Goal: Task Accomplishment & Management: Use online tool/utility

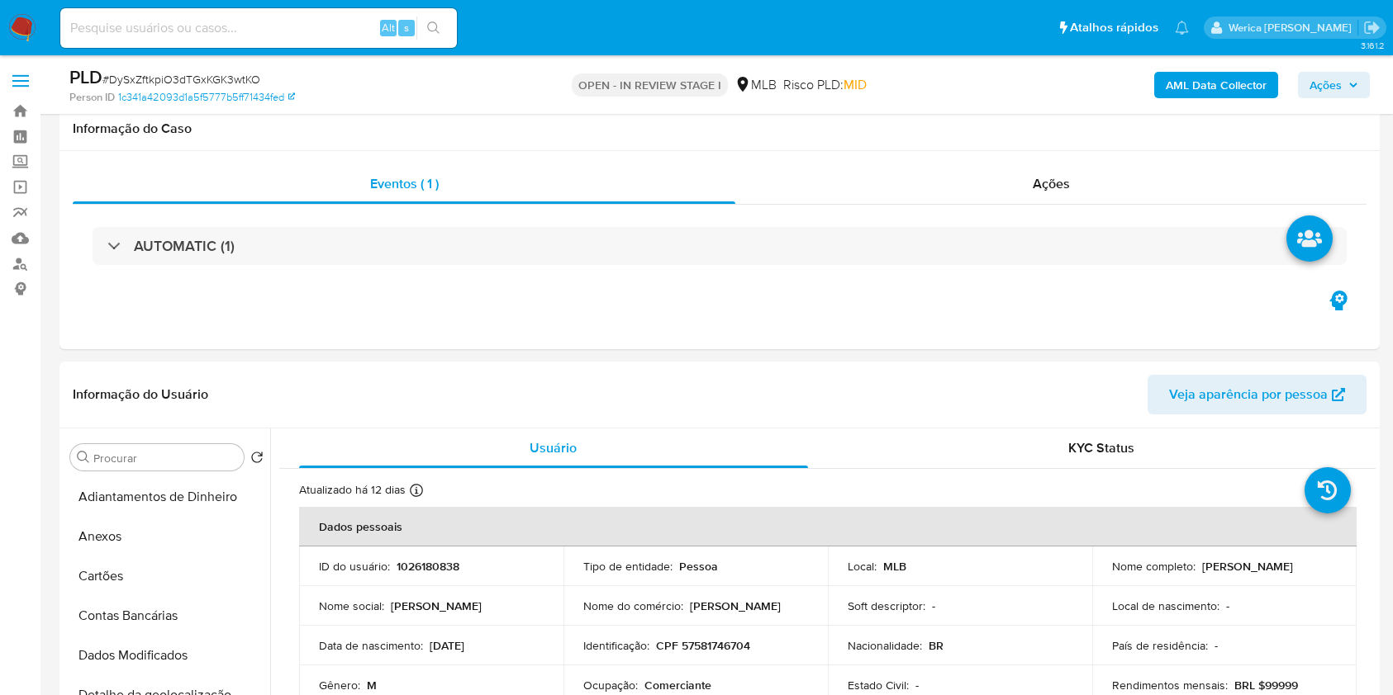
select select "10"
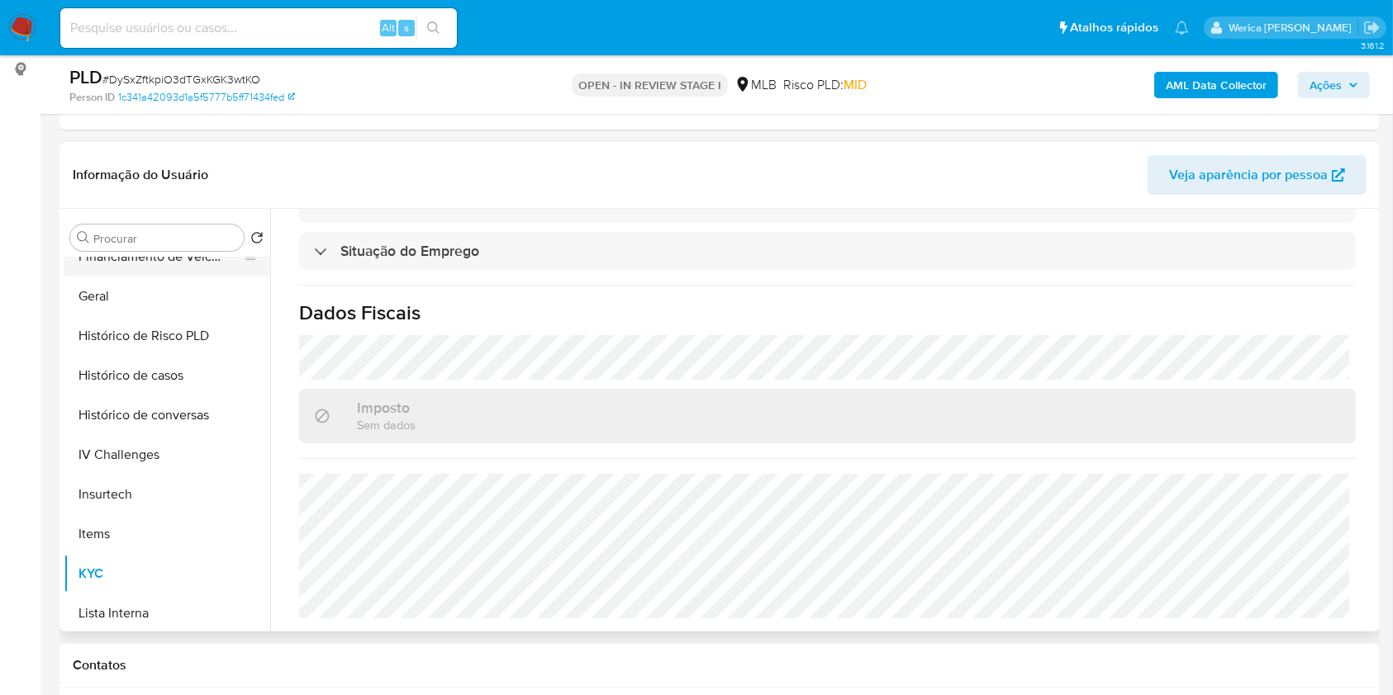
scroll to position [330, 0]
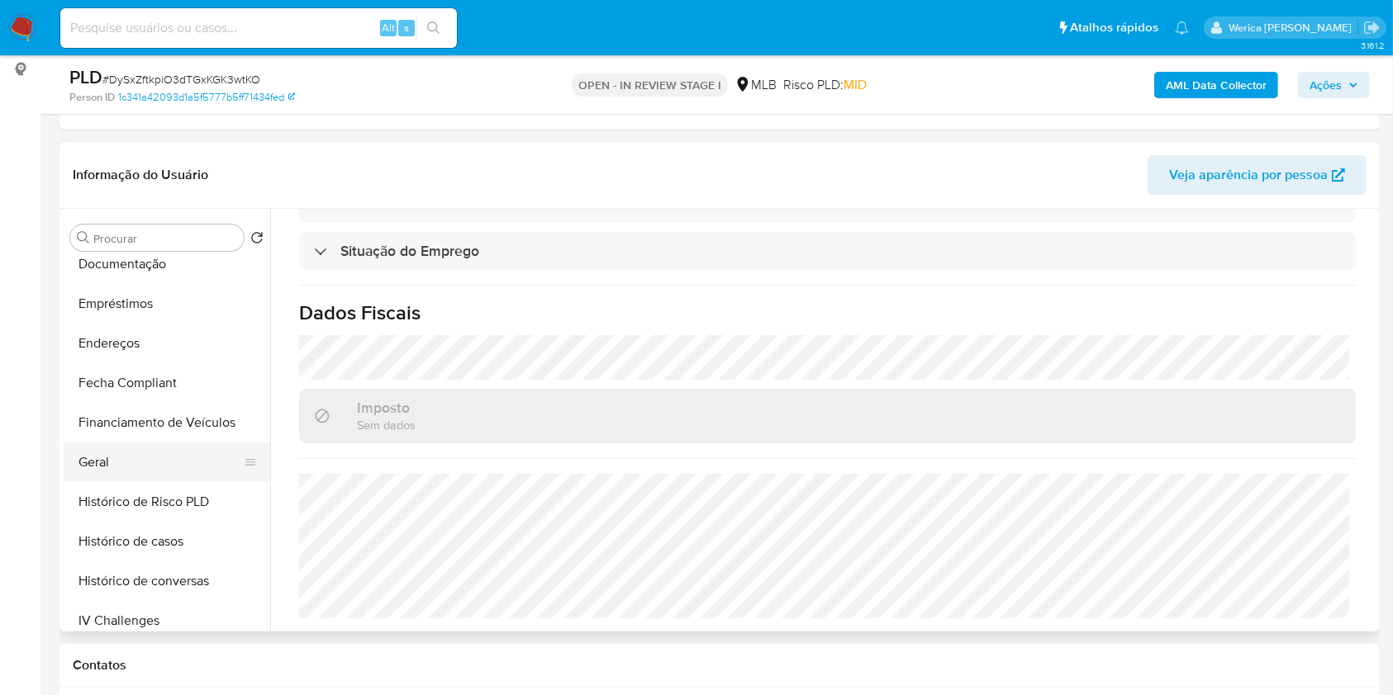
click at [167, 462] on button "Geral" at bounding box center [160, 463] width 193 height 40
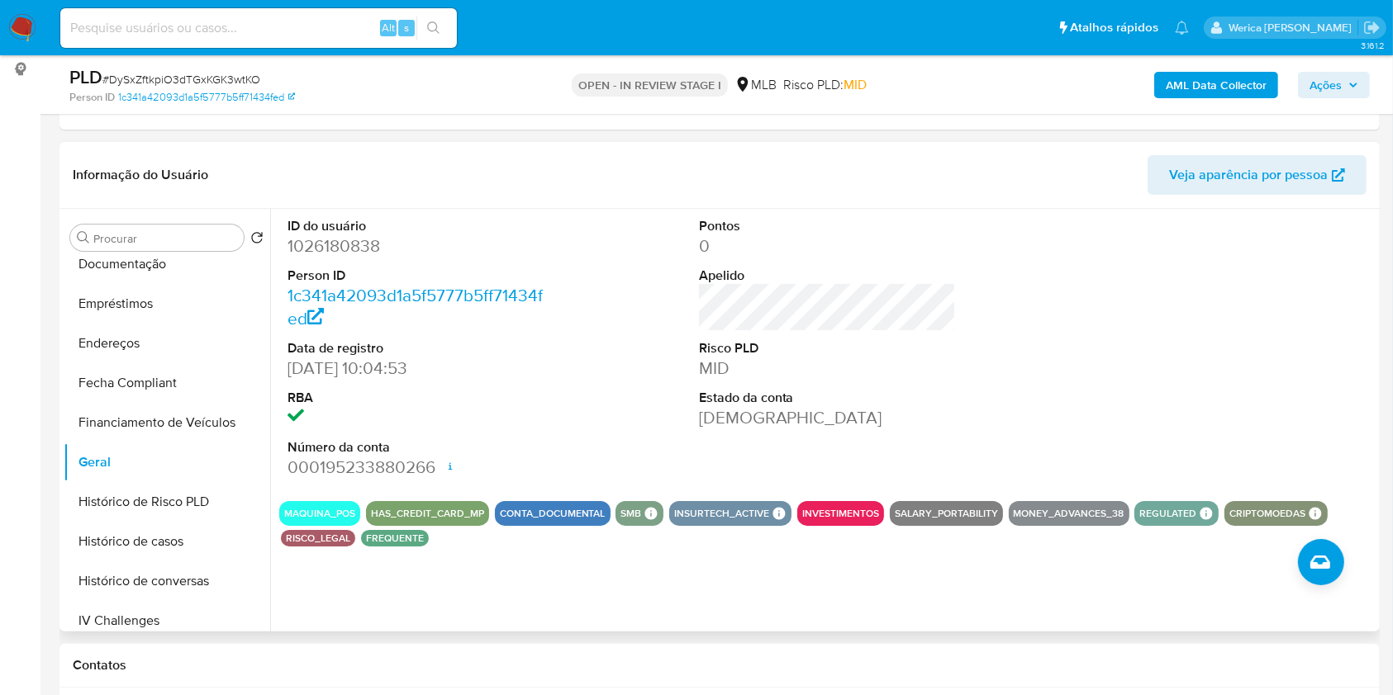
click at [1113, 307] on div at bounding box center [1238, 348] width 274 height 279
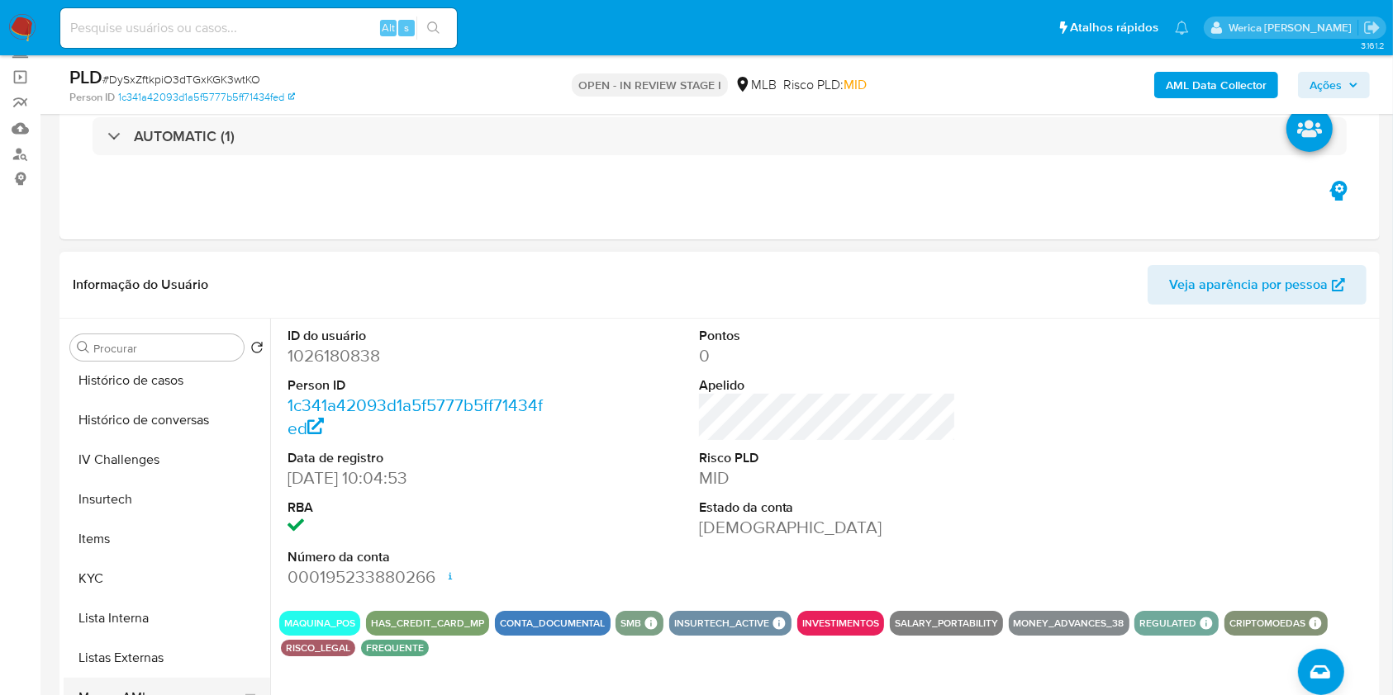
scroll to position [636, 0]
click at [146, 661] on button "Marcas AML" at bounding box center [160, 663] width 193 height 40
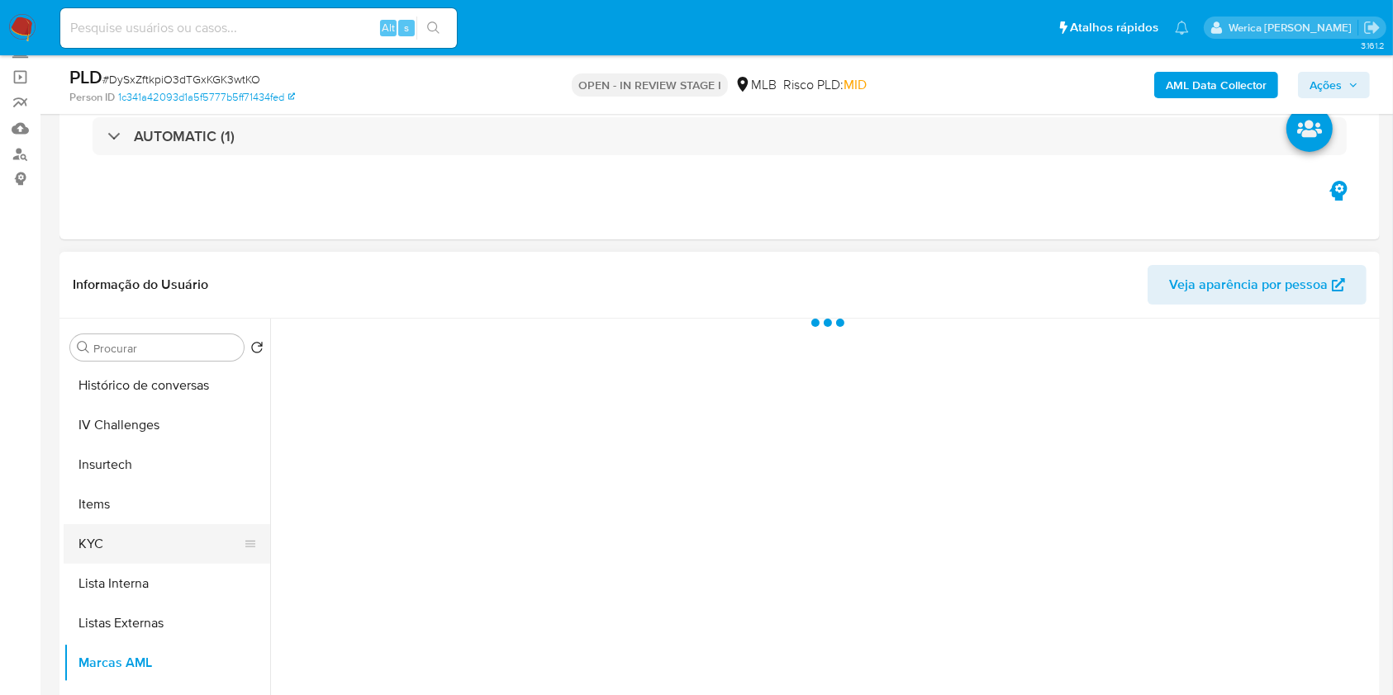
click at [145, 558] on button "KYC" at bounding box center [160, 544] width 193 height 40
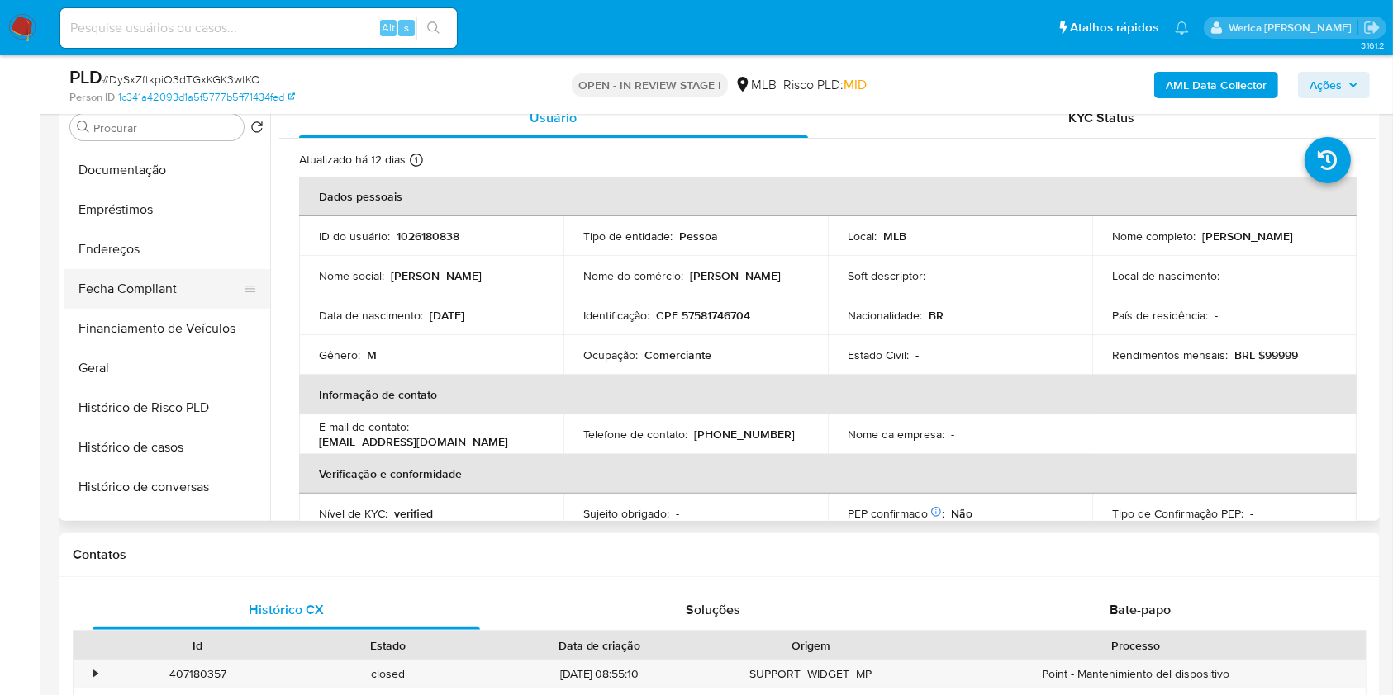
scroll to position [196, 0]
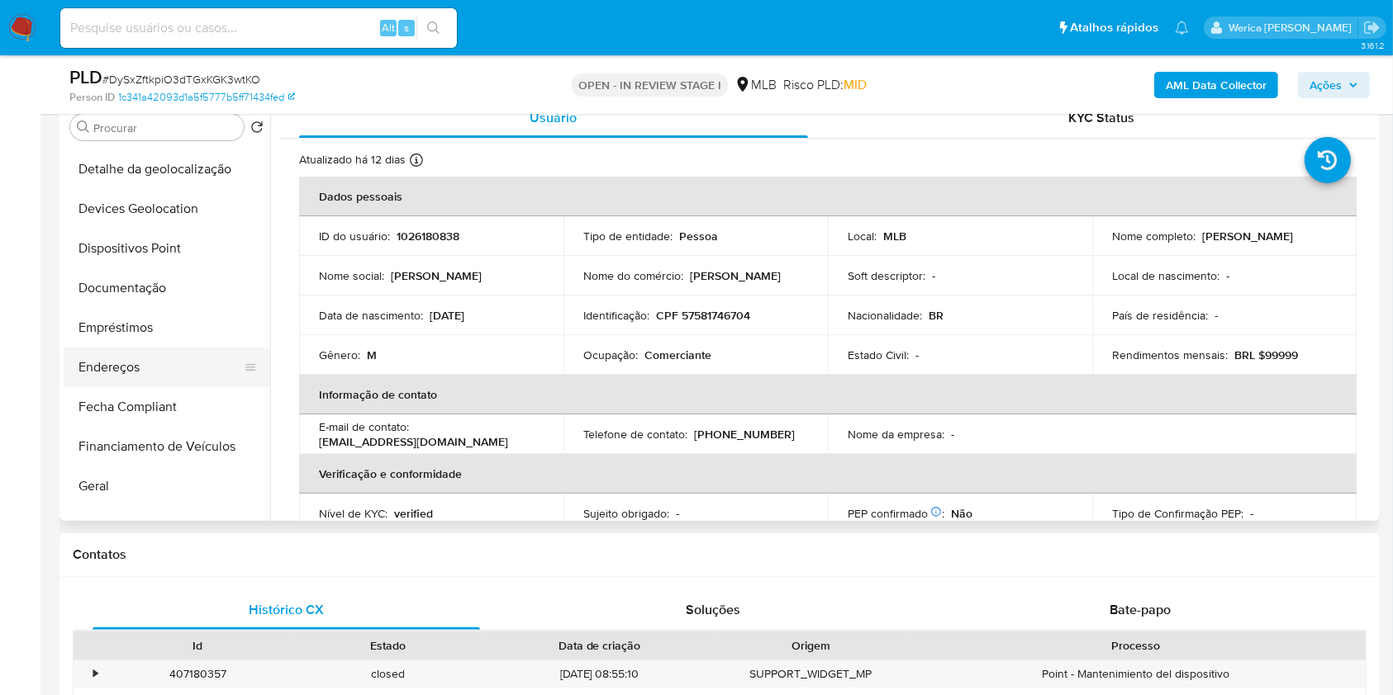
click at [185, 349] on button "Endereços" at bounding box center [160, 368] width 193 height 40
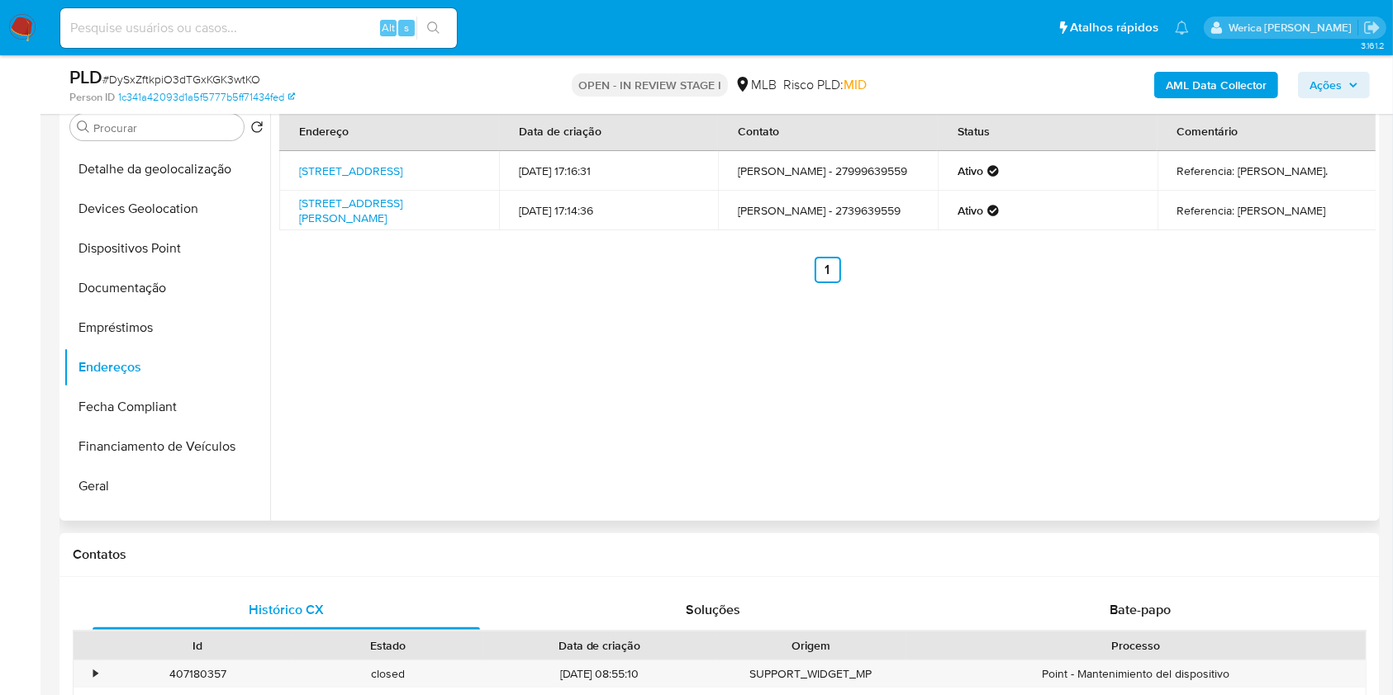
click at [1146, 349] on div "Endereço Data de criação Contato Status Comentário Rua São João 40, Cariacica, …" at bounding box center [822, 309] width 1105 height 423
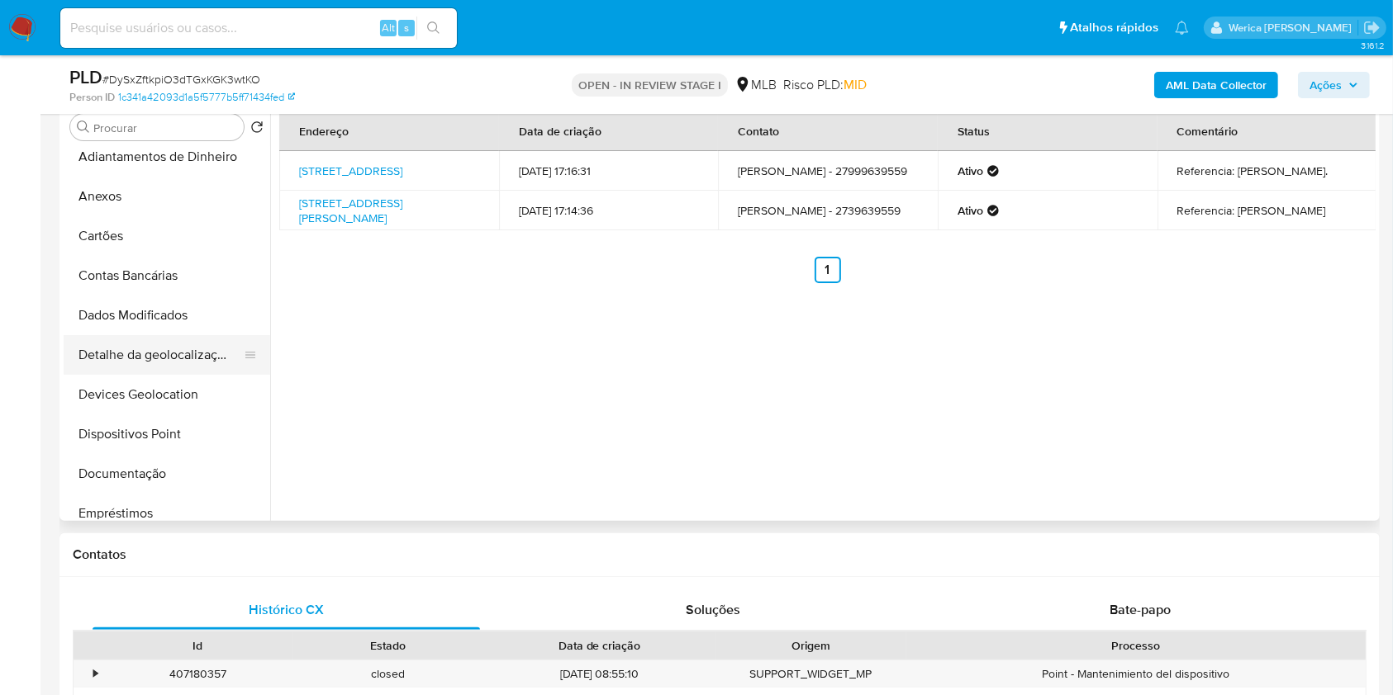
scroll to position [0, 0]
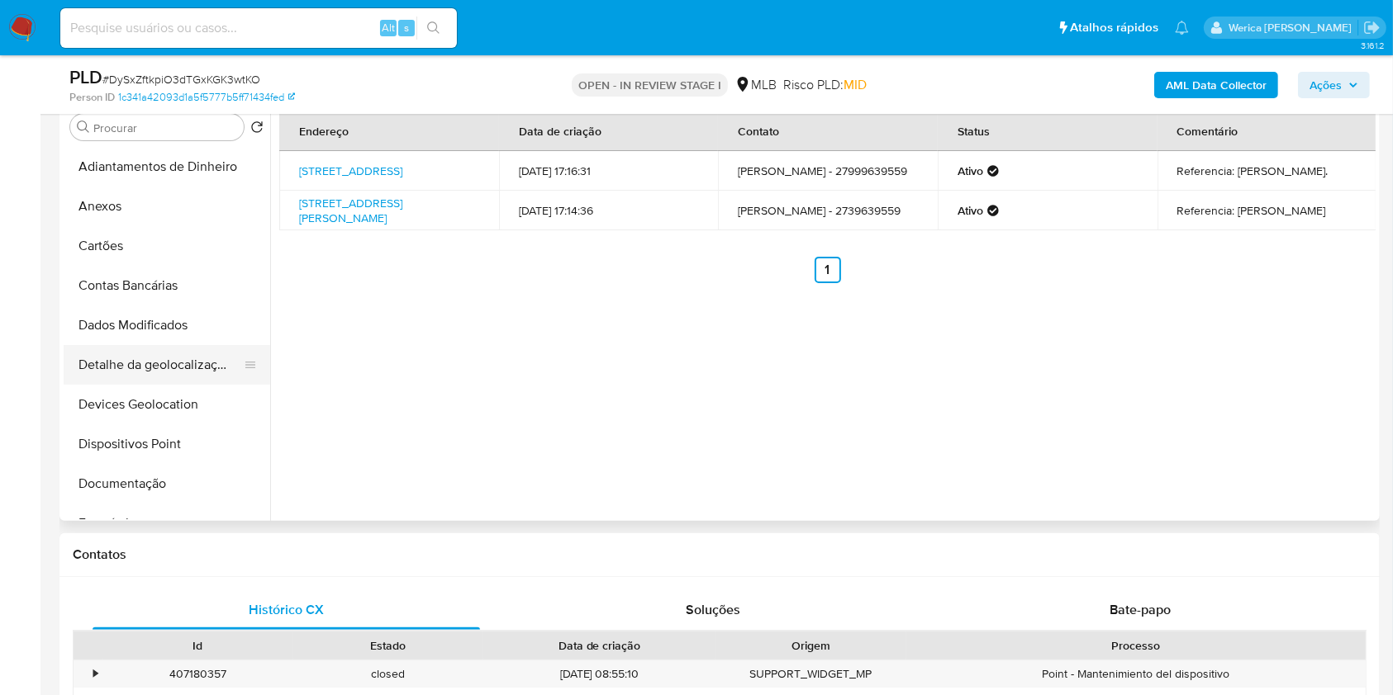
click at [197, 358] on button "Detalhe da geolocalização" at bounding box center [160, 365] width 193 height 40
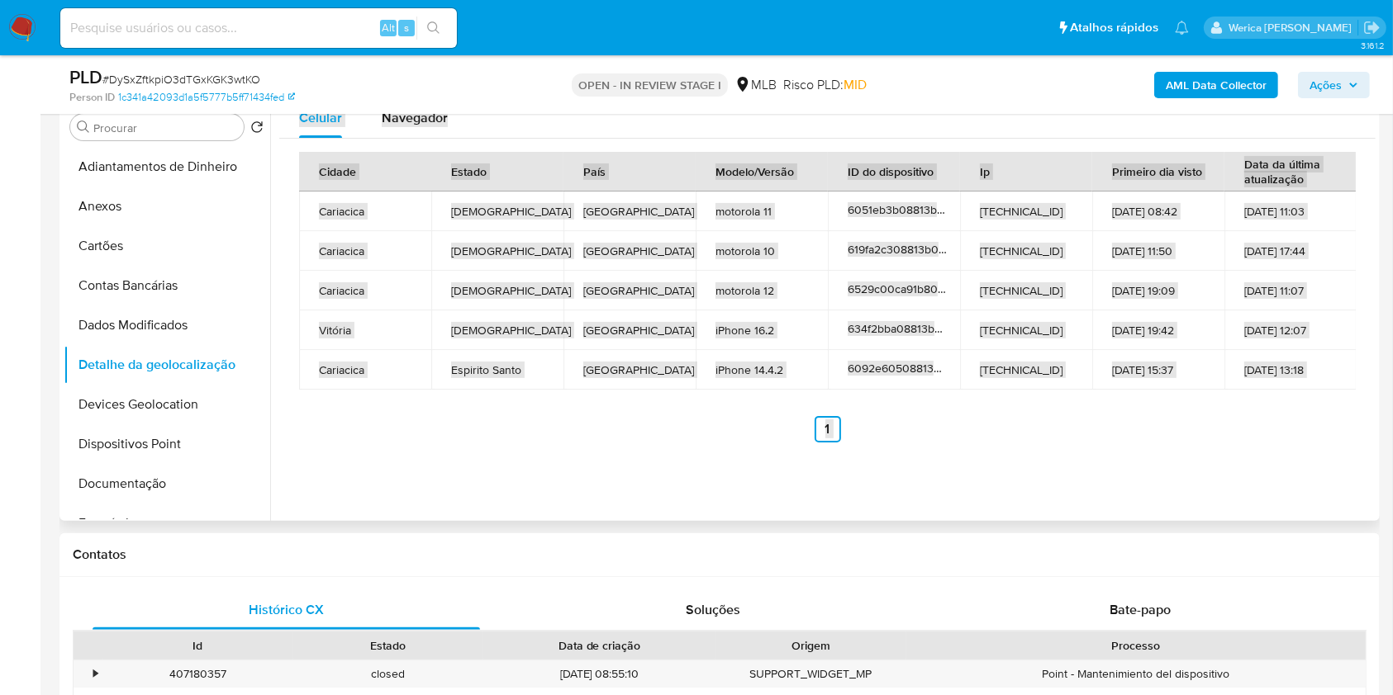
click at [1156, 328] on td "18-10-2022 19:42" at bounding box center [1158, 331] width 132 height 40
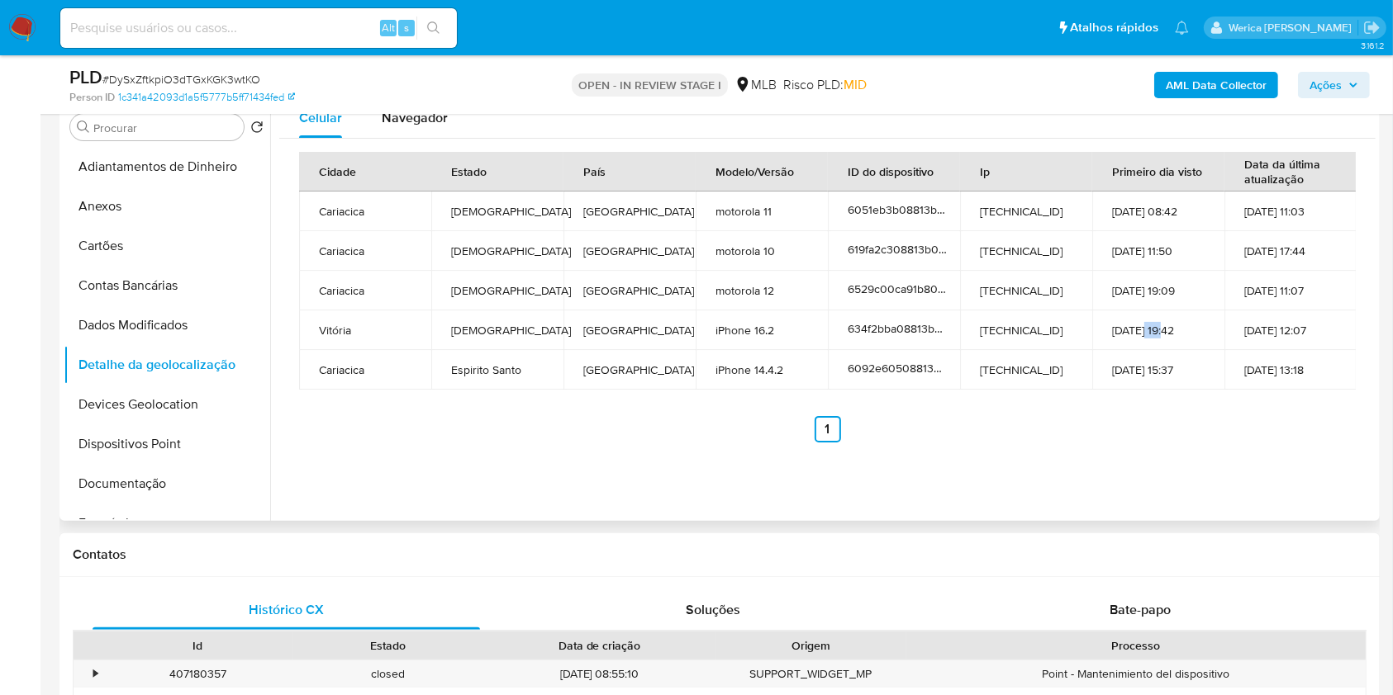
click at [1156, 328] on td "18-10-2022 19:42" at bounding box center [1158, 331] width 132 height 40
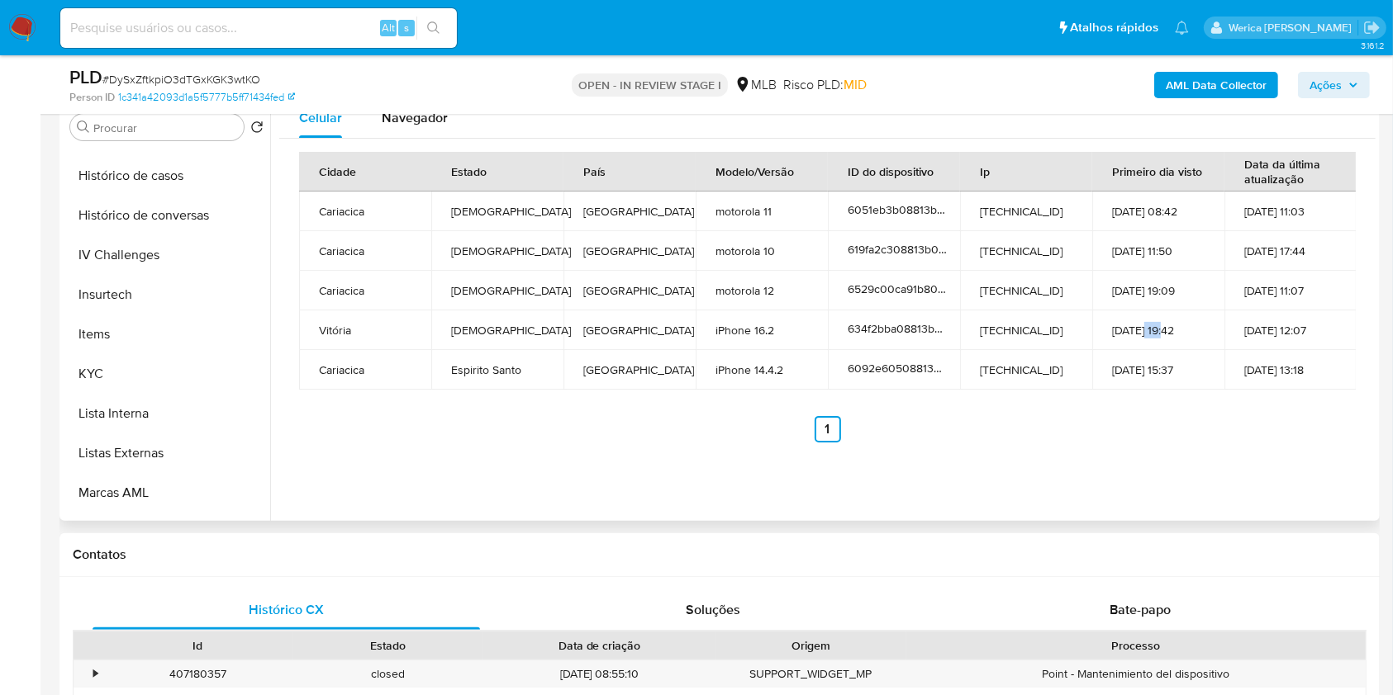
scroll to position [856, 0]
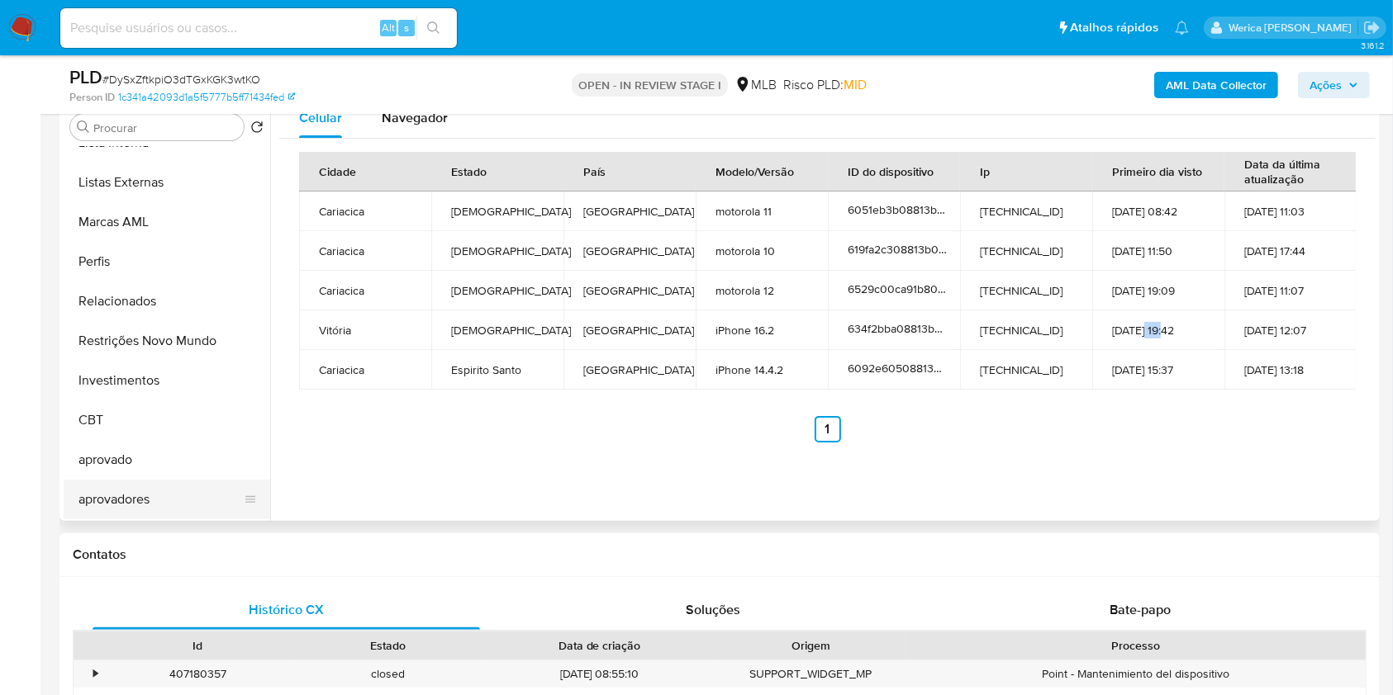
click at [168, 515] on button "aprovadores" at bounding box center [160, 500] width 193 height 40
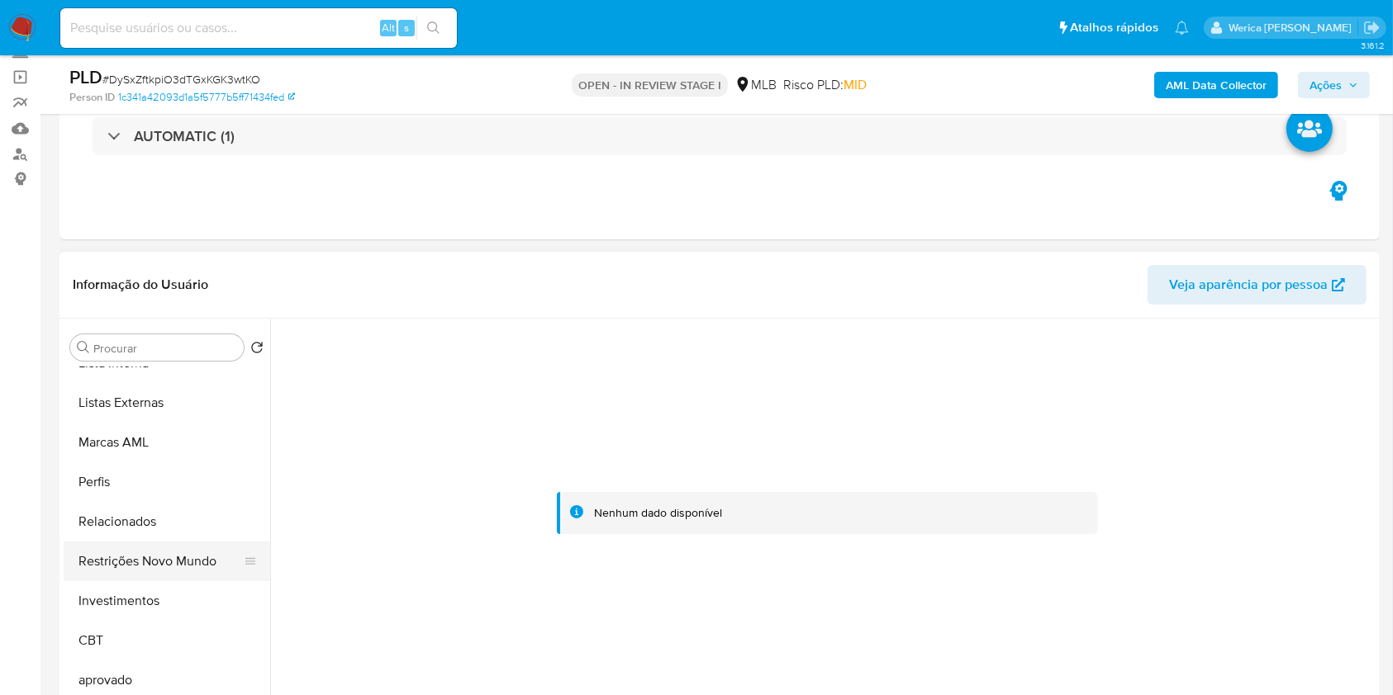
click at [185, 558] on button "Restrições Novo Mundo" at bounding box center [160, 562] width 193 height 40
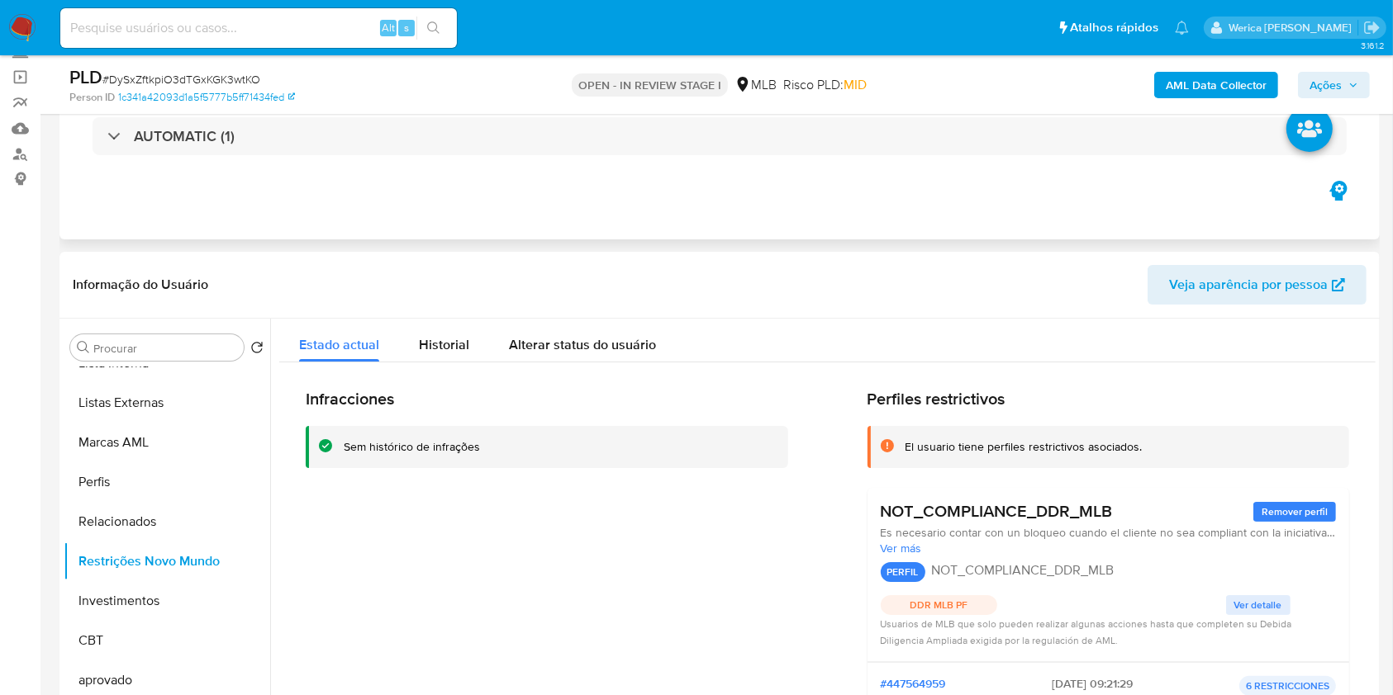
click at [1090, 208] on div "Eventos ( 1 ) Ações AUTOMATIC (1)" at bounding box center [719, 140] width 1320 height 198
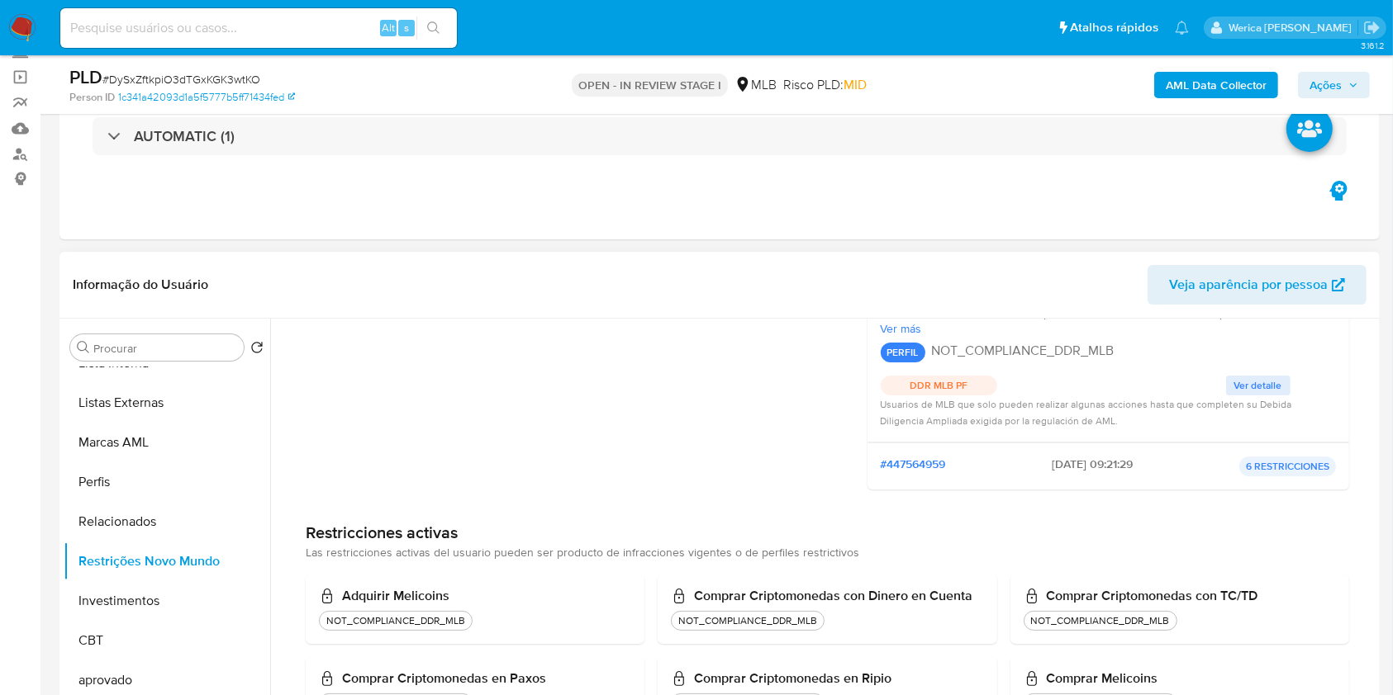
scroll to position [0, 0]
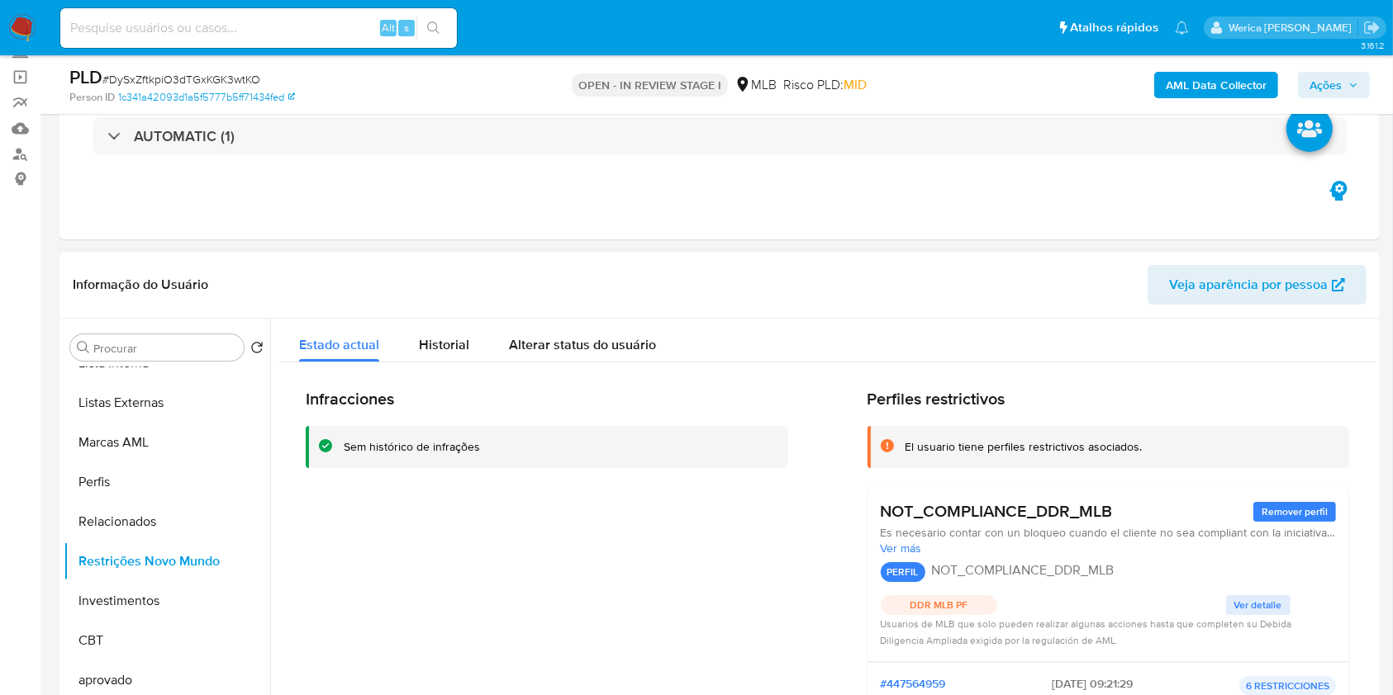
click at [468, 365] on div "Infracciones Sem histórico de infrações Perfiles restrictivos El usuario tiene …" at bounding box center [827, 668] width 1096 height 610
click at [449, 347] on span "Historial" at bounding box center [444, 344] width 50 height 19
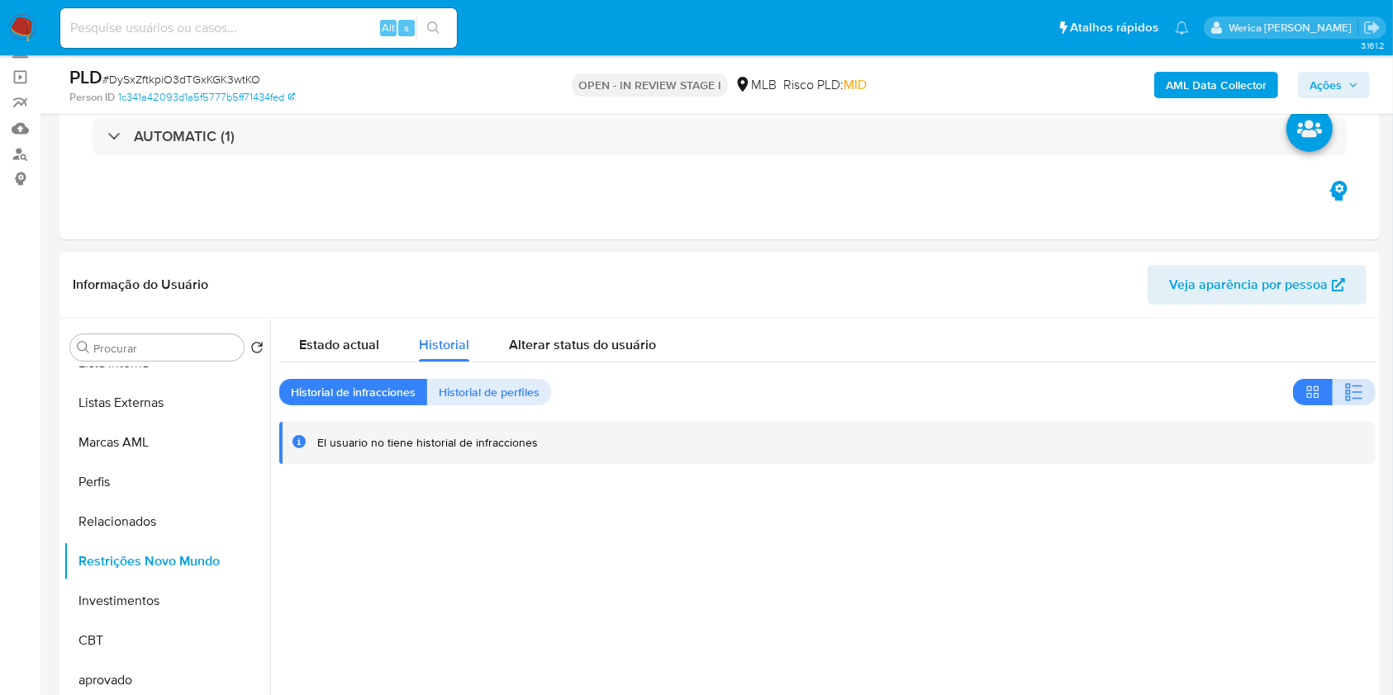
click at [1355, 392] on icon "button" at bounding box center [1357, 393] width 10 height 2
click at [1174, 420] on div "Estado actual Historial Alterar status do usuário Historial de infracciones His…" at bounding box center [827, 392] width 1096 height 146
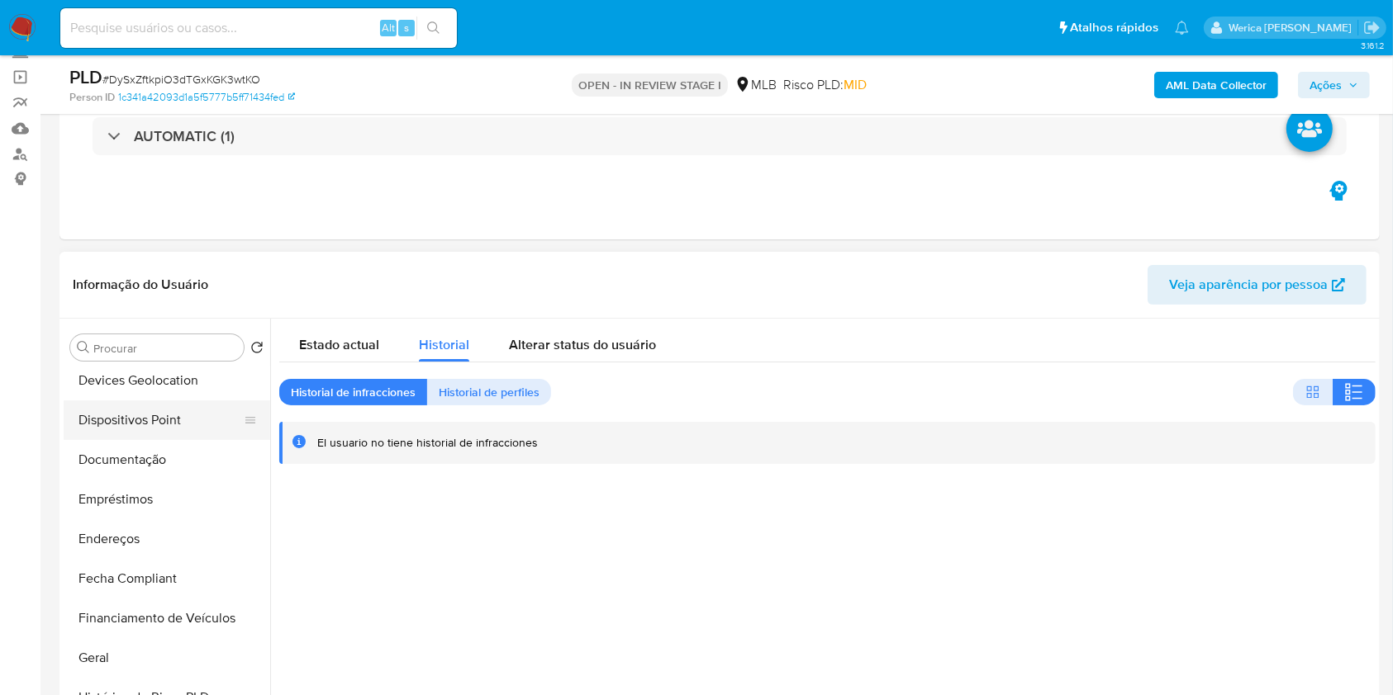
scroll to position [196, 0]
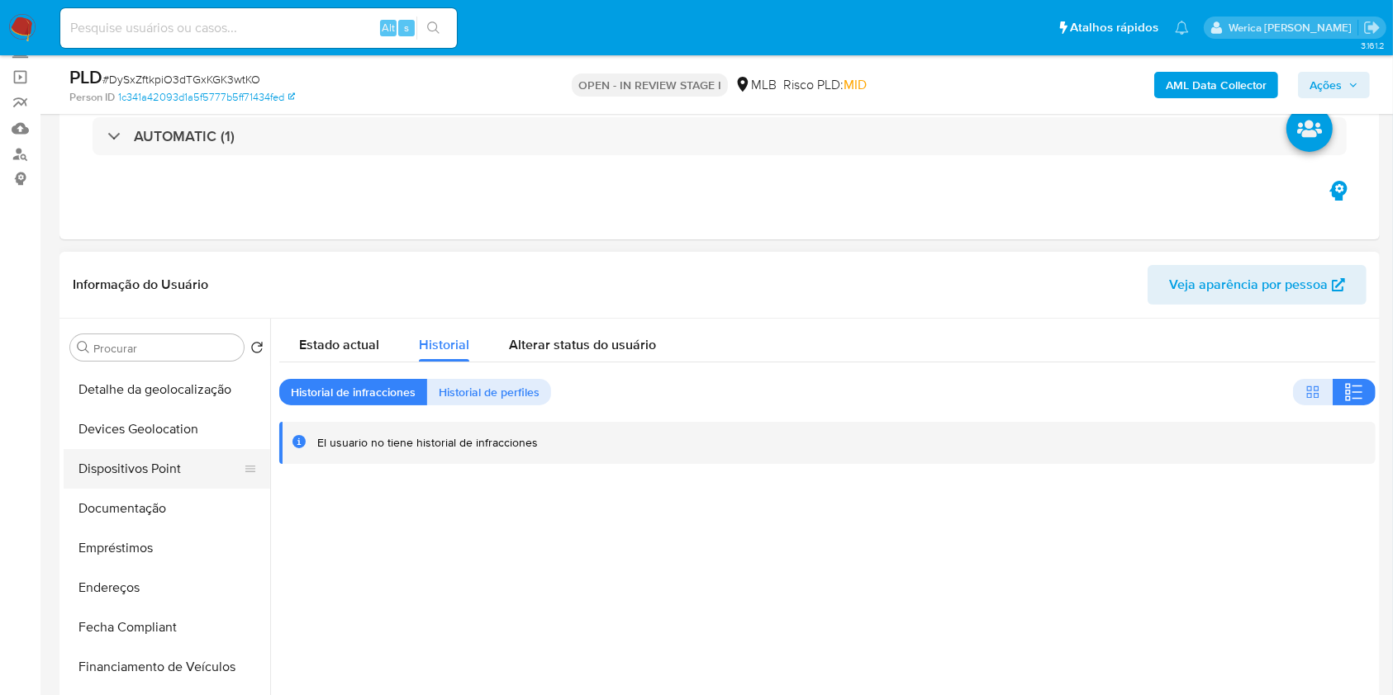
click at [165, 482] on button "Dispositivos Point" at bounding box center [160, 469] width 193 height 40
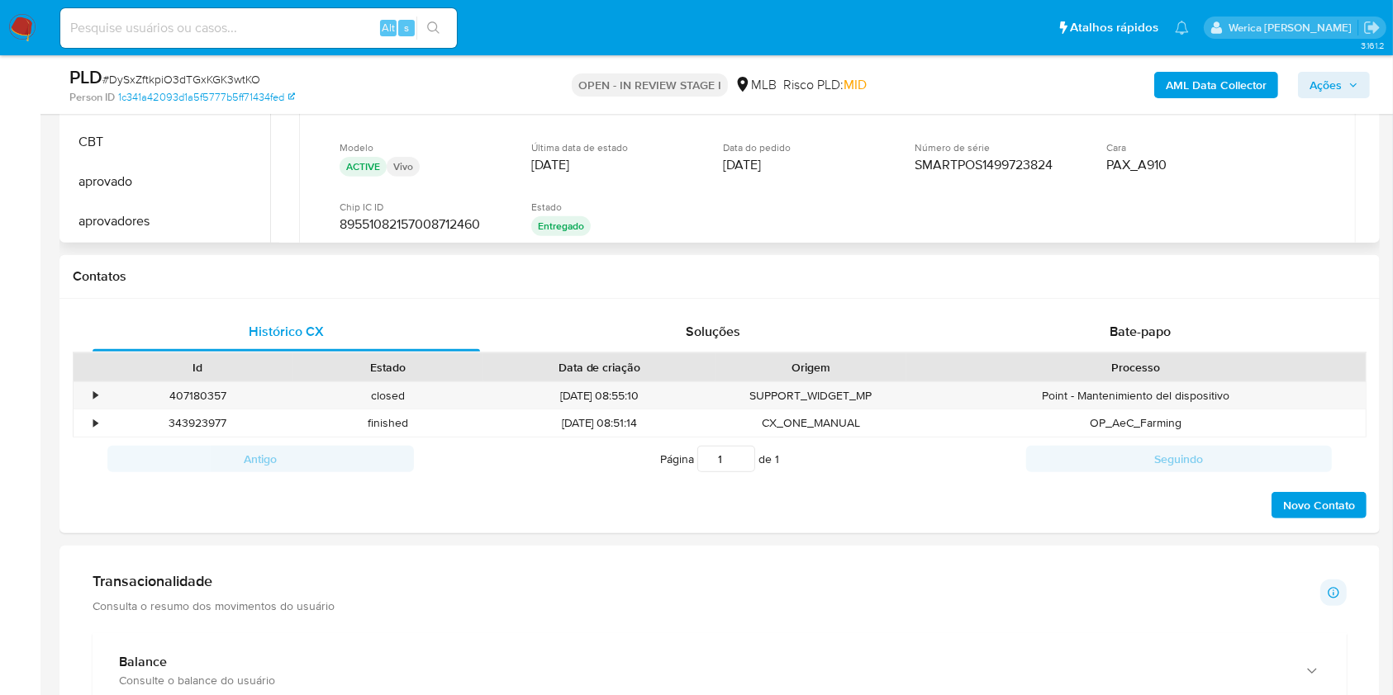
scroll to position [168, 0]
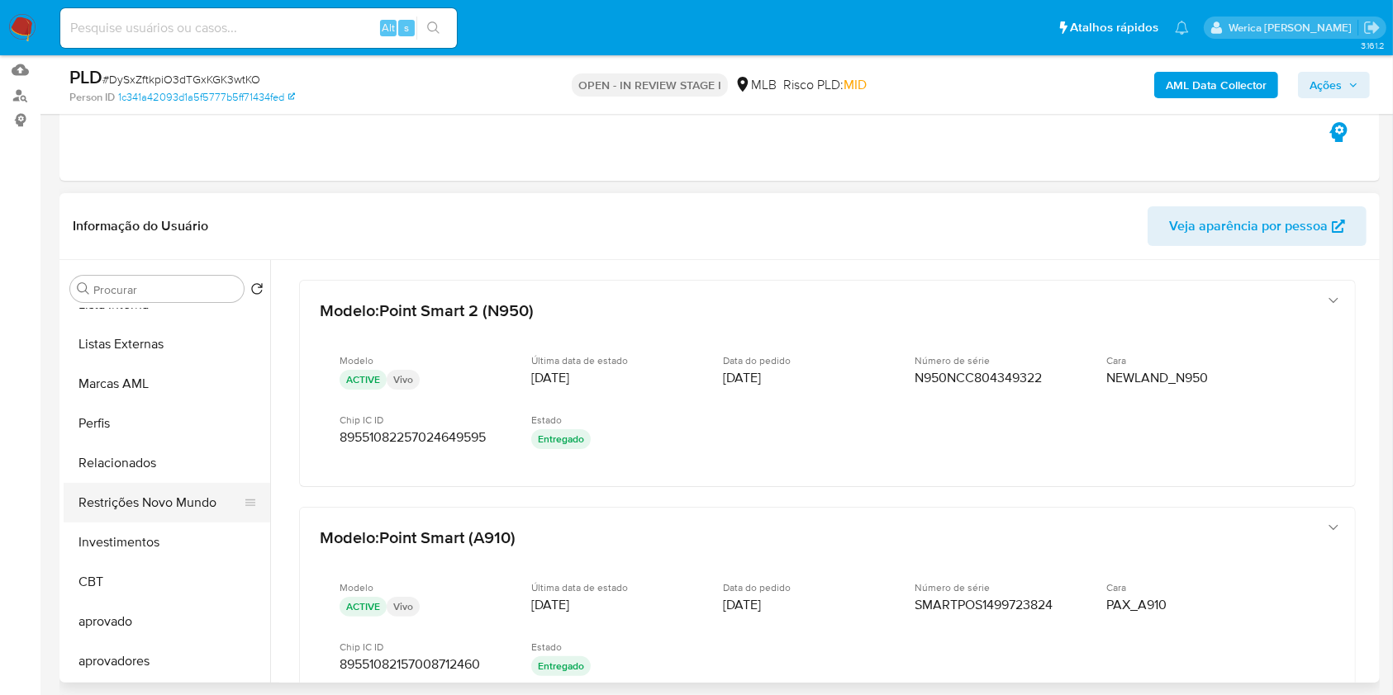
click at [219, 517] on button "Restrições Novo Mundo" at bounding box center [160, 503] width 193 height 40
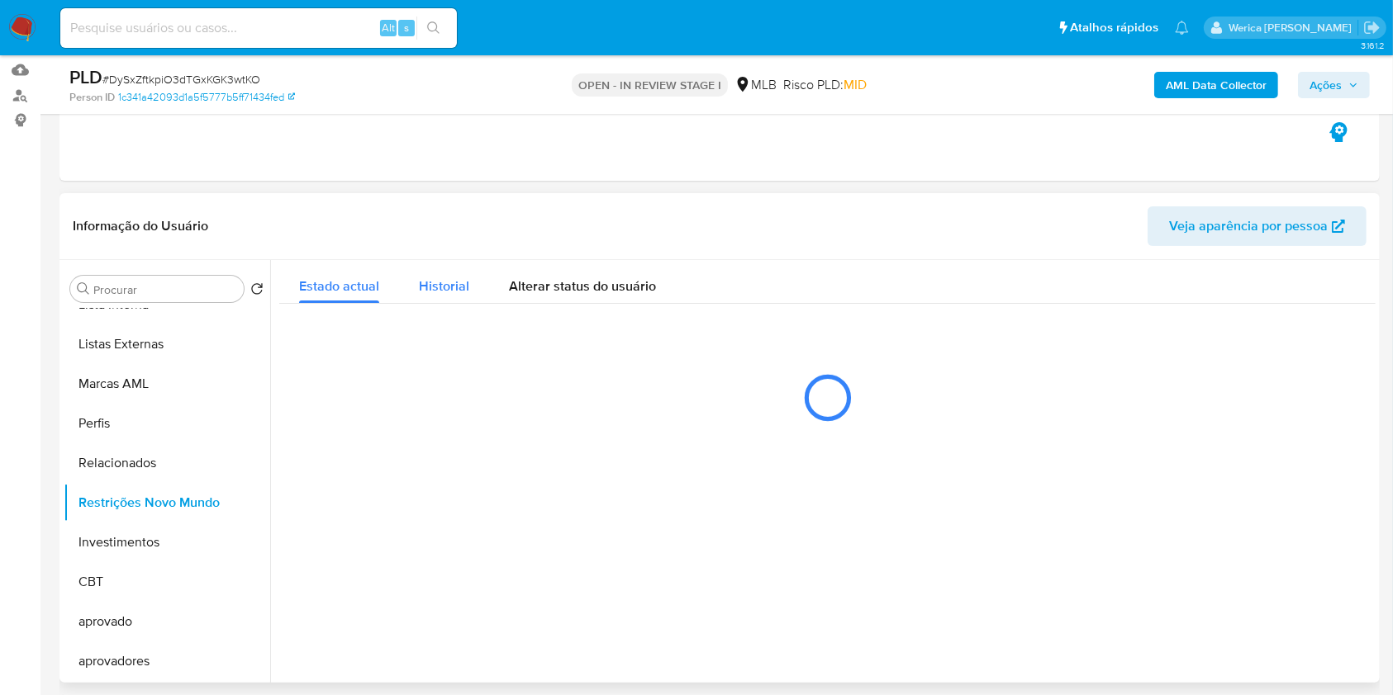
click at [455, 270] on div "Historial" at bounding box center [444, 282] width 50 height 44
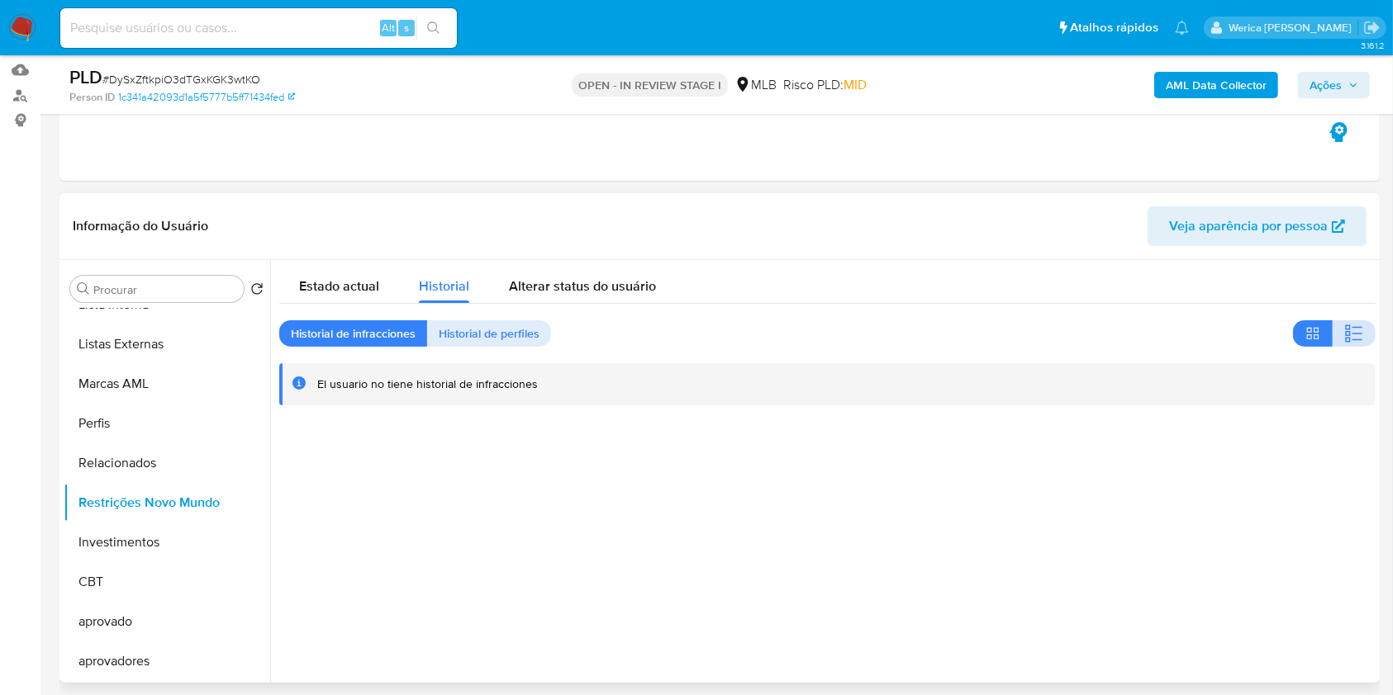
click at [1355, 334] on icon "button" at bounding box center [1354, 334] width 20 height 20
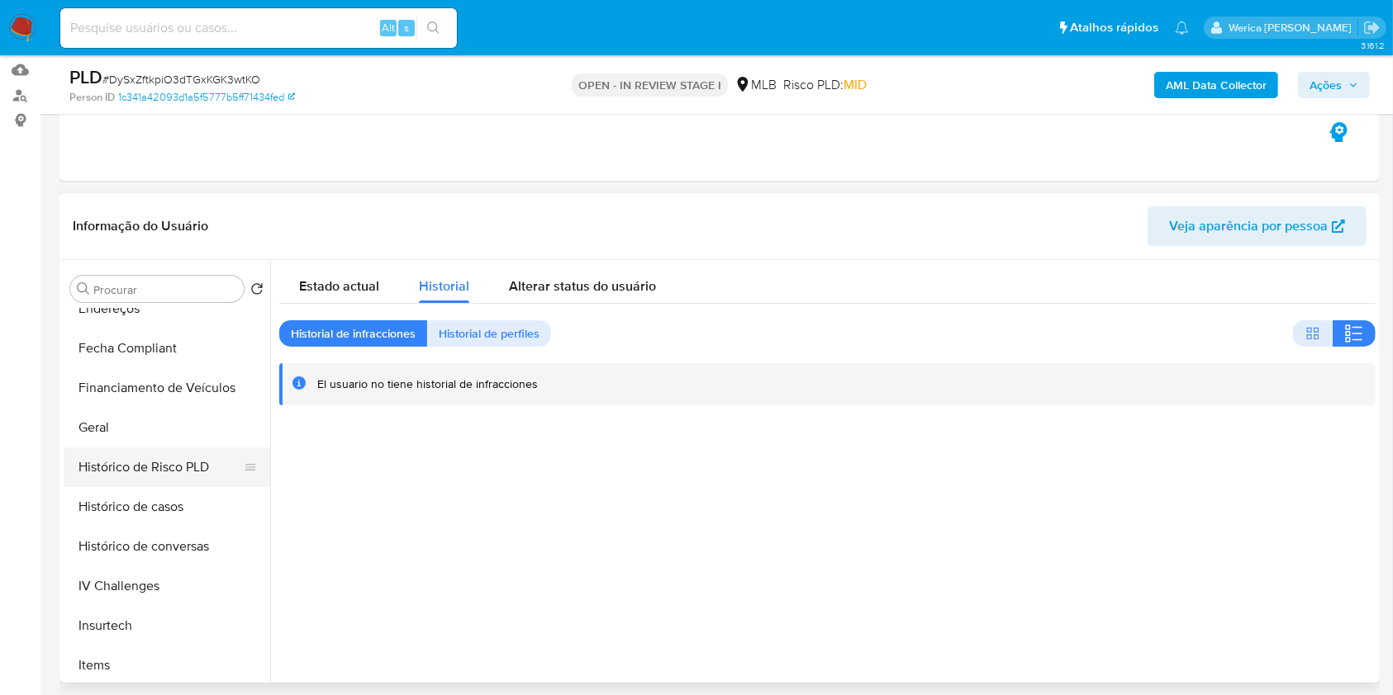
scroll to position [0, 0]
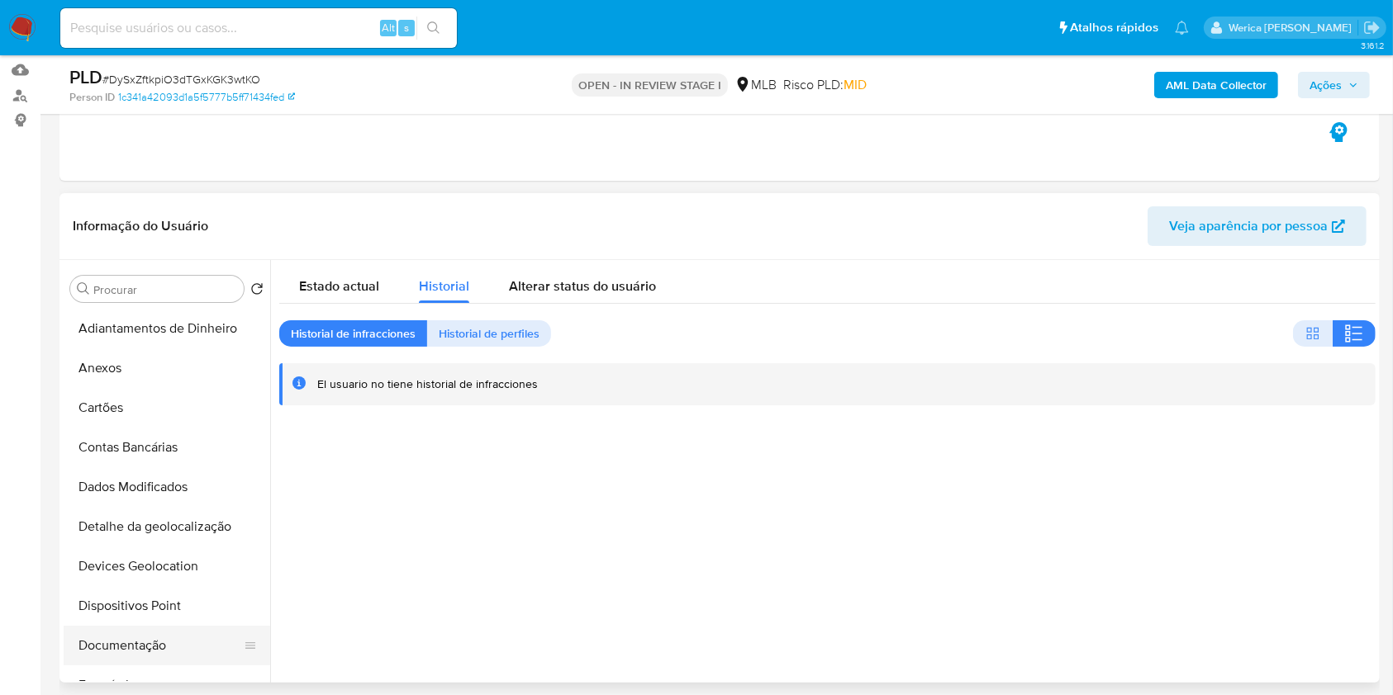
click at [153, 641] on button "Documentação" at bounding box center [160, 646] width 193 height 40
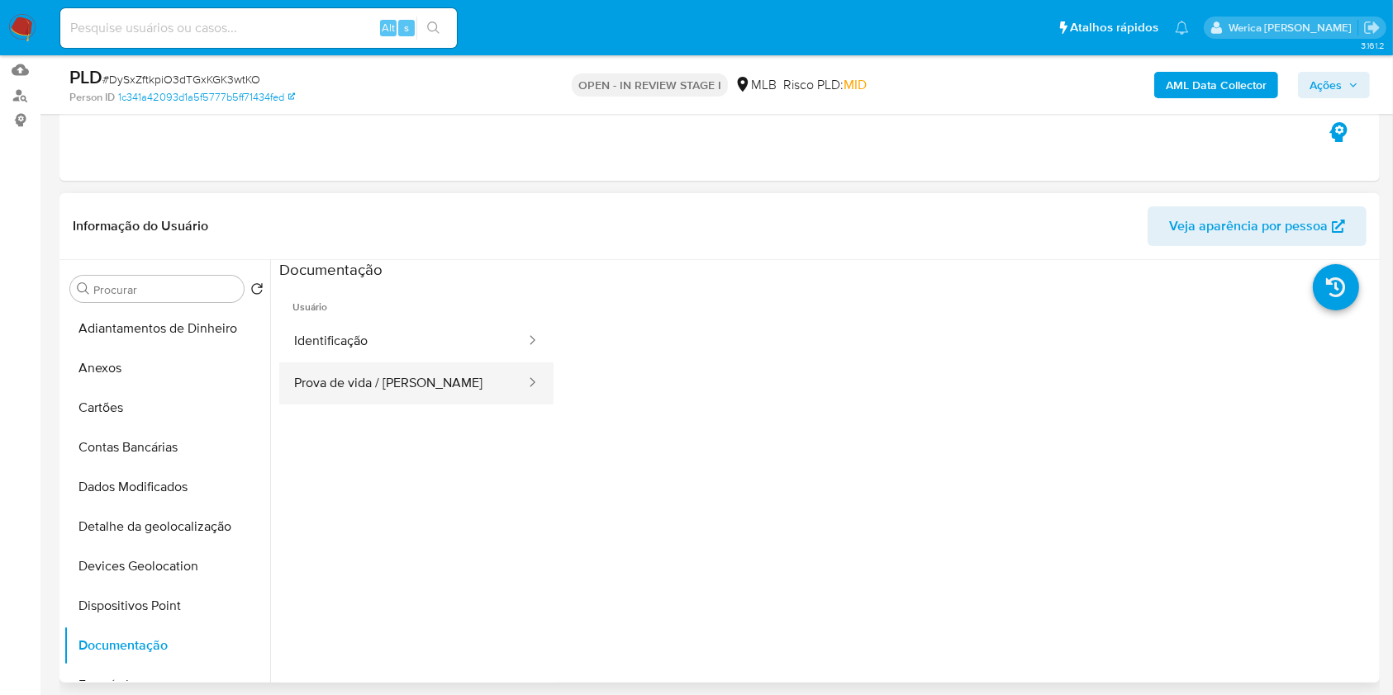
click at [334, 402] on button "Prova de vida / Selfie" at bounding box center [403, 384] width 248 height 42
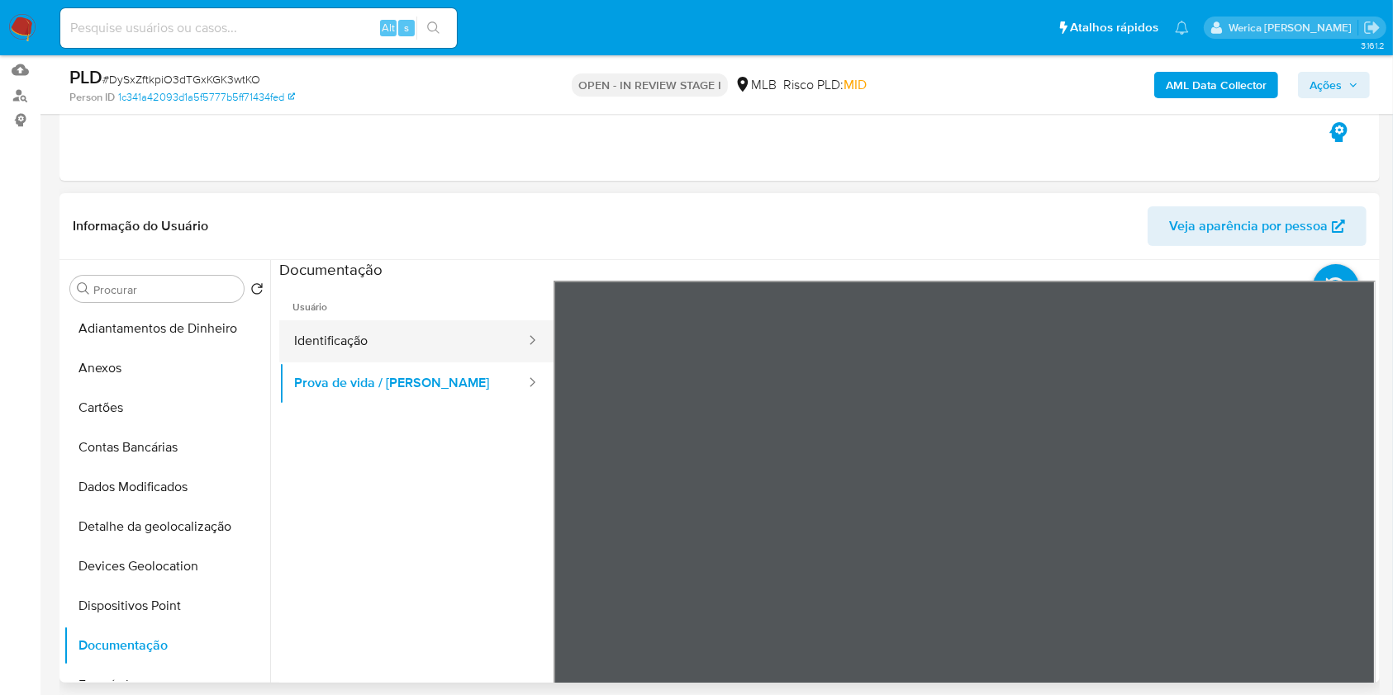
click at [524, 340] on icon at bounding box center [532, 340] width 17 height 17
click at [491, 320] on button "Identificação" at bounding box center [403, 341] width 248 height 42
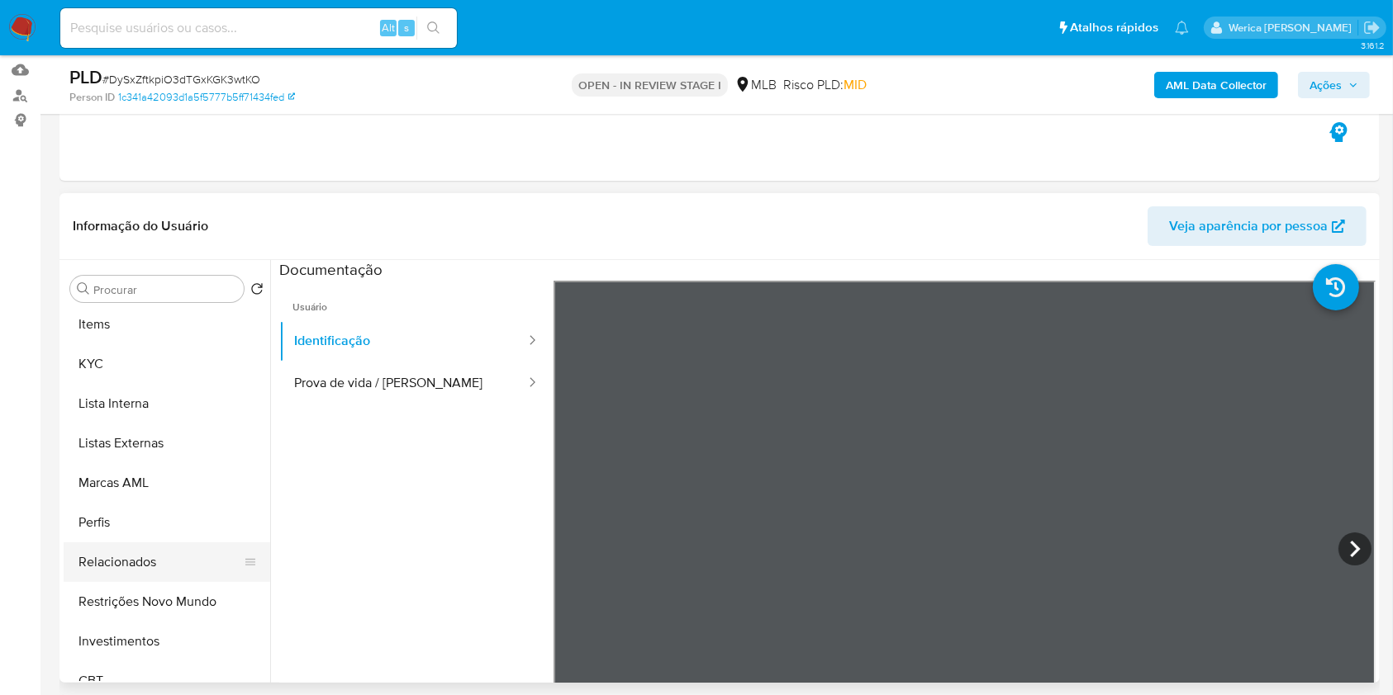
scroll to position [636, 0]
click at [153, 492] on button "KYC" at bounding box center [160, 486] width 193 height 40
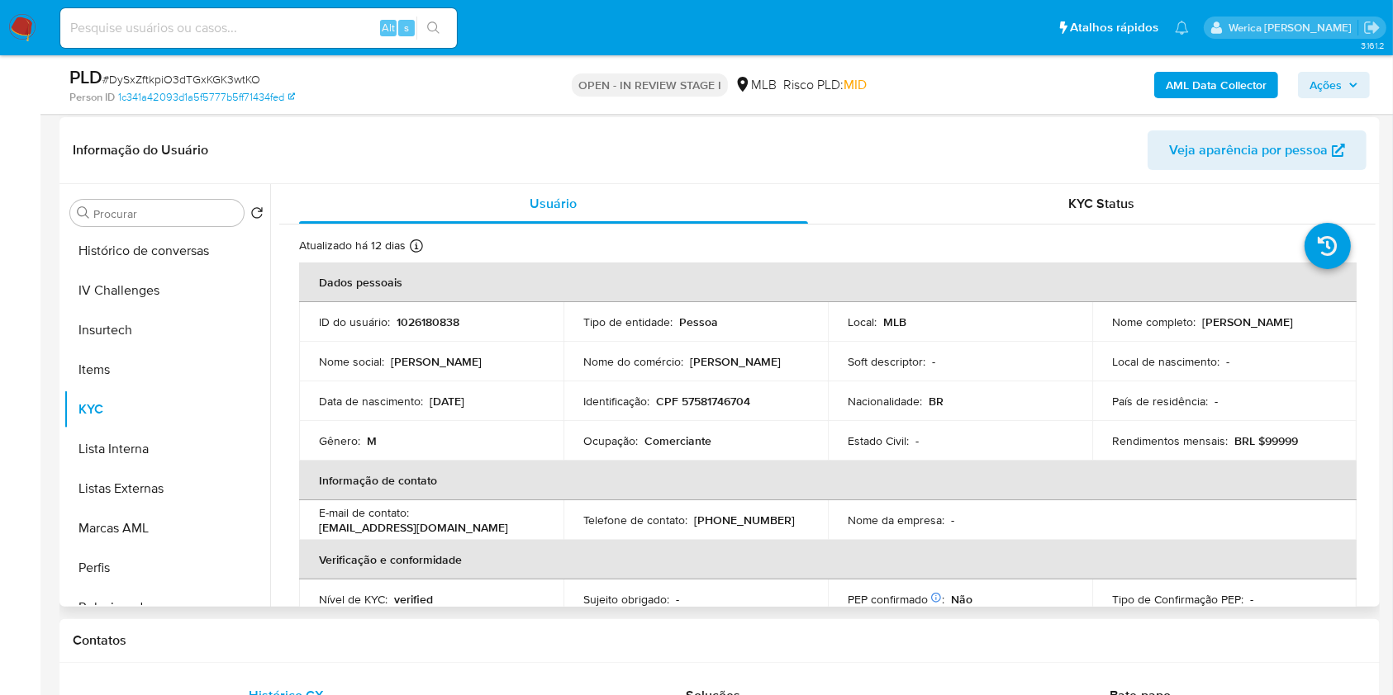
scroll to position [278, 0]
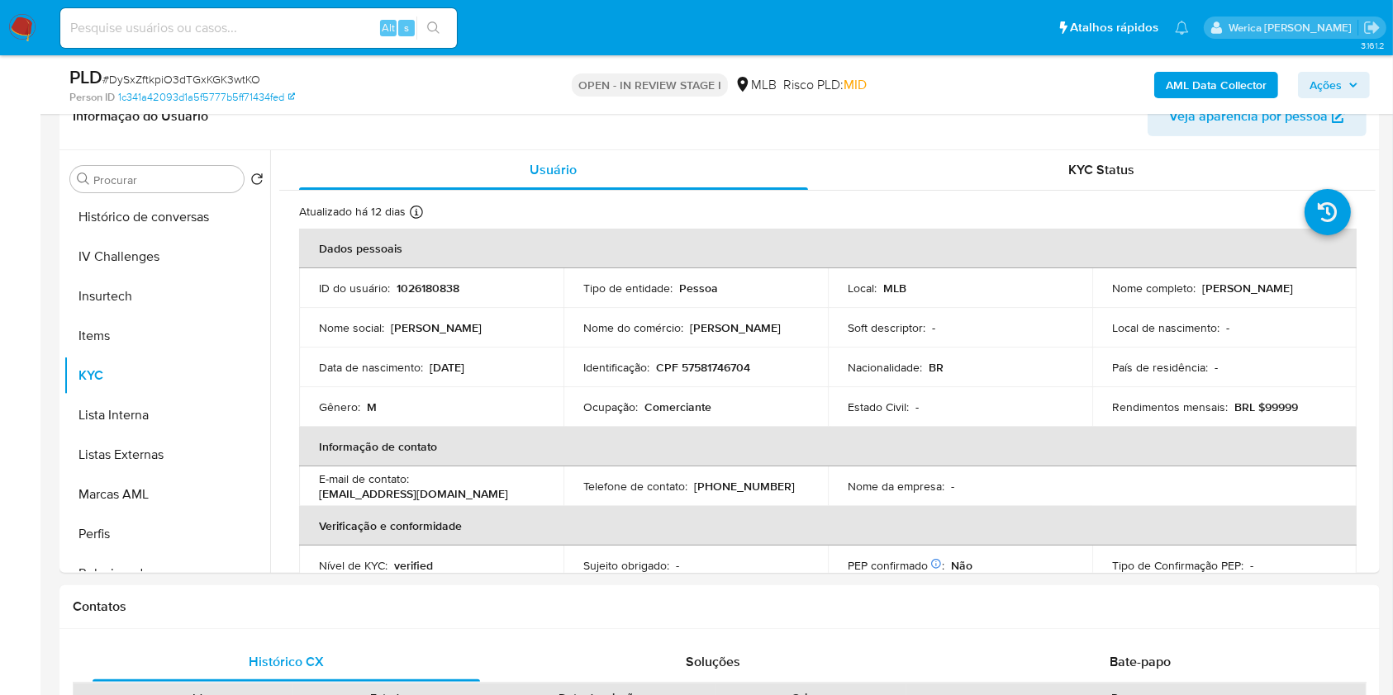
click at [685, 329] on div "Nome do comércio : Padaria Janine" at bounding box center [695, 327] width 225 height 15
copy div "Nome do comércio : Padaria Janine"
click at [658, 409] on p "Comerciante" at bounding box center [677, 407] width 67 height 15
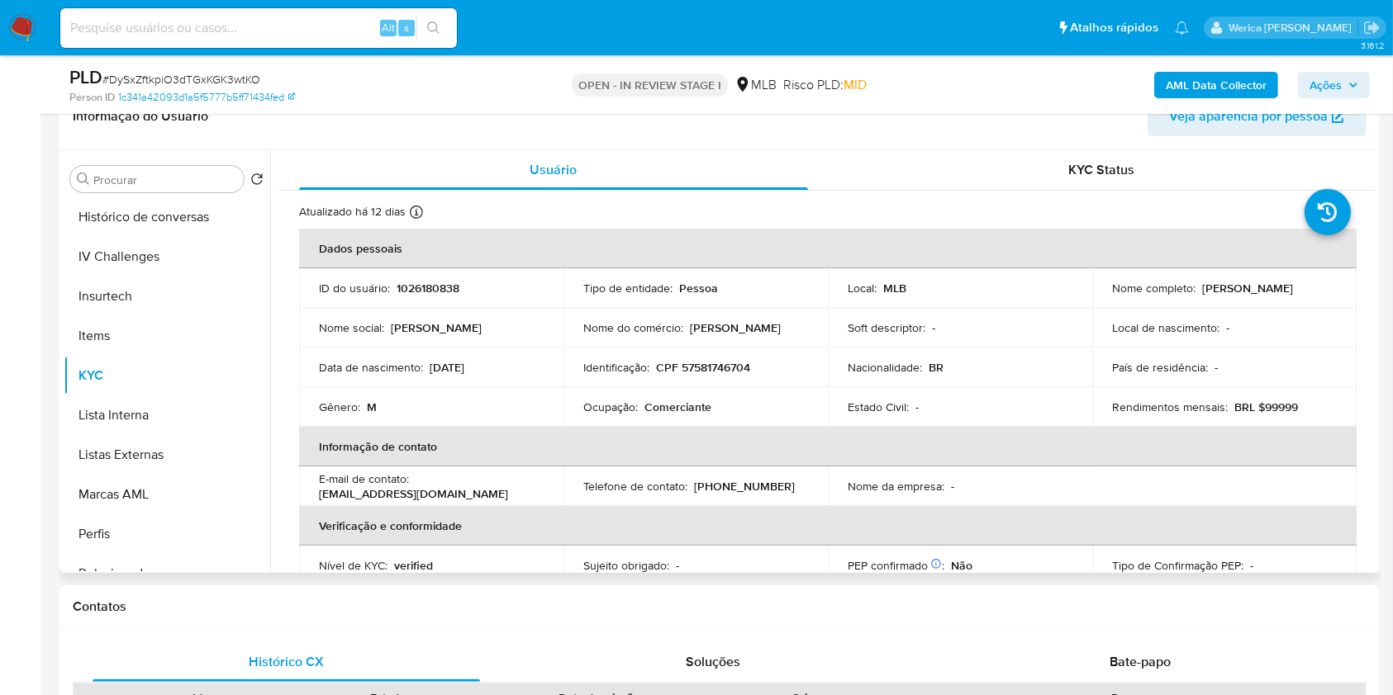
click at [658, 409] on p "Comerciante" at bounding box center [677, 407] width 67 height 15
copy div "Ocupação : Comerciante"
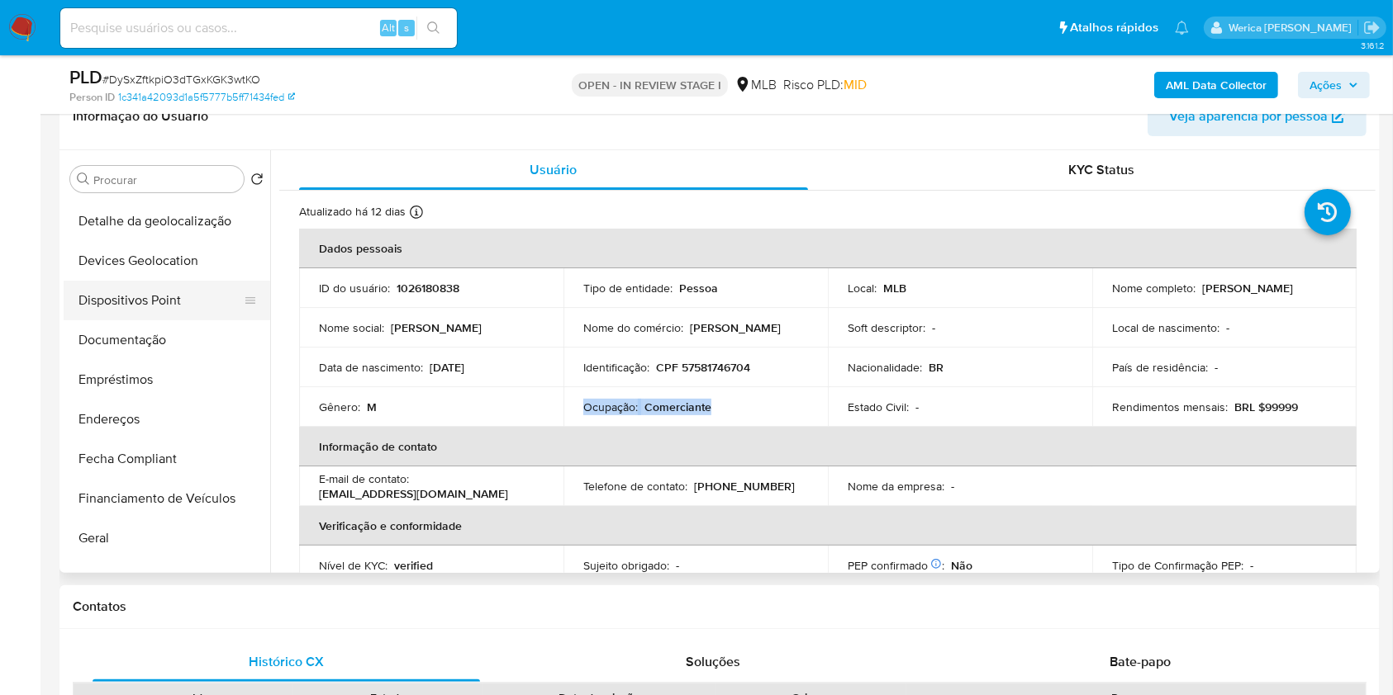
click at [151, 307] on button "Dispositivos Point" at bounding box center [160, 301] width 193 height 40
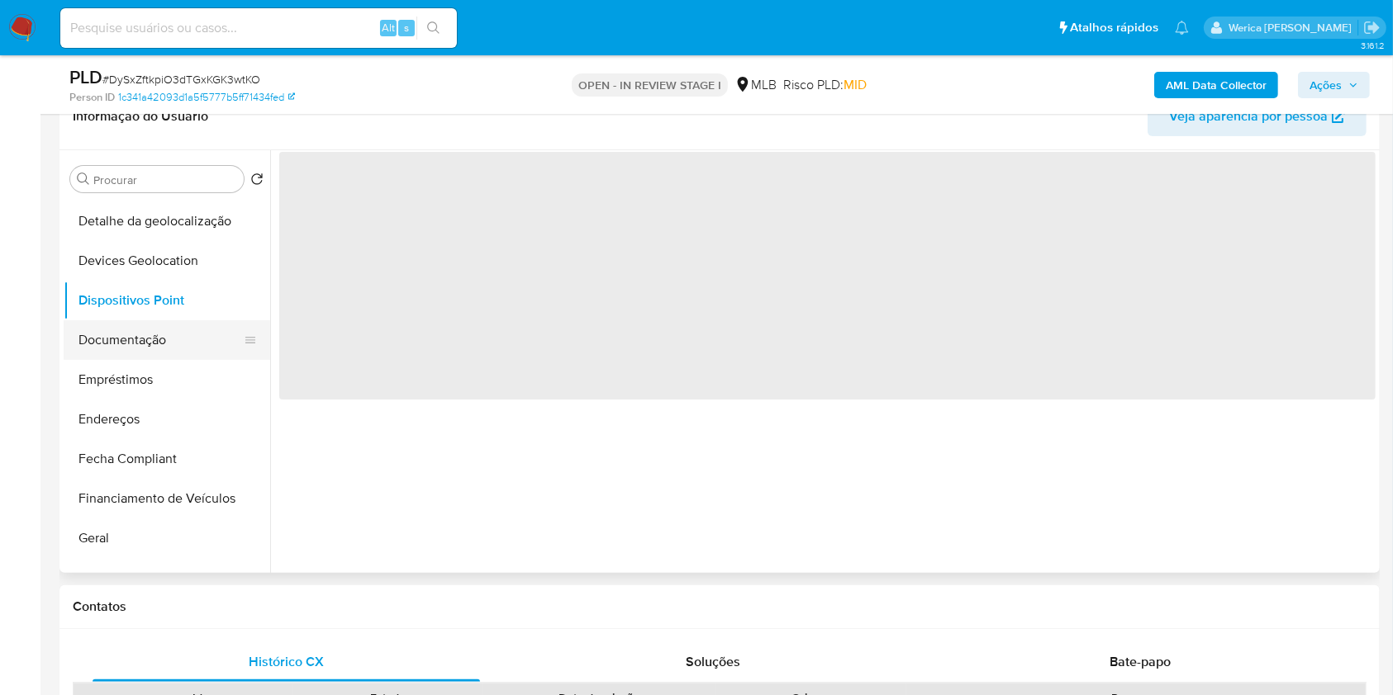
click at [159, 328] on button "Documentação" at bounding box center [160, 340] width 193 height 40
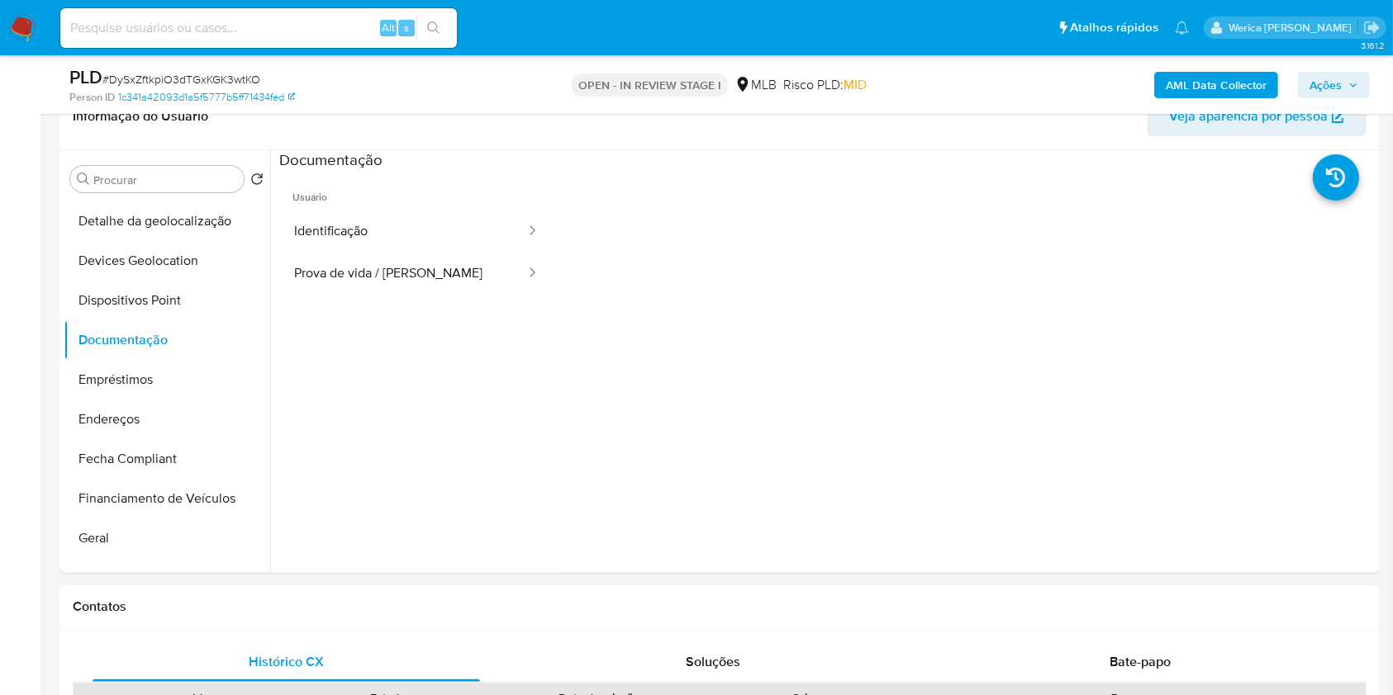
click at [396, 236] on button "Identificação" at bounding box center [403, 232] width 248 height 42
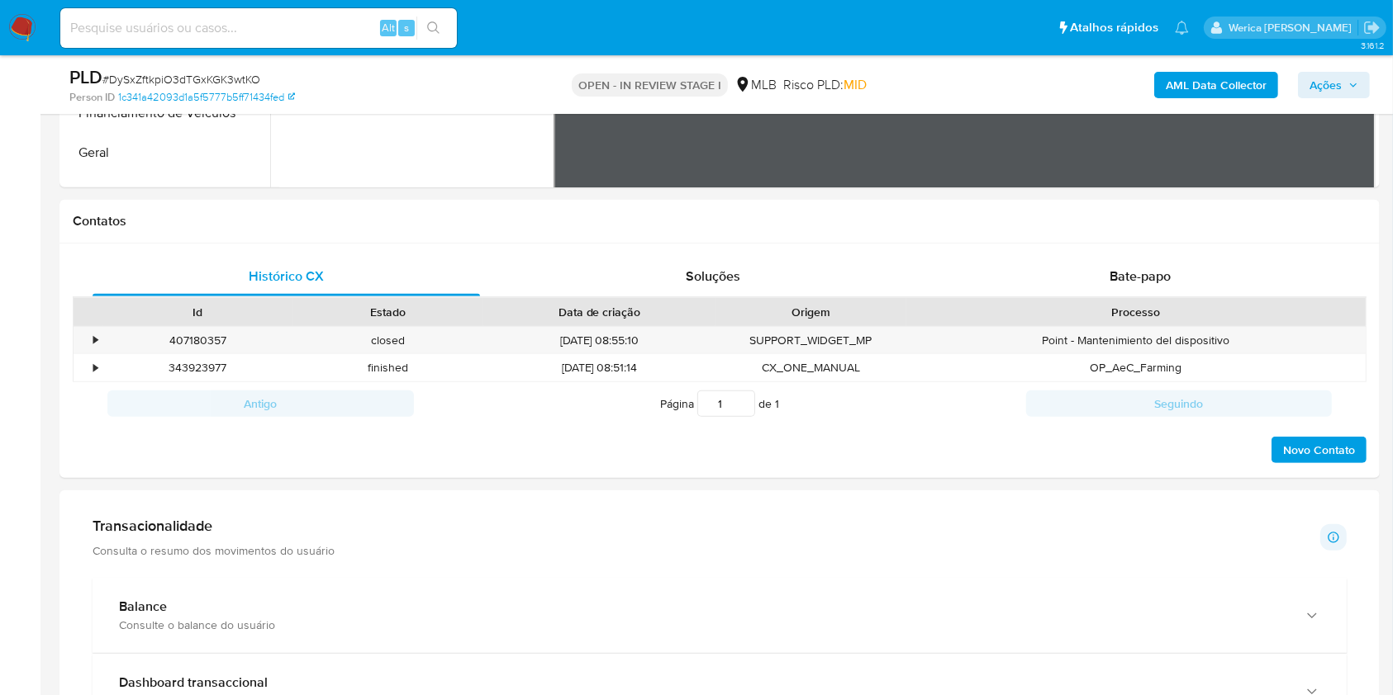
scroll to position [757, 0]
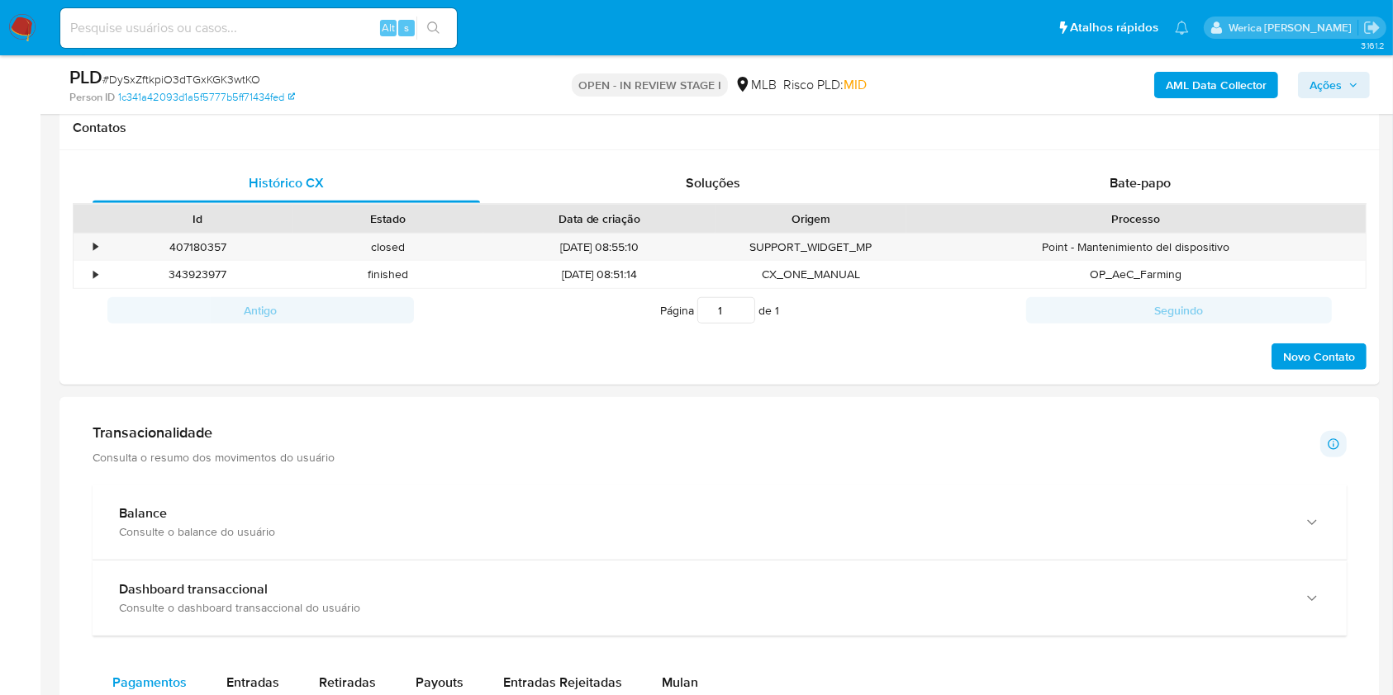
drag, startPoint x: 416, startPoint y: 537, endPoint x: 407, endPoint y: 457, distance: 80.6
click at [416, 537] on div "Consulte o balance do usuário" at bounding box center [703, 531] width 1168 height 15
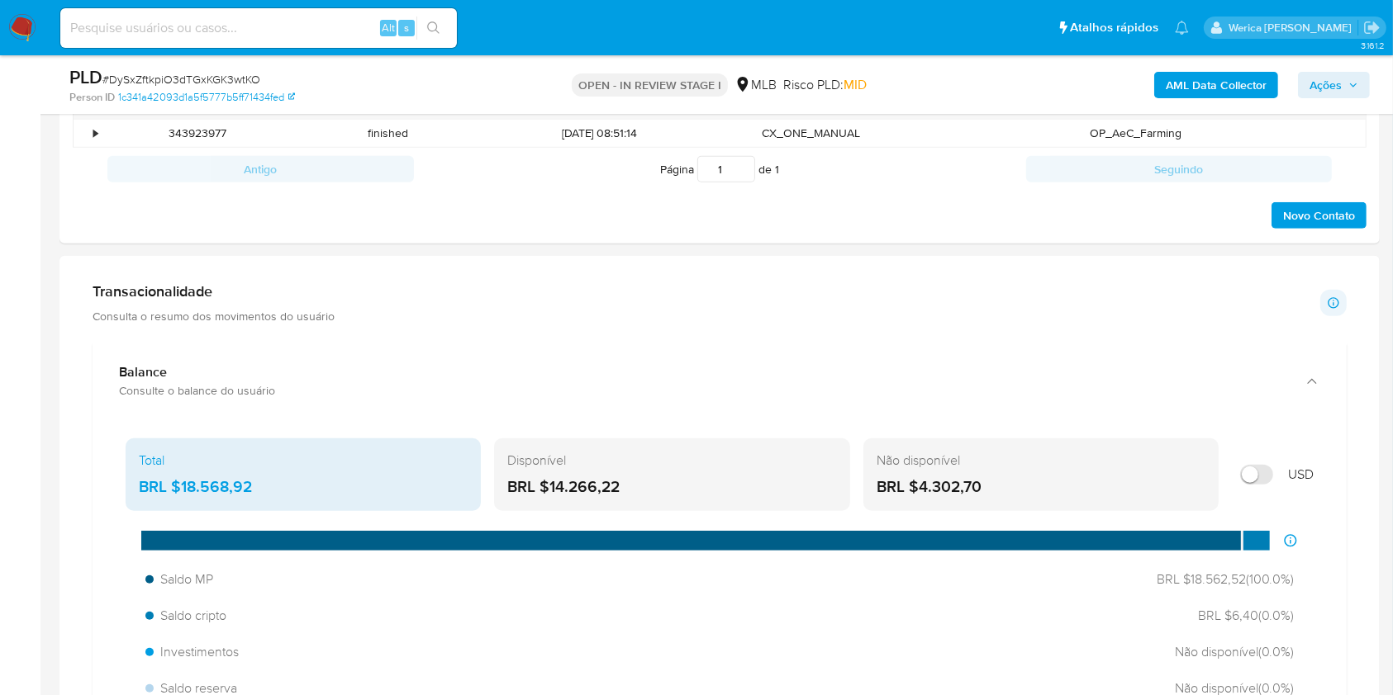
scroll to position [978, 0]
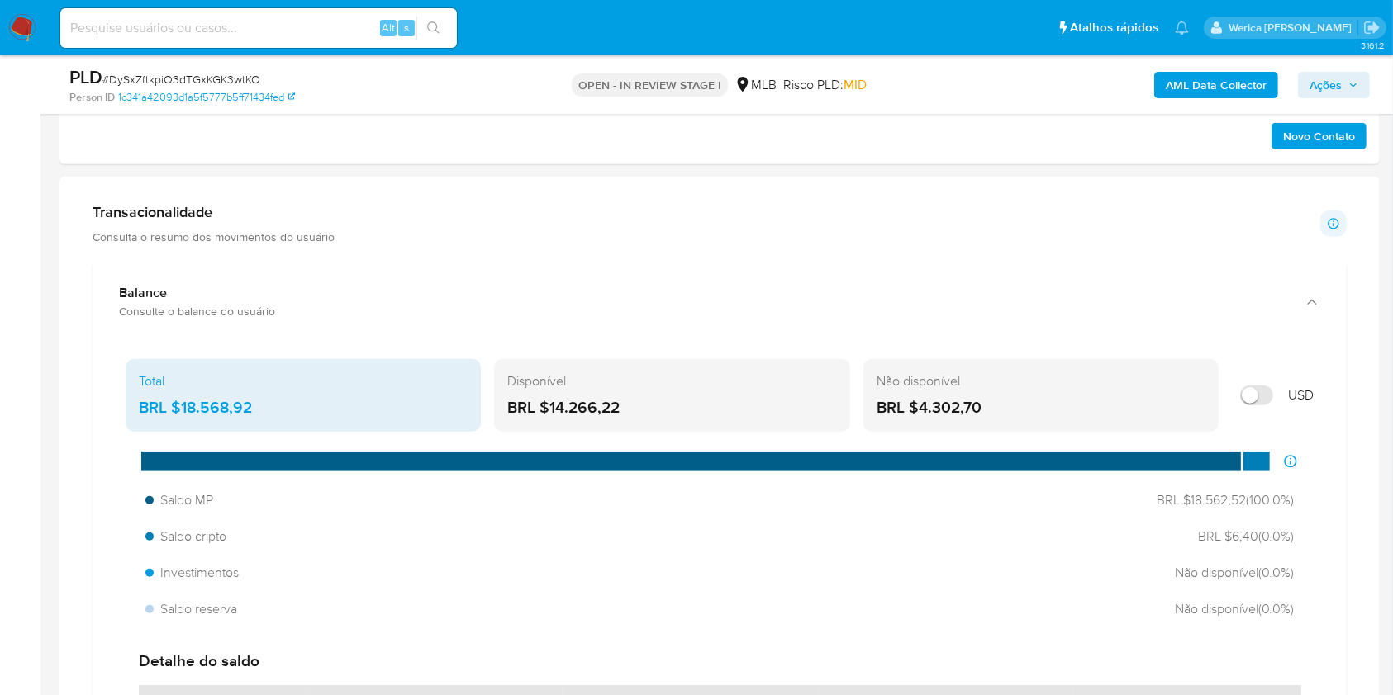
drag, startPoint x: 181, startPoint y: 406, endPoint x: 257, endPoint y: 409, distance: 76.0
click at [257, 409] on div "BRL $18.568,92" at bounding box center [303, 407] width 329 height 21
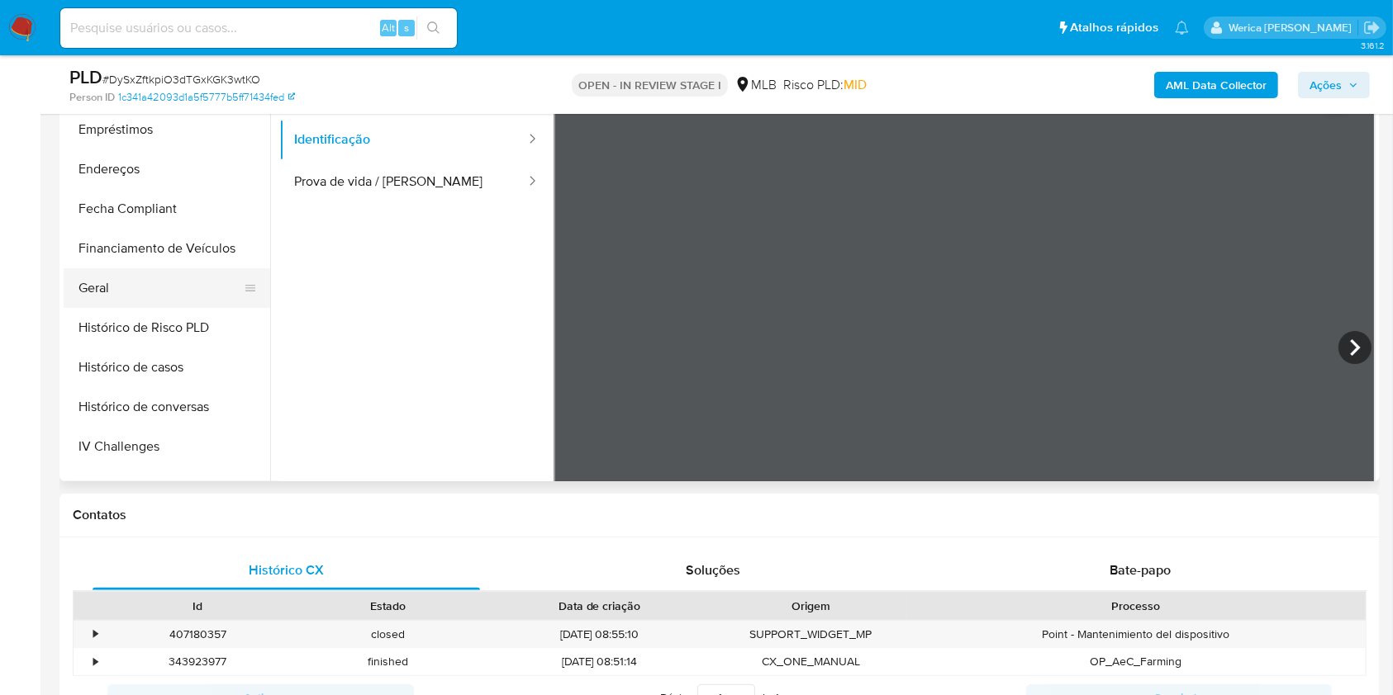
scroll to position [416, 0]
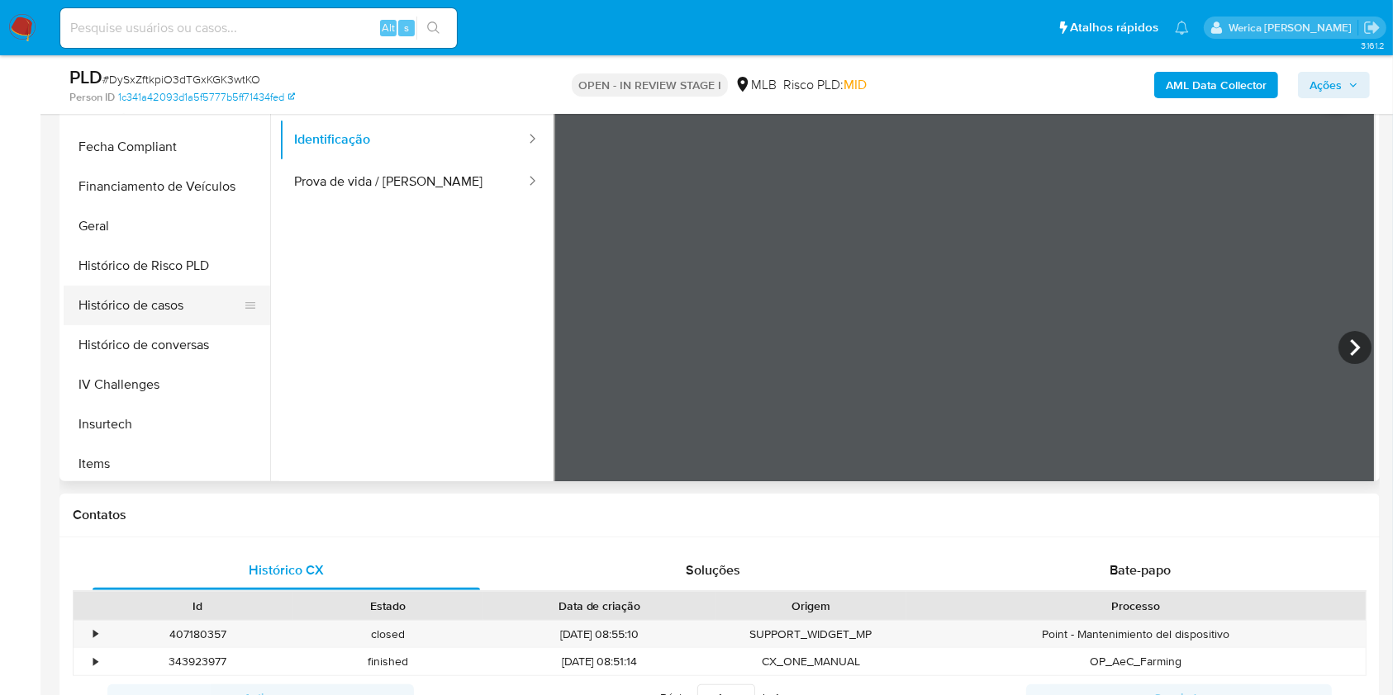
click at [197, 317] on button "Histórico de casos" at bounding box center [160, 306] width 193 height 40
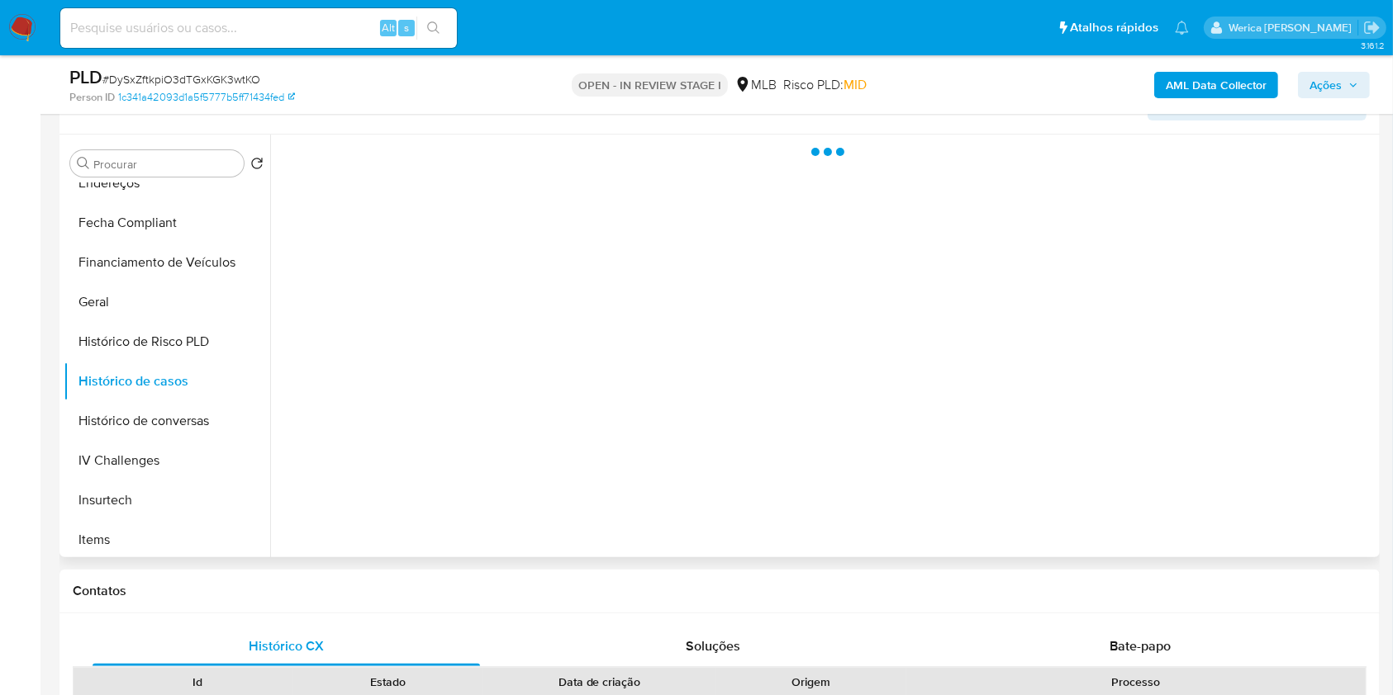
scroll to position [259, 0]
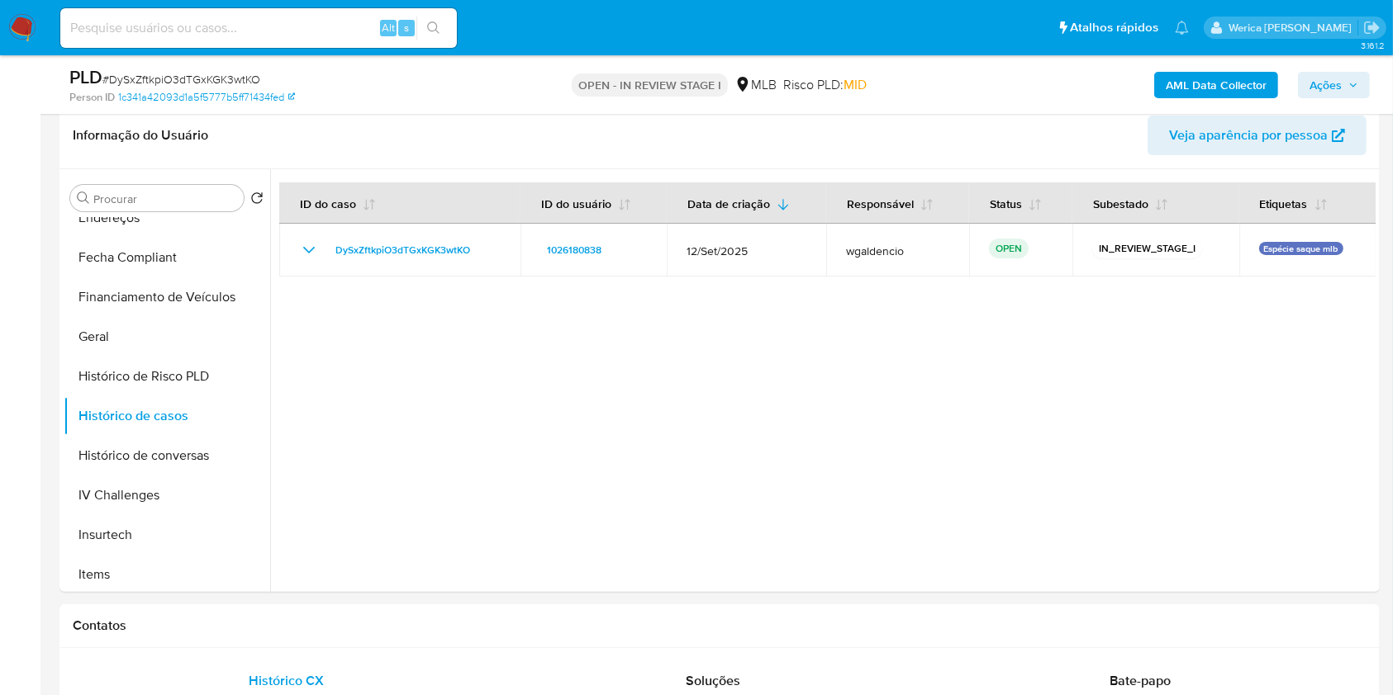
click at [1172, 74] on b "AML Data Collector" at bounding box center [1215, 85] width 101 height 26
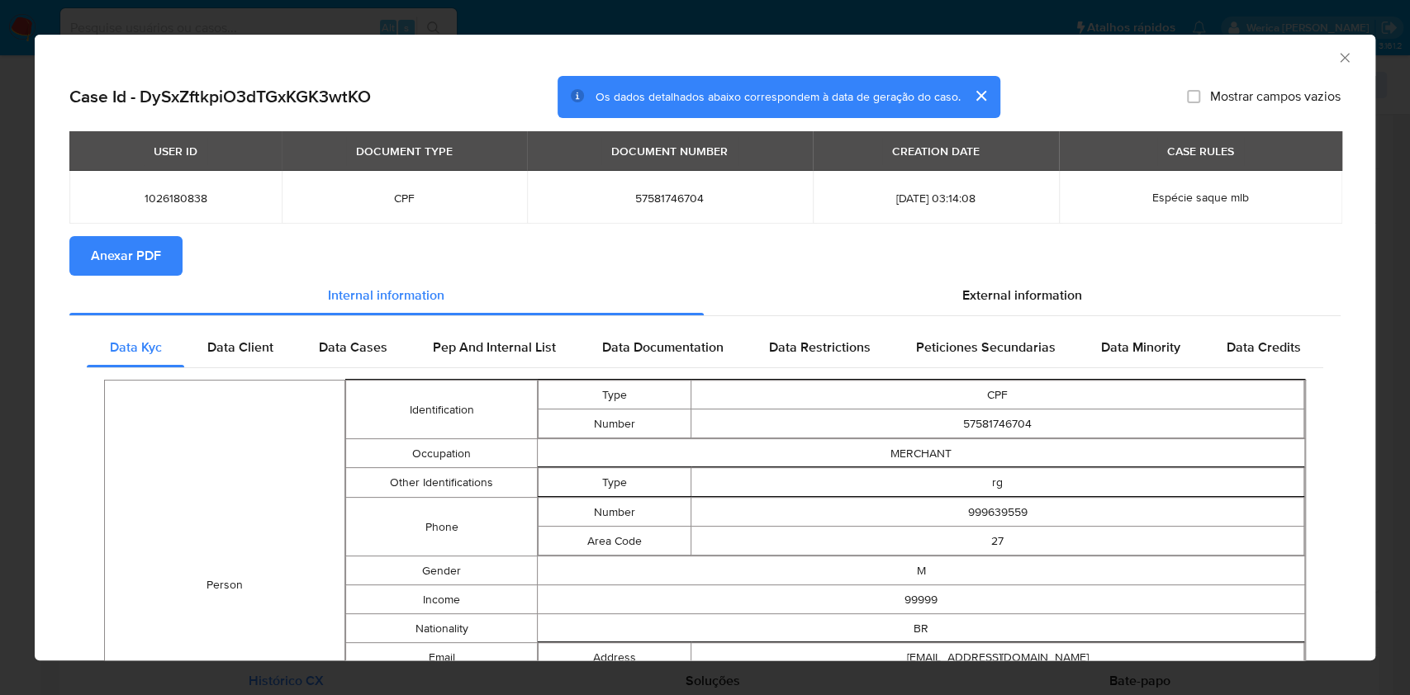
click at [160, 254] on button "Anexar PDF" at bounding box center [125, 256] width 113 height 40
click at [1336, 51] on icon "Fechar a janela" at bounding box center [1344, 58] width 17 height 17
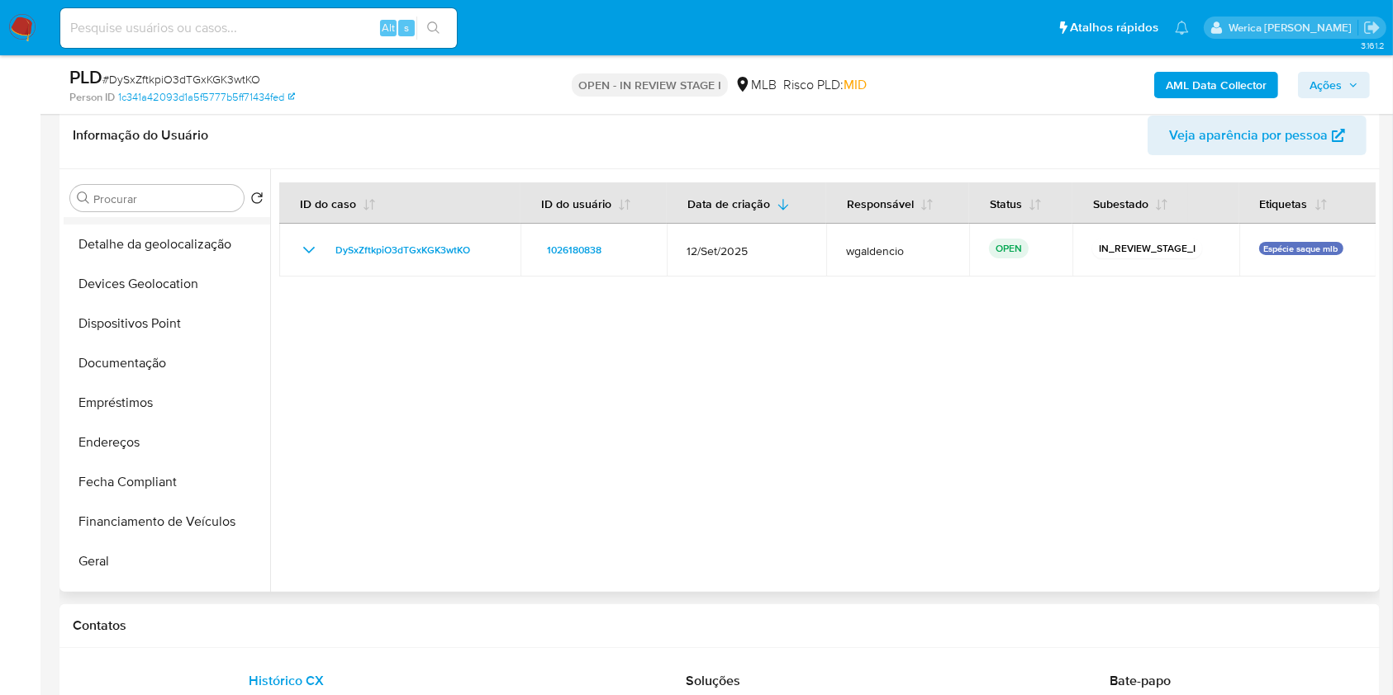
scroll to position [0, 0]
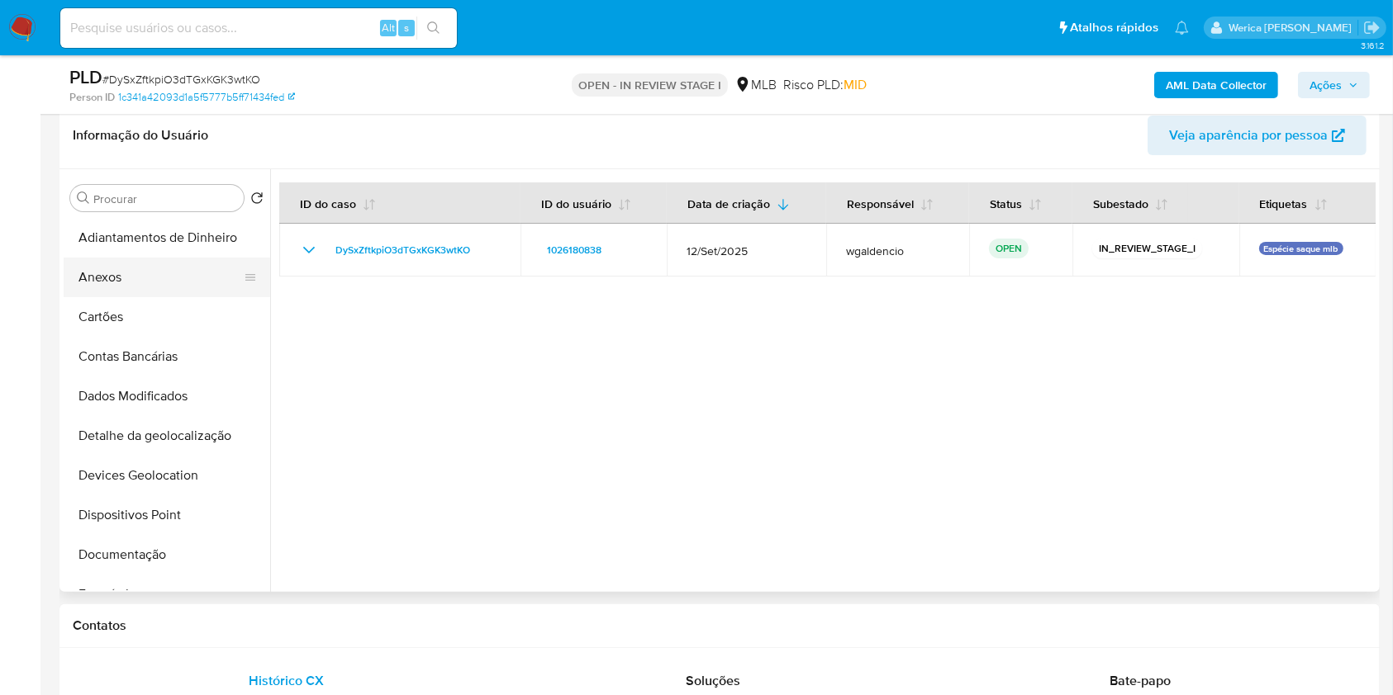
click at [159, 288] on button "Anexos" at bounding box center [160, 278] width 193 height 40
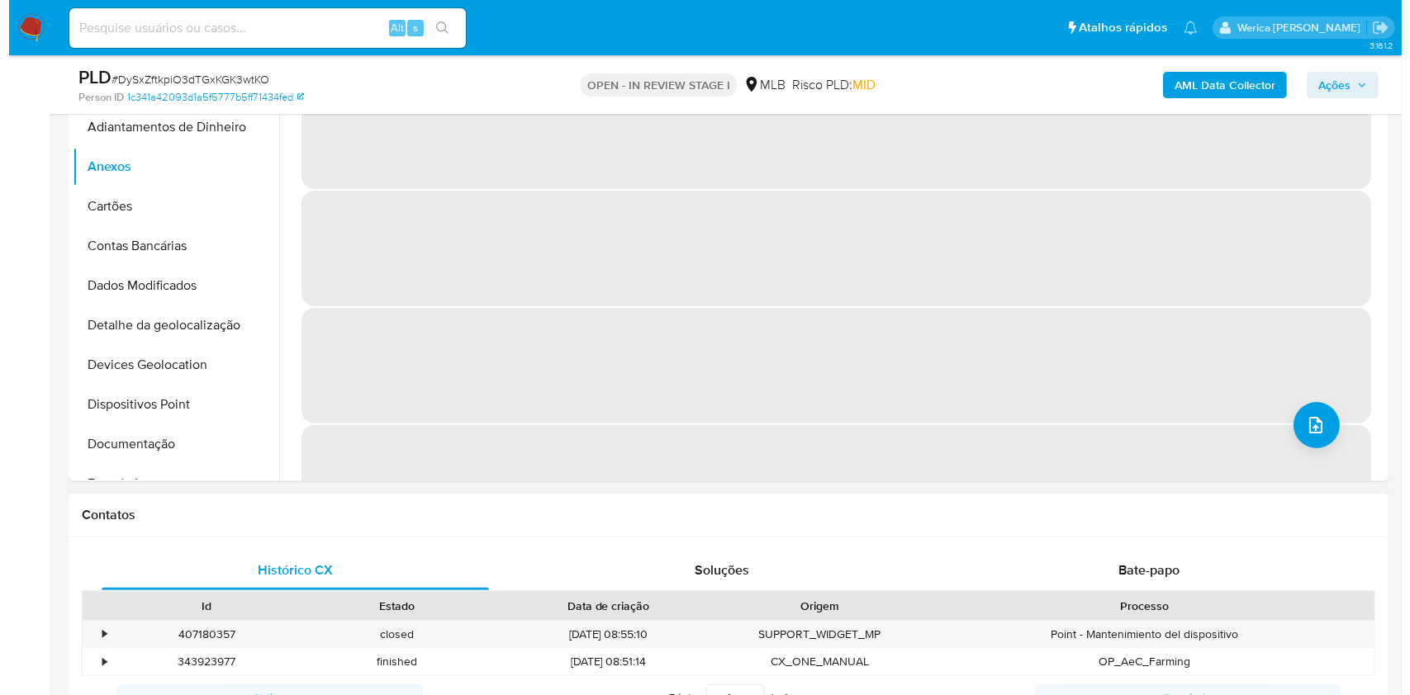
scroll to position [259, 0]
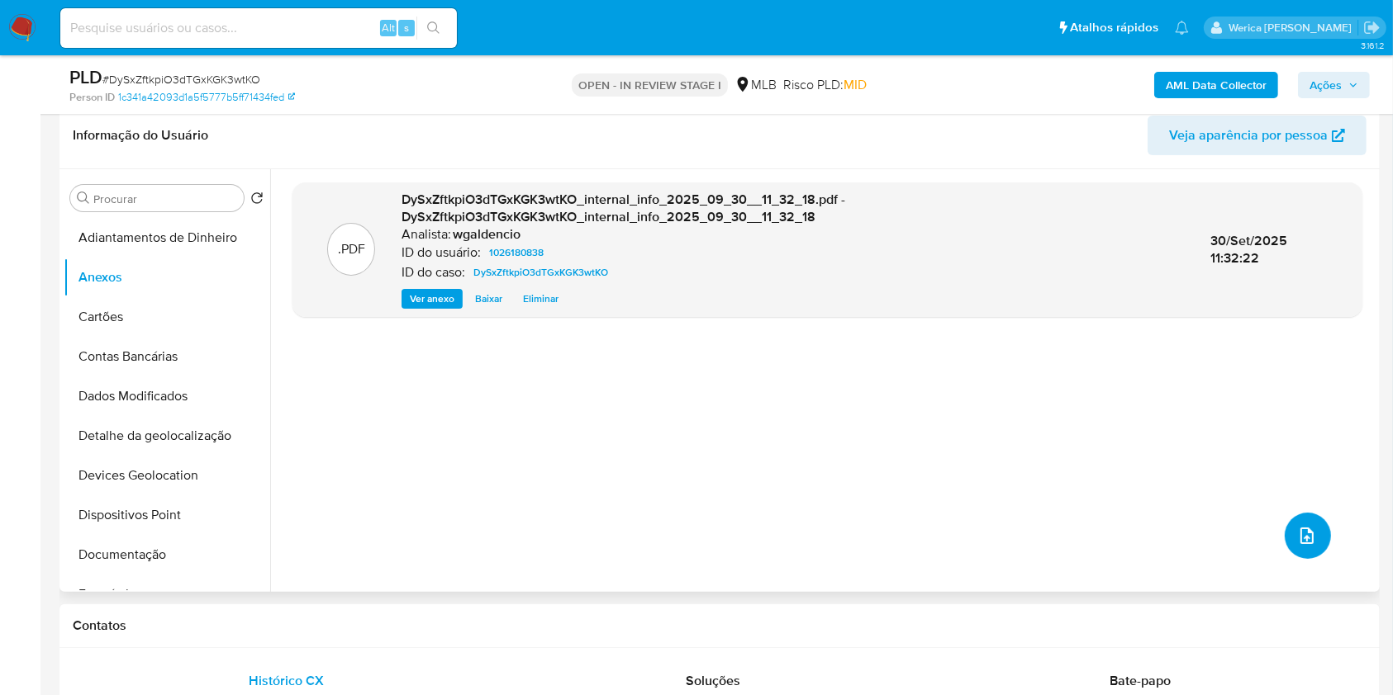
click at [1310, 524] on button "upload-file" at bounding box center [1307, 536] width 46 height 46
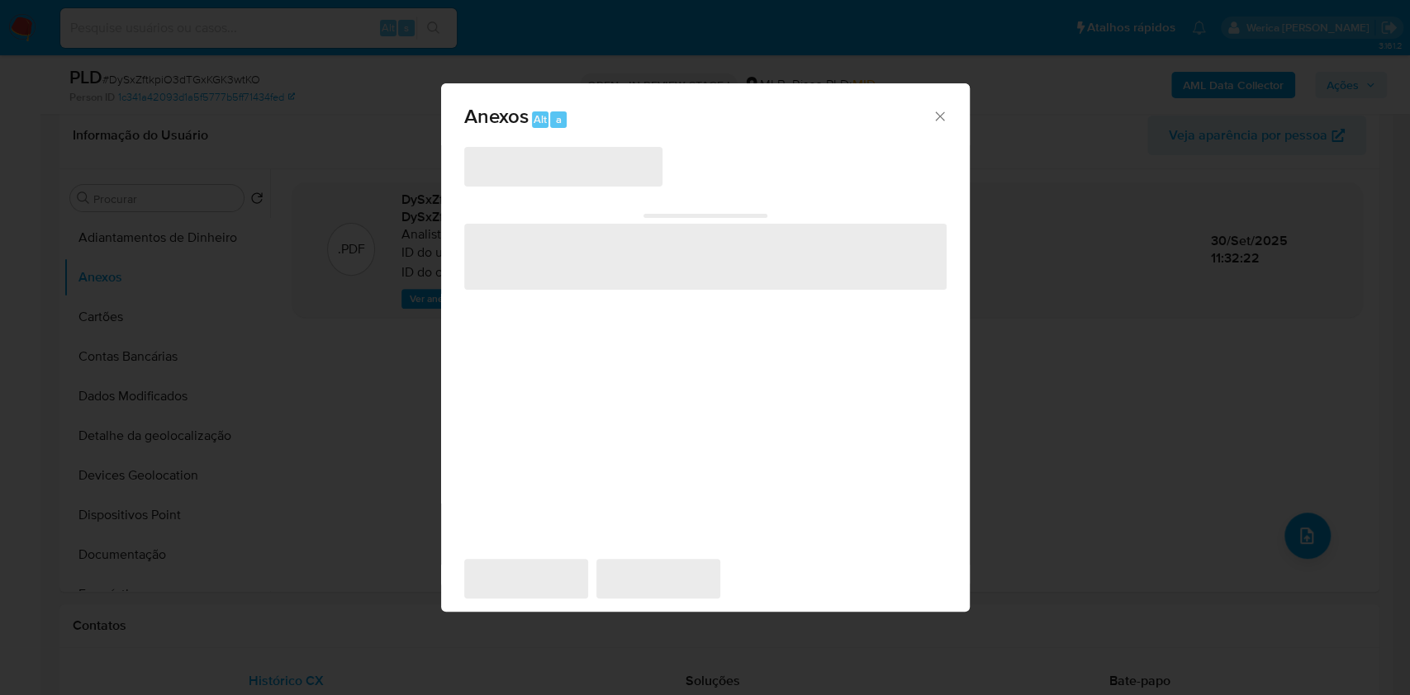
click at [505, 168] on span "‌" at bounding box center [563, 167] width 198 height 40
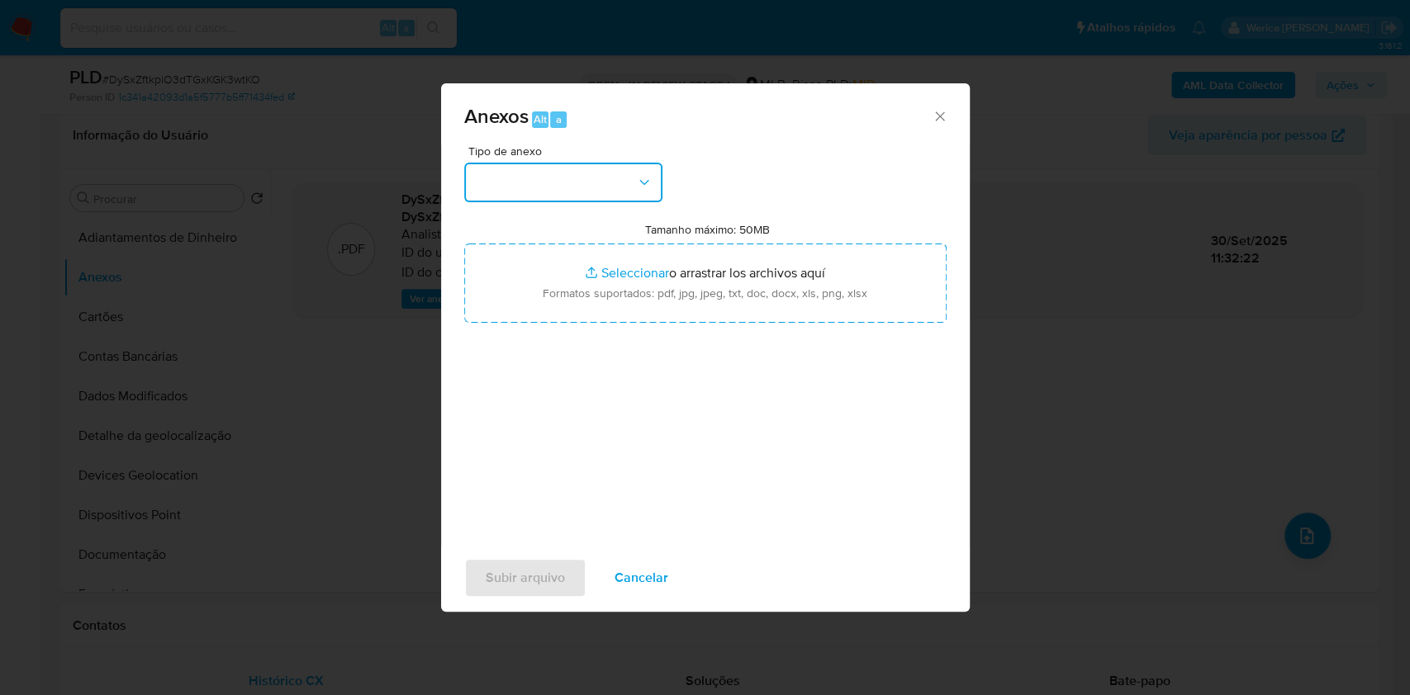
click at [529, 179] on button "button" at bounding box center [563, 183] width 198 height 40
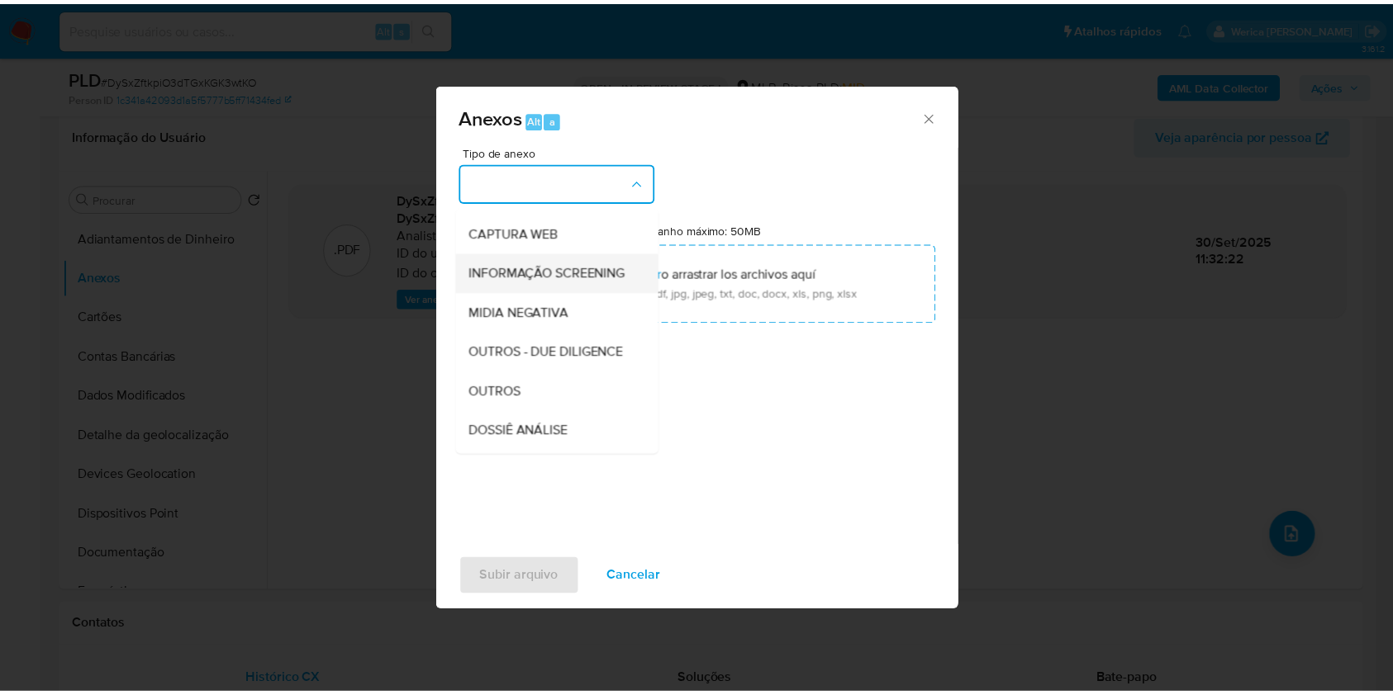
scroll to position [220, 0]
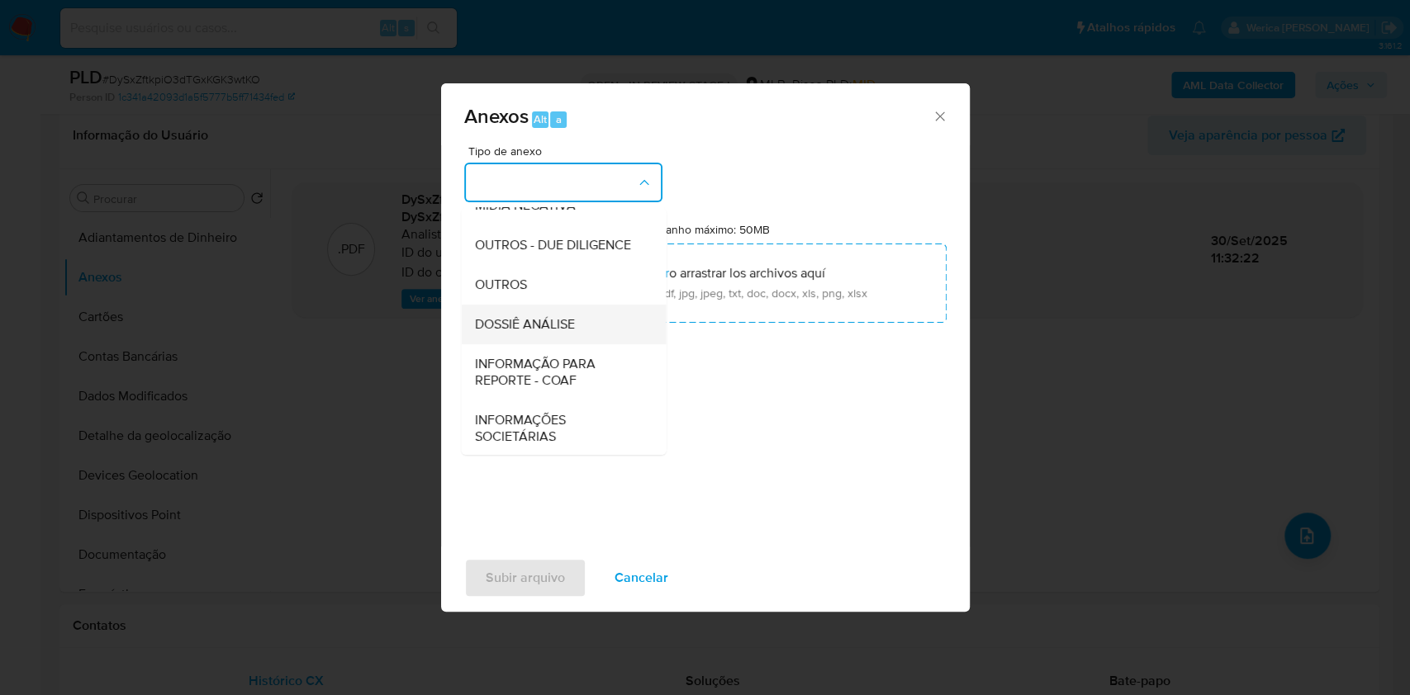
click at [517, 333] on span "DOSSIÊ ANÁLISE" at bounding box center [524, 324] width 100 height 17
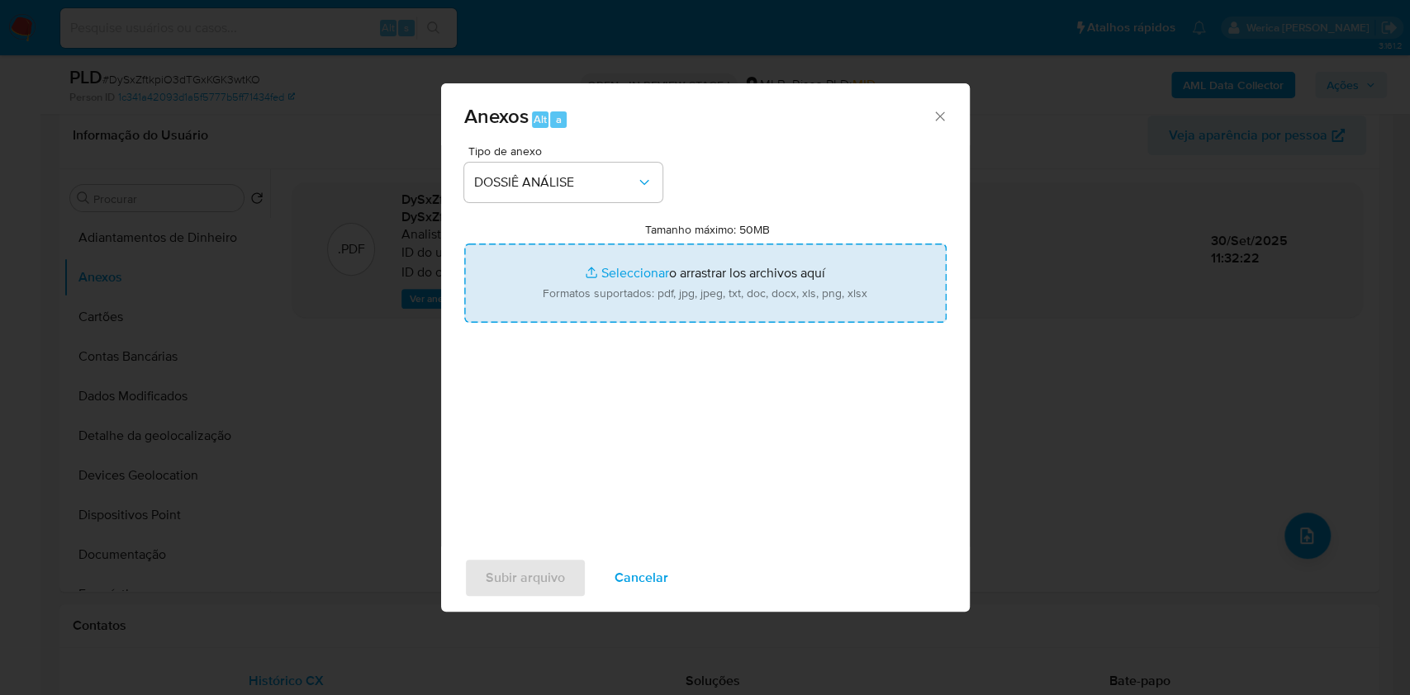
type input "C:\fakepath\SAR - XXXXX - CPF 57581746704 - WILSON SCHOWENCK (1).pdf"
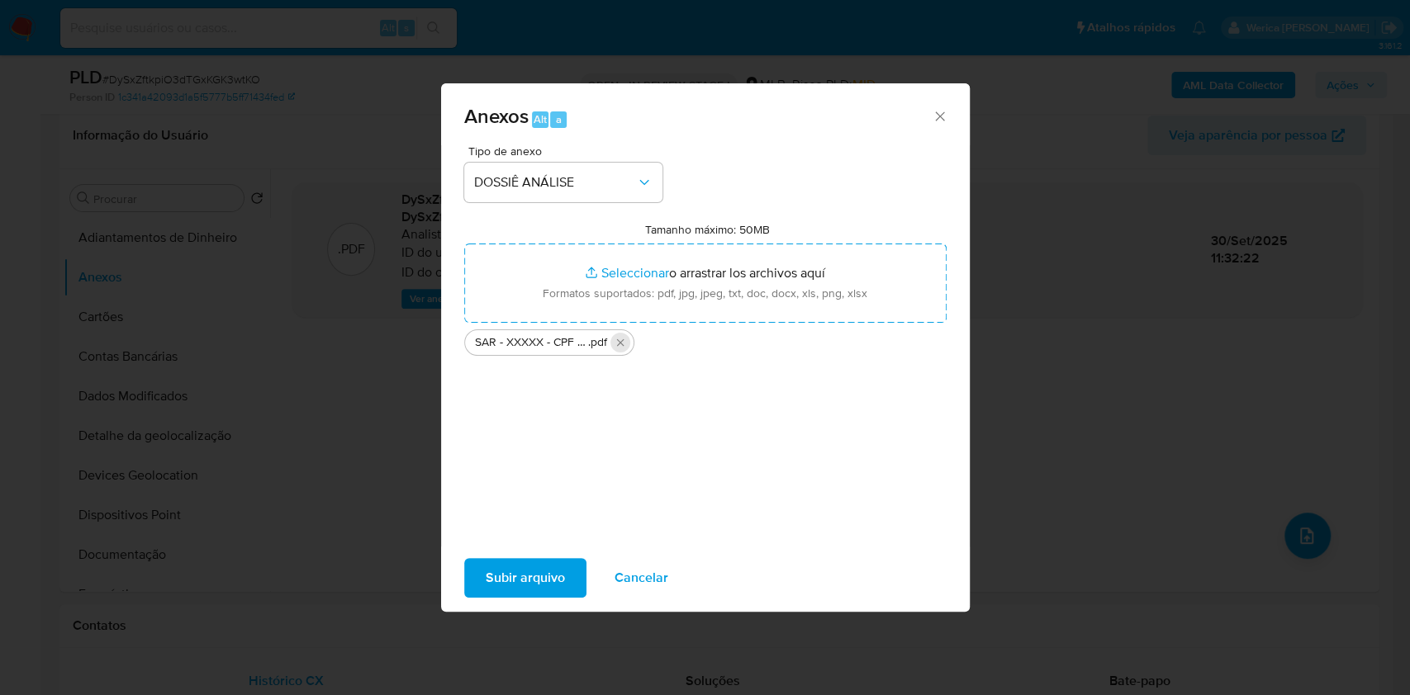
click at [621, 339] on icon "Eliminar SAR - XXXXX - CPF 57581746704 - WILSON SCHOWENCK (1).pdf" at bounding box center [620, 342] width 13 height 13
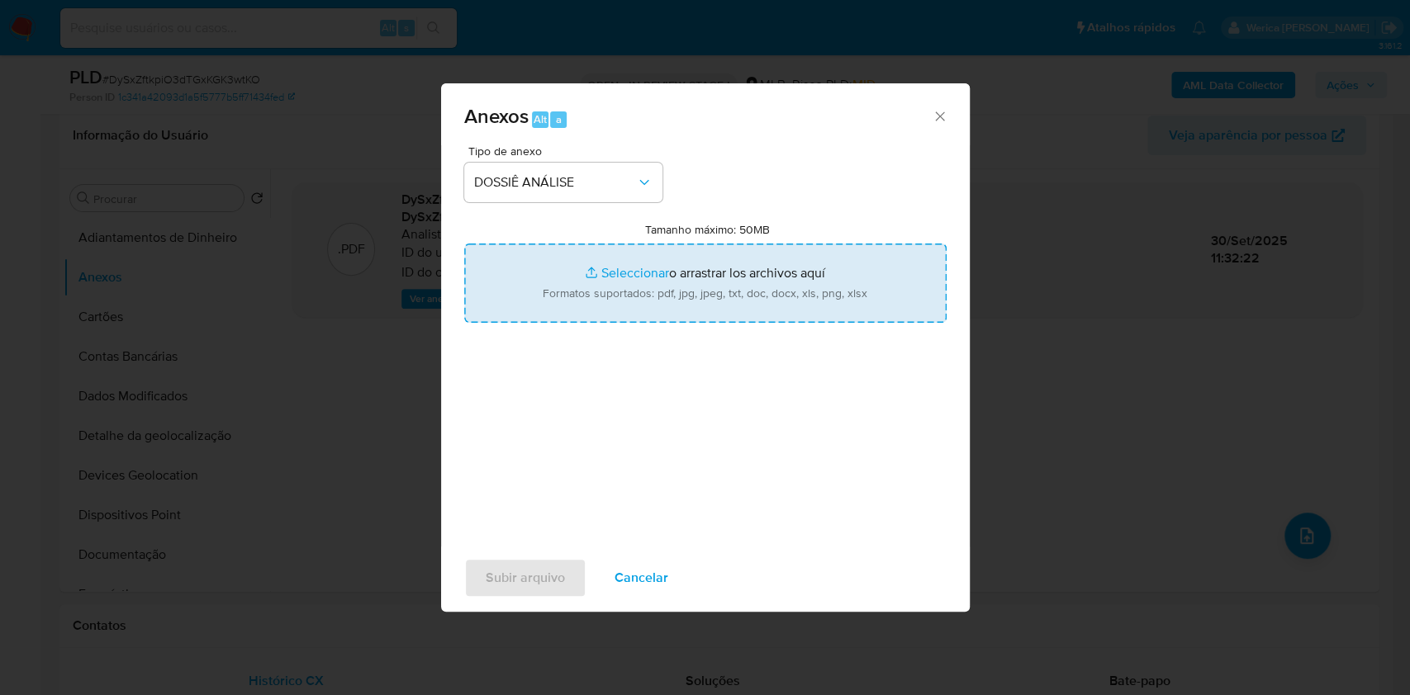
type input "C:\fakepath\SAR - XXXXX - CPF 57581746704 - WILSON SCHOWENCK (2).pdf"
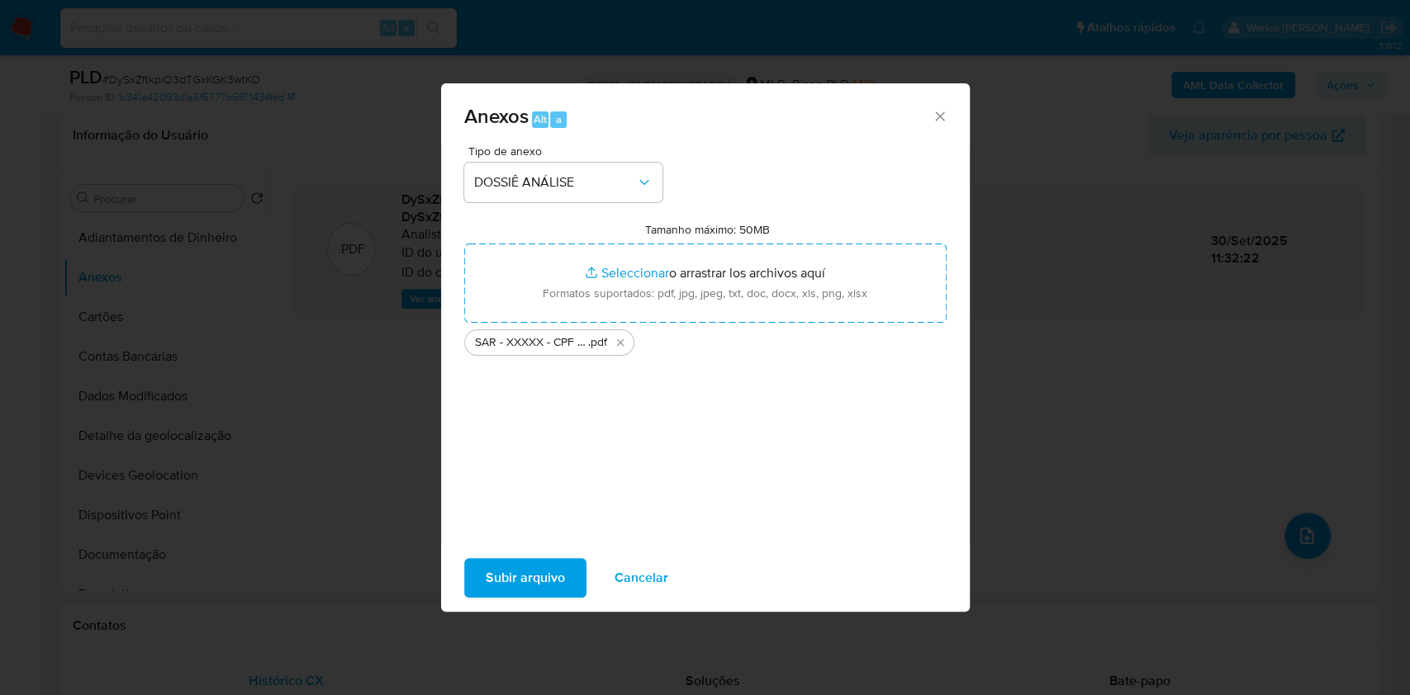
click at [512, 589] on span "Subir arquivo" at bounding box center [525, 578] width 79 height 36
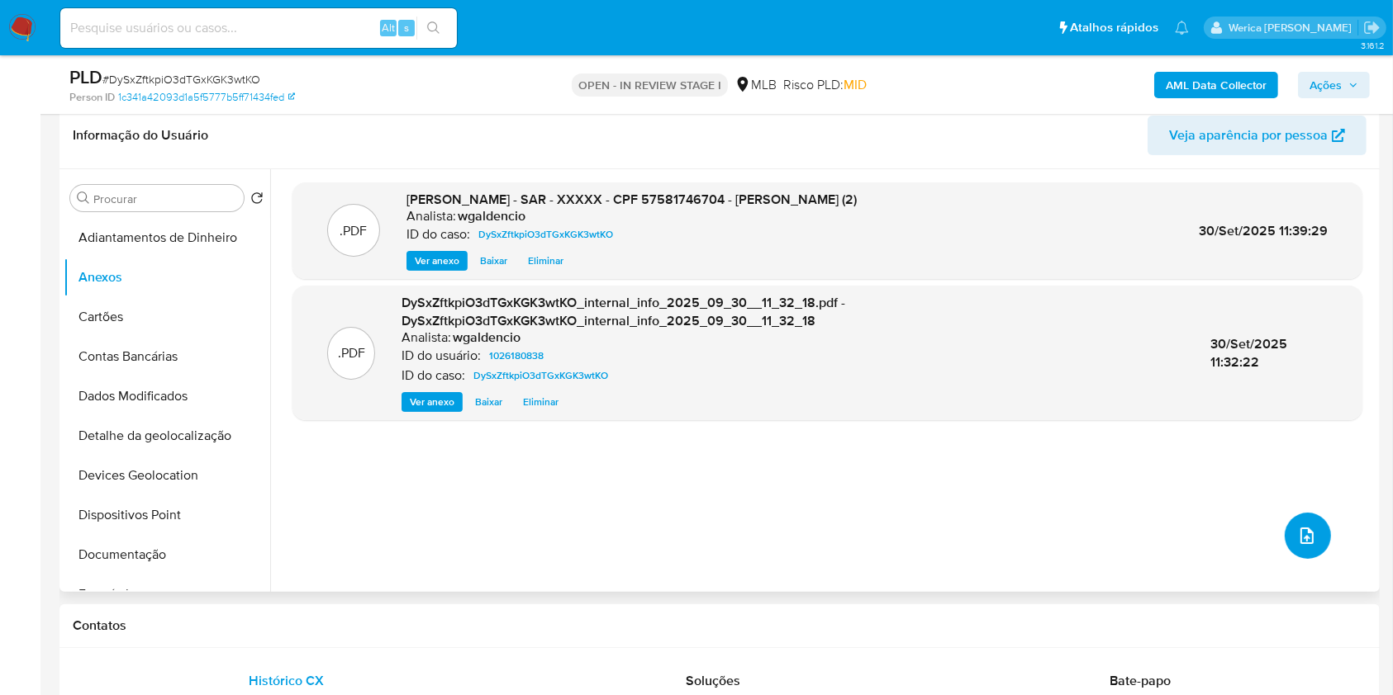
scroll to position [0, 0]
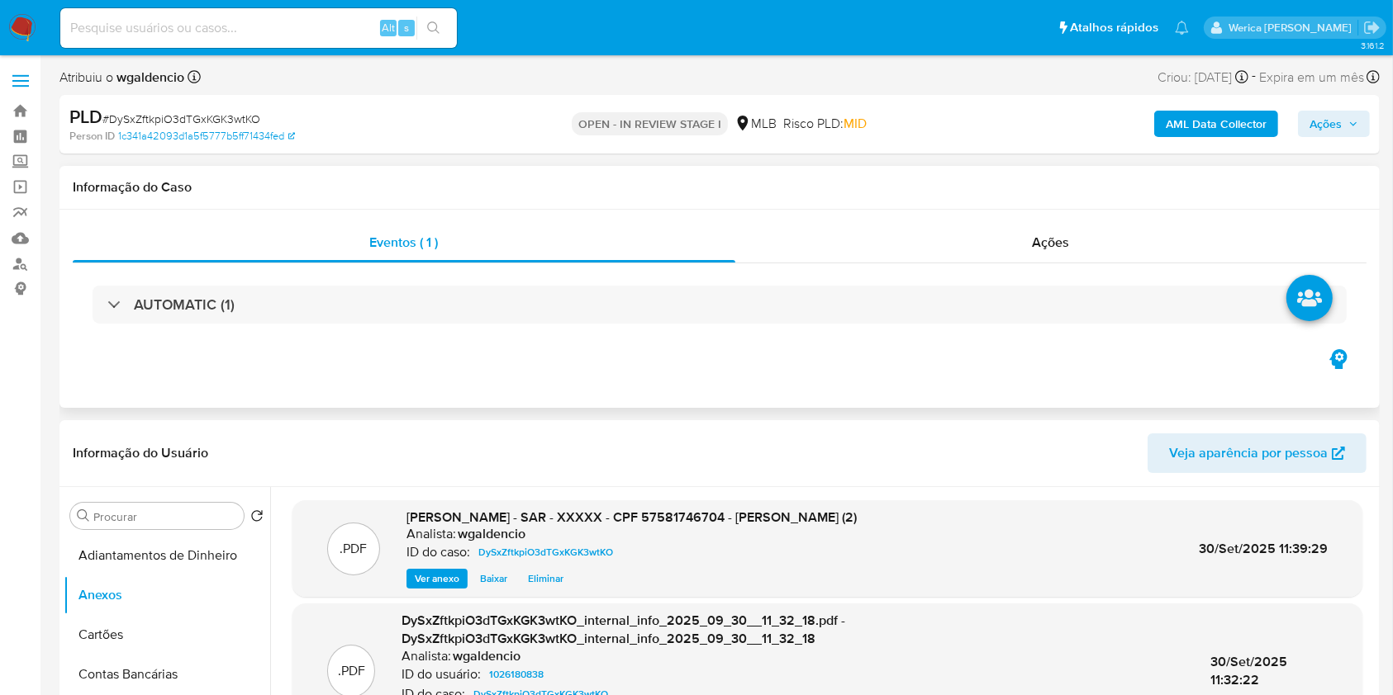
click at [887, 273] on div "AUTOMATIC (1)" at bounding box center [719, 304] width 1293 height 83
click at [917, 257] on div "Ações" at bounding box center [1050, 243] width 631 height 40
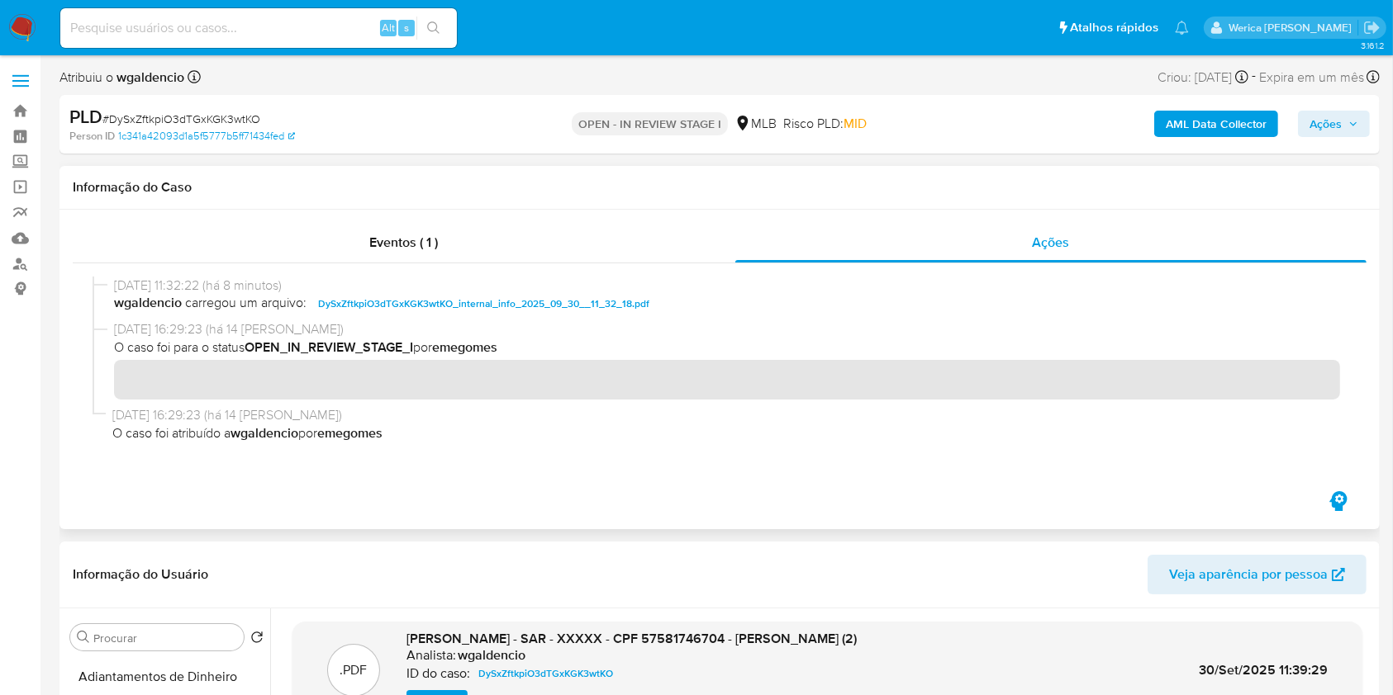
click at [536, 219] on div "Eventos ( 1 ) Ações" at bounding box center [719, 370] width 1320 height 320
click at [537, 247] on div "Eventos ( 1 )" at bounding box center [404, 243] width 662 height 40
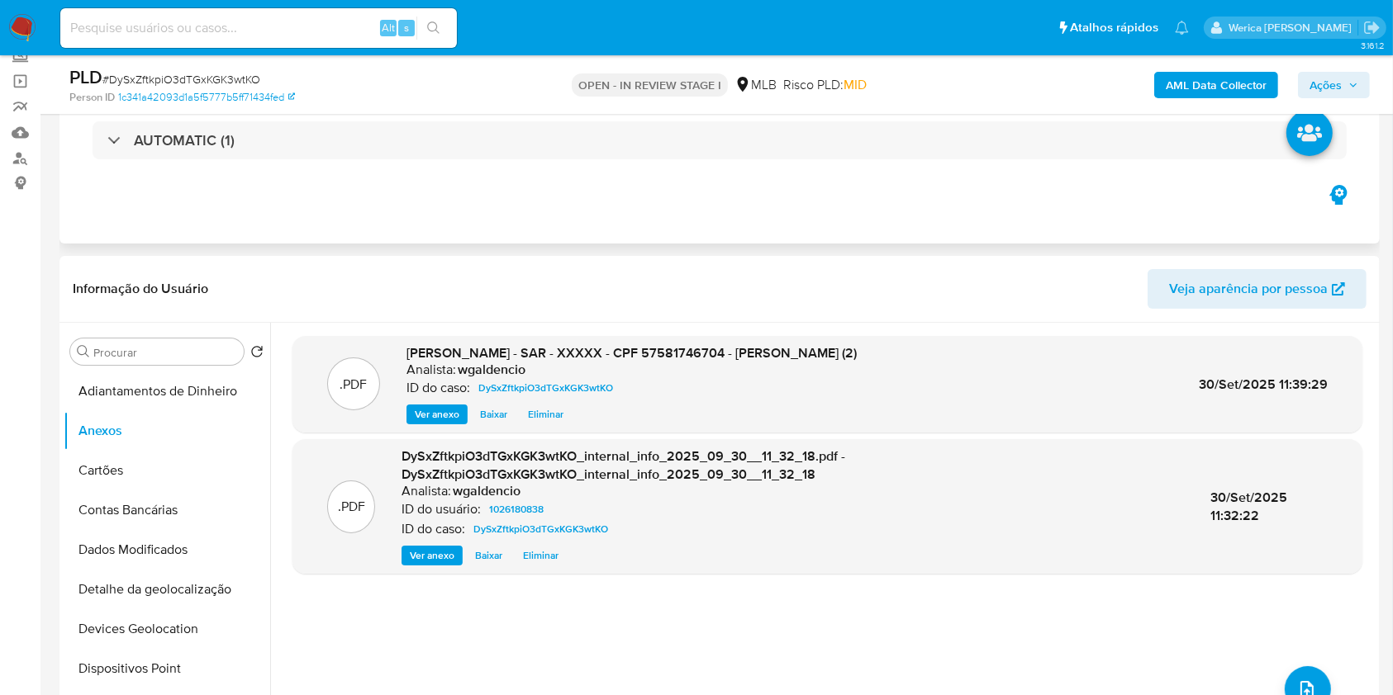
scroll to position [110, 0]
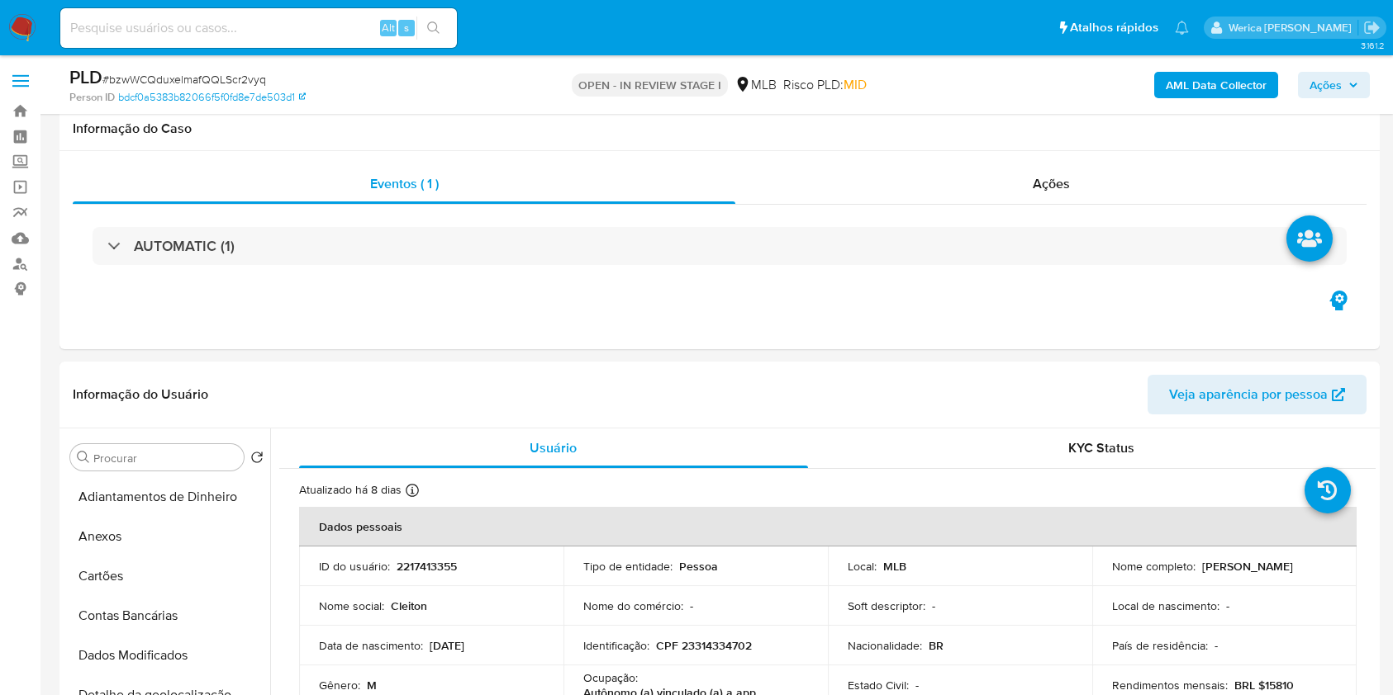
select select "10"
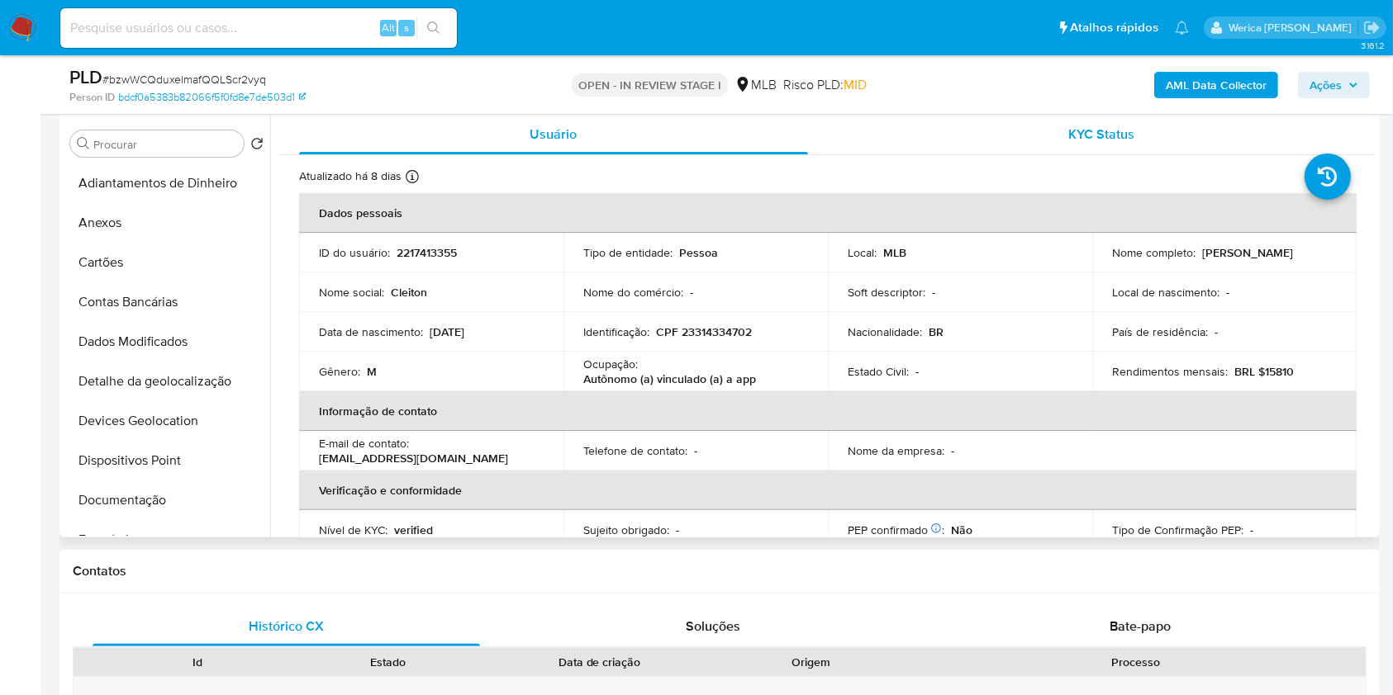
scroll to position [661, 0]
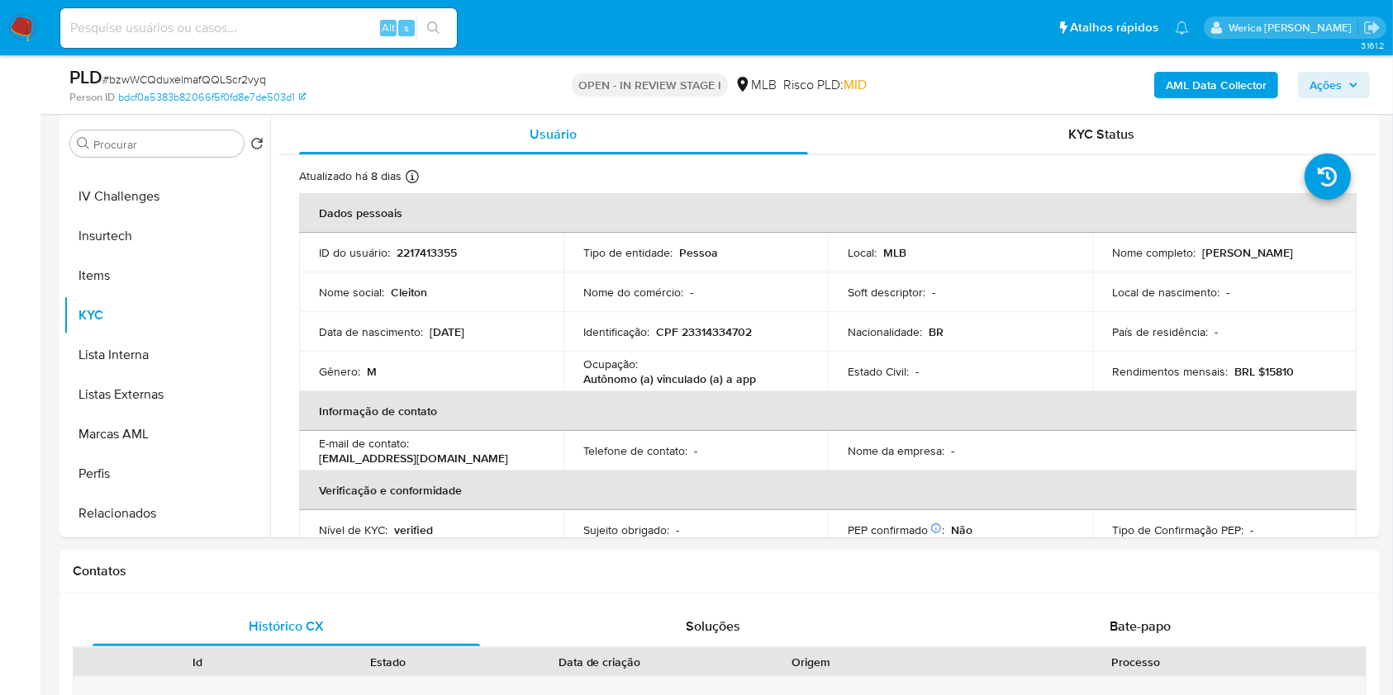
click at [1208, 62] on div "PLD # bzwWCQduxelmafQQLScr2vyq Person ID bdcf0a5383b82066f5f0fd8e7de503d1 OPEN …" at bounding box center [719, 84] width 1320 height 59
click at [1208, 72] on b "AML Data Collector" at bounding box center [1215, 85] width 101 height 26
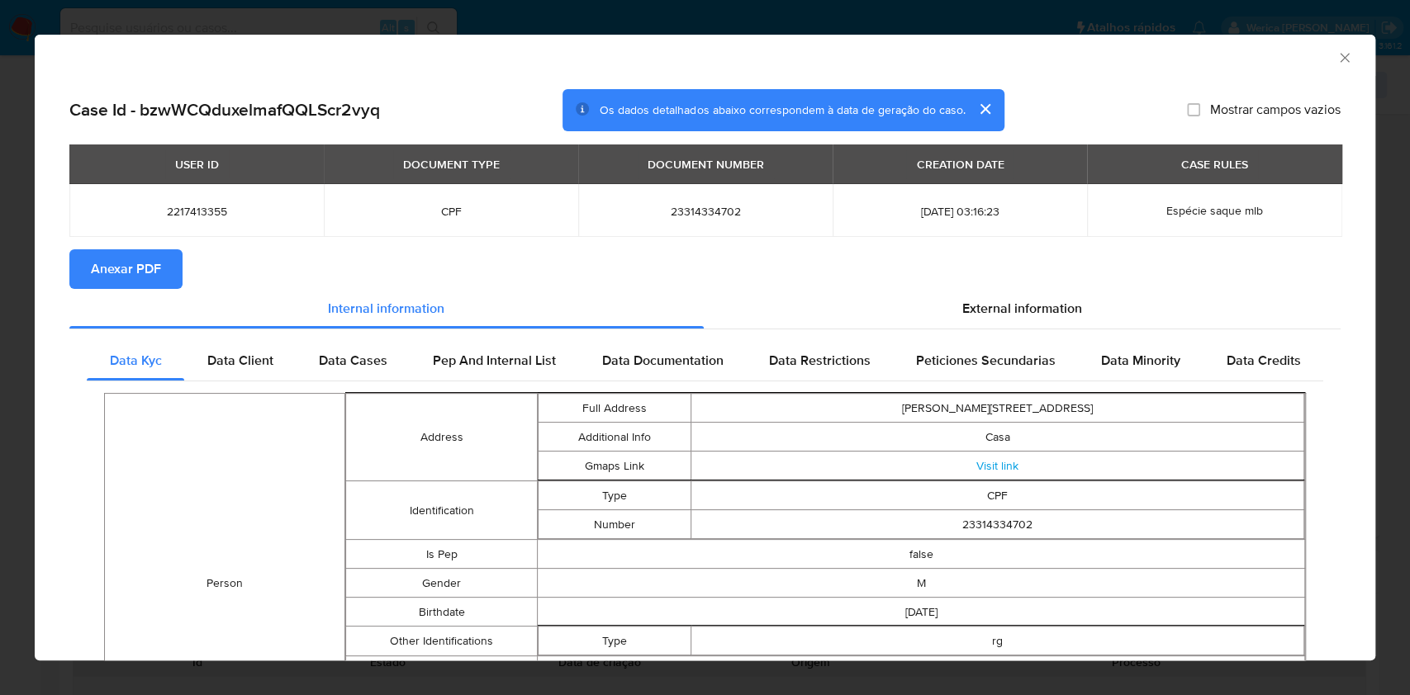
click at [126, 270] on span "Anexar PDF" at bounding box center [126, 269] width 70 height 36
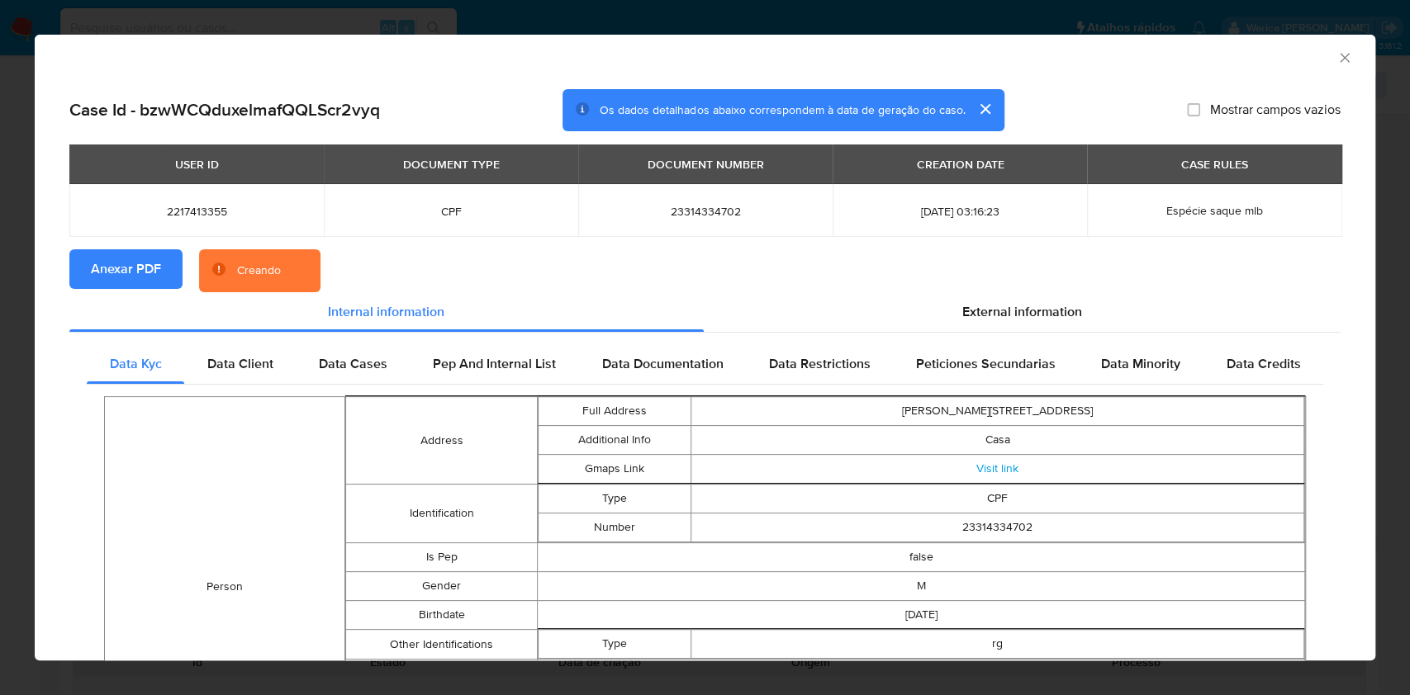
click at [1336, 59] on icon "Fechar a janela" at bounding box center [1344, 58] width 17 height 17
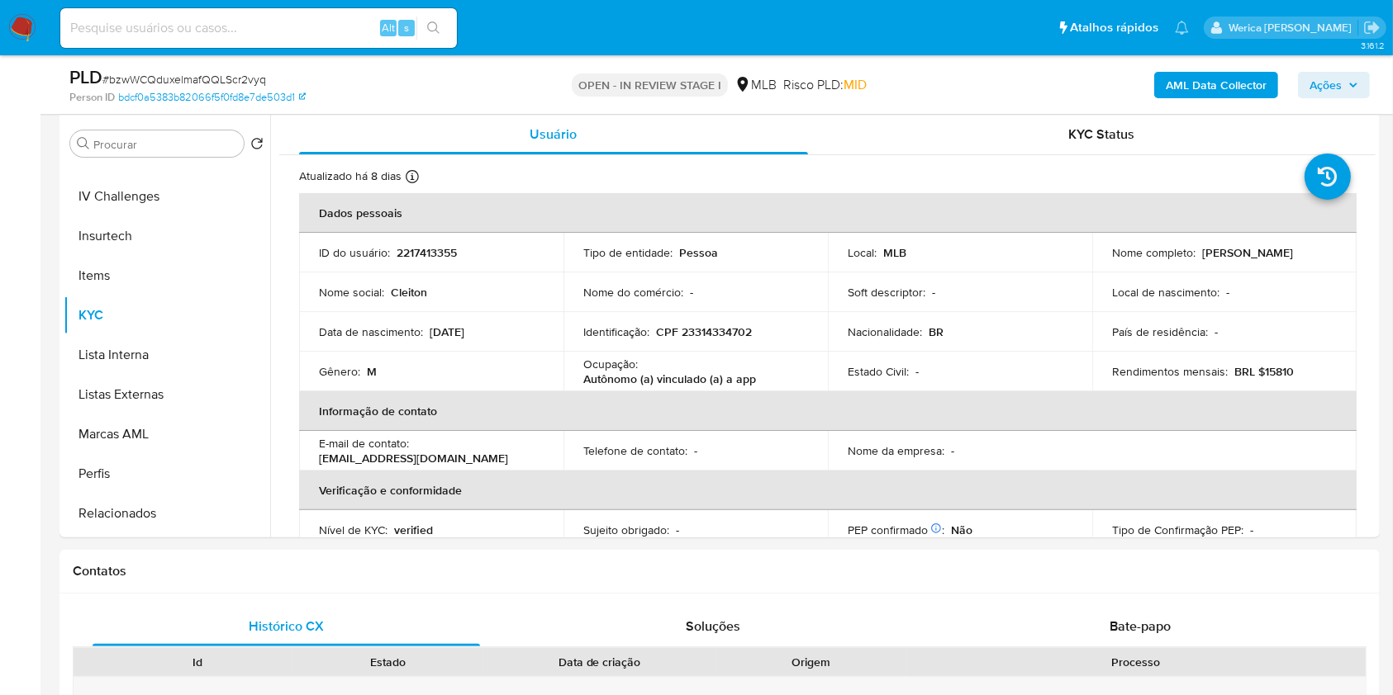
scroll to position [0, 0]
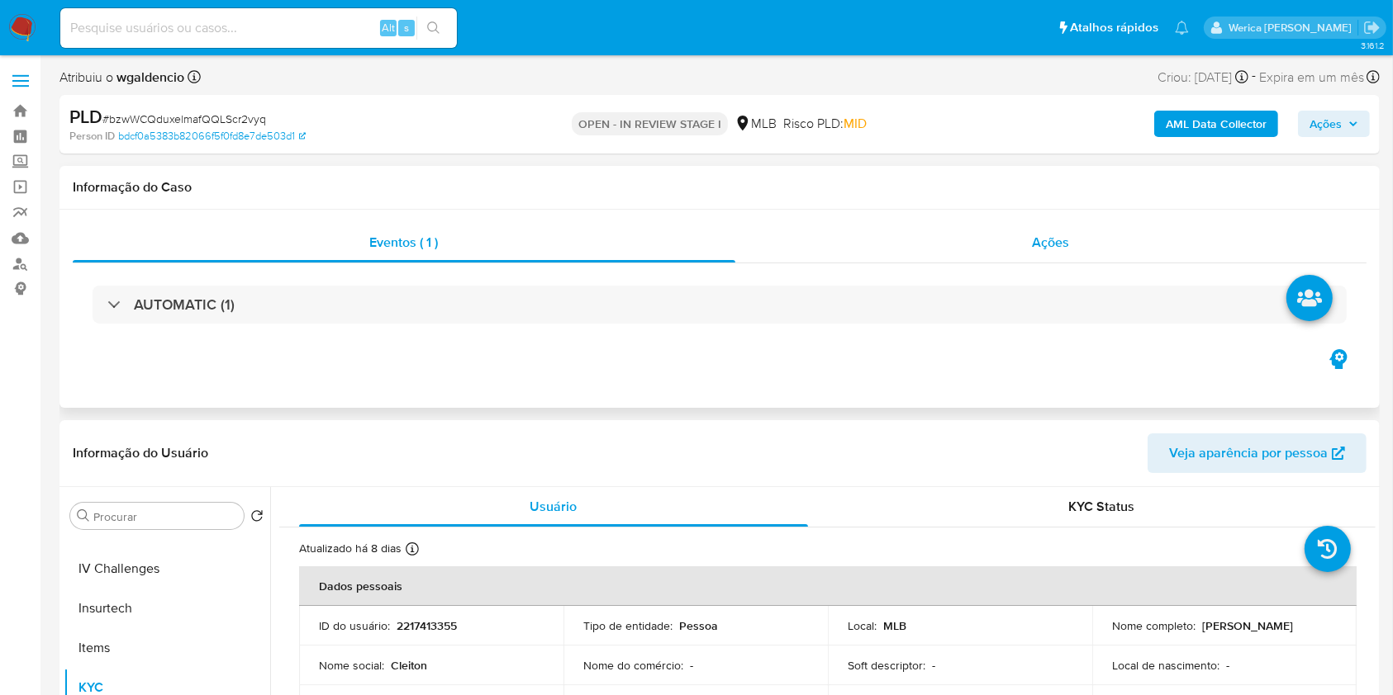
click at [1031, 230] on div "Ações" at bounding box center [1050, 243] width 631 height 40
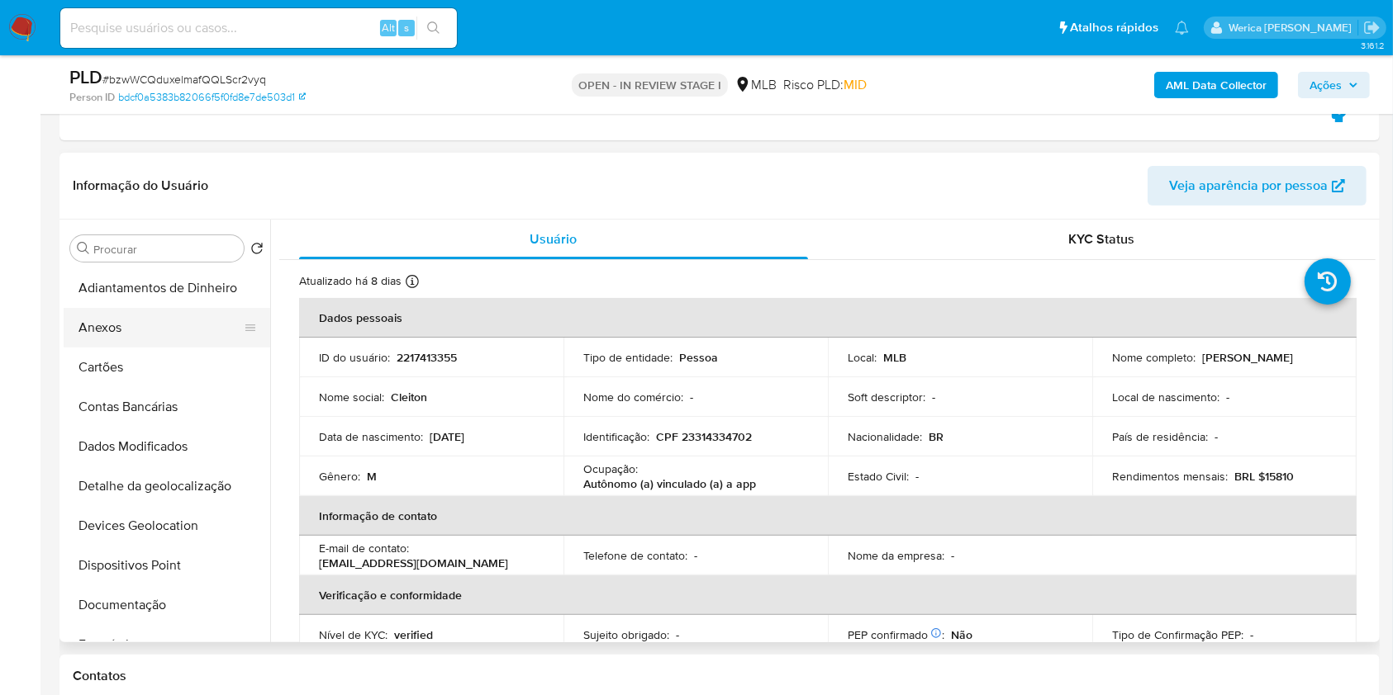
drag, startPoint x: 139, startPoint y: 358, endPoint x: 142, endPoint y: 338, distance: 20.9
click at [142, 338] on ul "Adiantamentos de Dinheiro Anexos Cartões Contas Bancárias Dados Modificados Det…" at bounding box center [167, 454] width 206 height 372
click at [141, 325] on button "Anexos" at bounding box center [160, 328] width 193 height 40
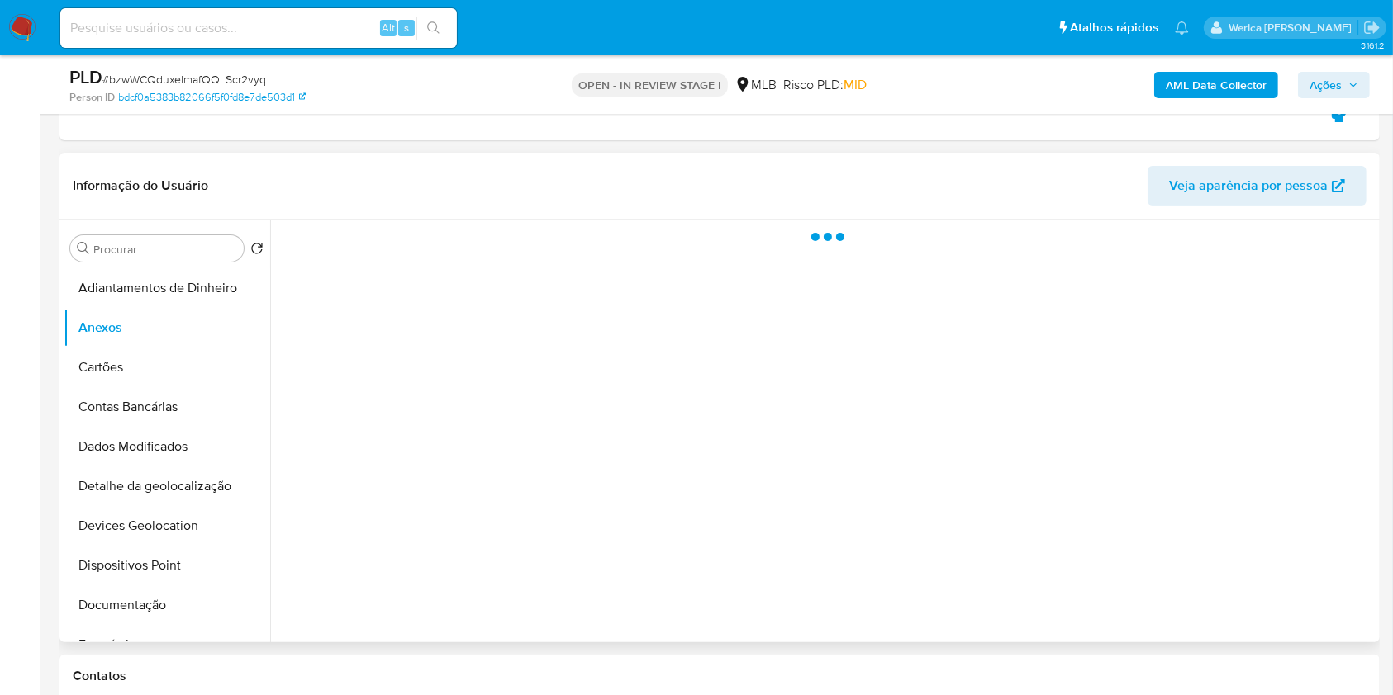
drag, startPoint x: 1308, startPoint y: 604, endPoint x: 1307, endPoint y: 614, distance: 10.0
click at [1308, 614] on div at bounding box center [822, 431] width 1105 height 423
click at [1304, 629] on div at bounding box center [822, 431] width 1105 height 423
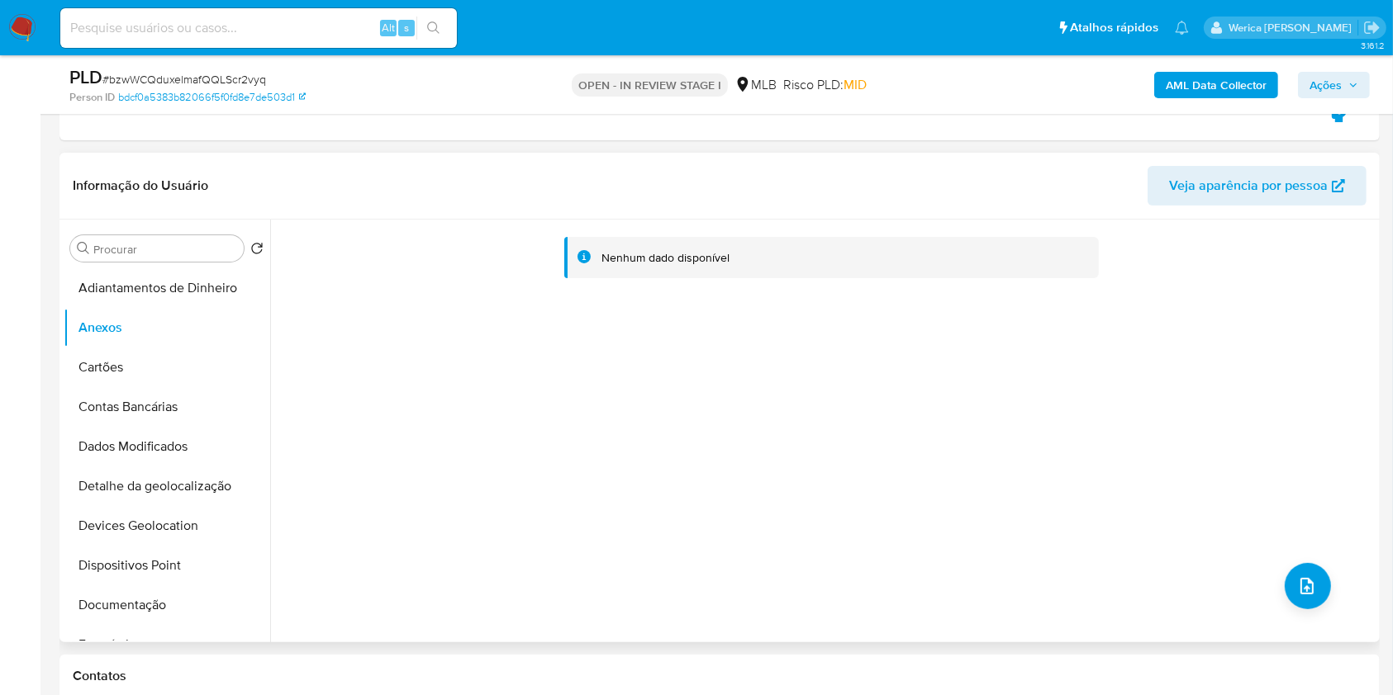
click at [1271, 576] on div "Nenhum dado disponível" at bounding box center [822, 431] width 1105 height 423
click at [1297, 579] on icon "upload-file" at bounding box center [1307, 587] width 20 height 20
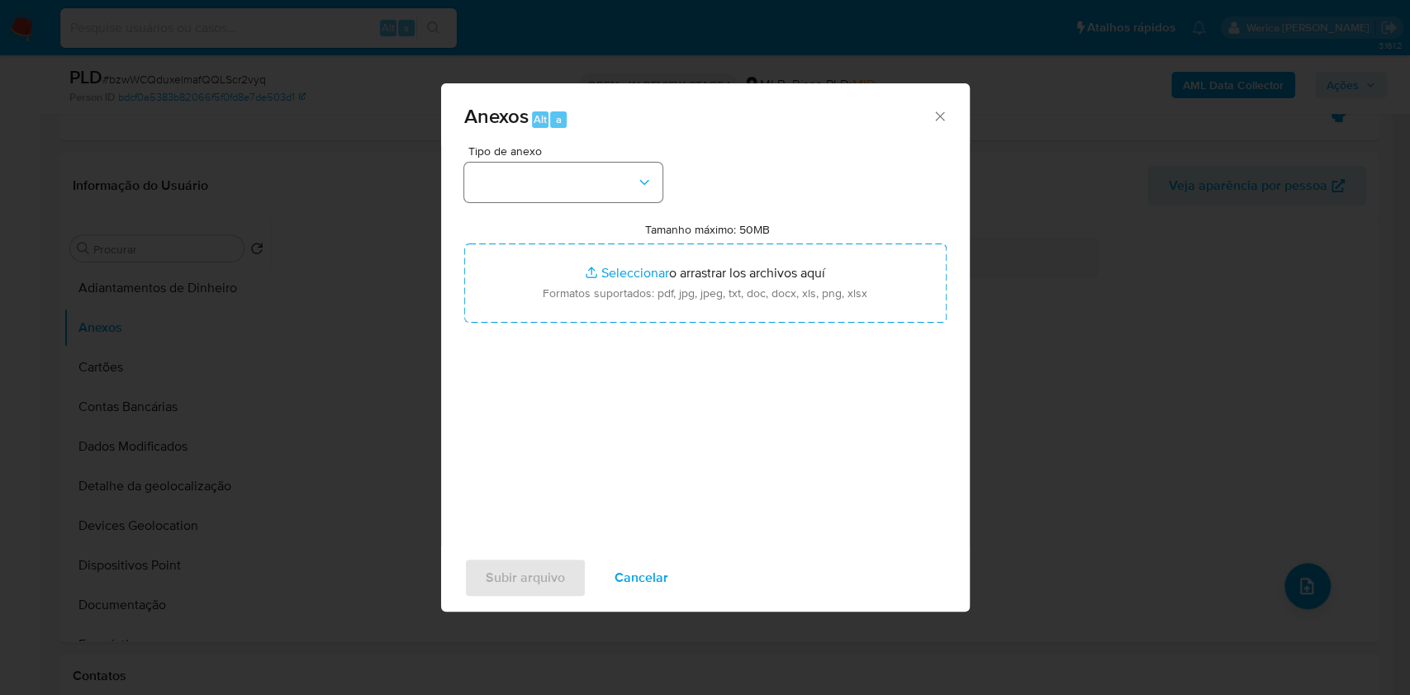
drag, startPoint x: 643, startPoint y: 164, endPoint x: 616, endPoint y: 187, distance: 35.1
click at [621, 185] on div "Tipo de anexo" at bounding box center [563, 173] width 198 height 57
click at [616, 188] on button "button" at bounding box center [563, 183] width 198 height 40
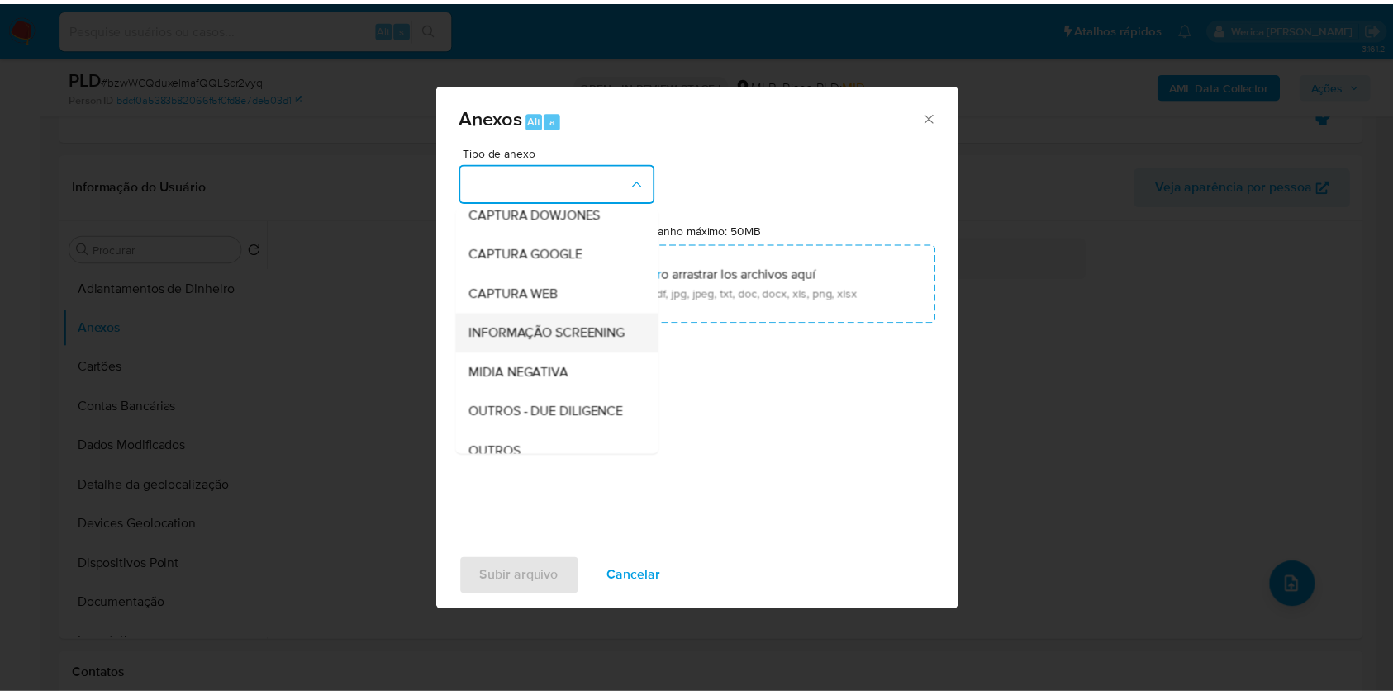
scroll to position [220, 0]
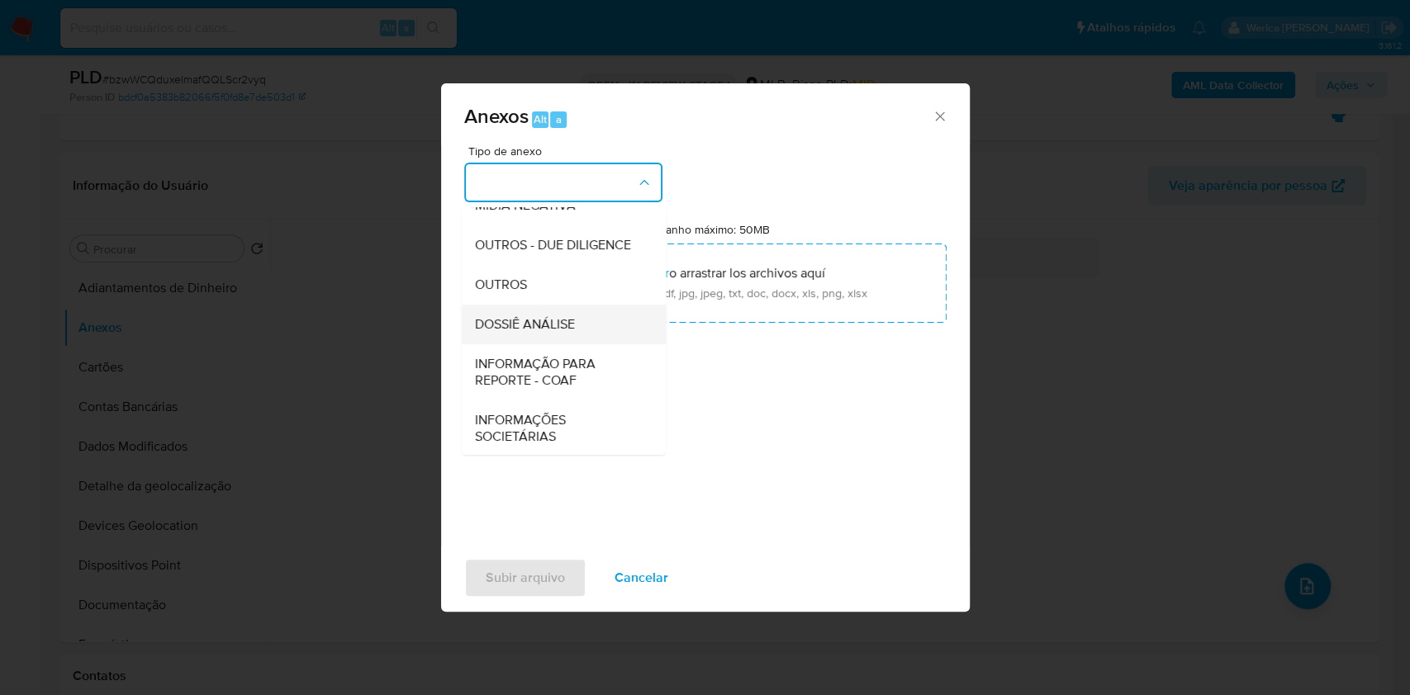
click at [575, 344] on div "DOSSIÊ ANÁLISE" at bounding box center [558, 325] width 168 height 40
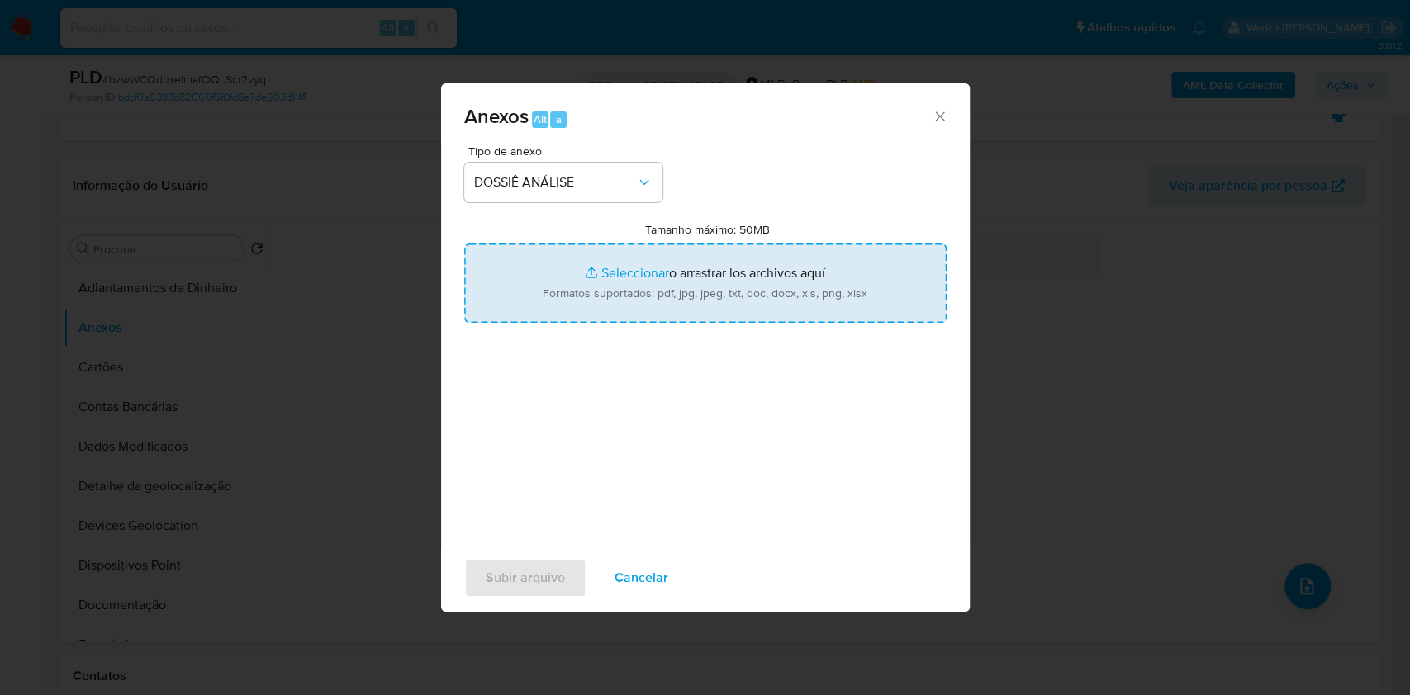
click at [626, 296] on input "Tamanho máximo: 50MB Seleccionar archivos" at bounding box center [705, 283] width 482 height 79
type input "C:\fakepath\SAR - XXXXX - CPF 57581746704 - WILSON SCHOWENCK.pdf"
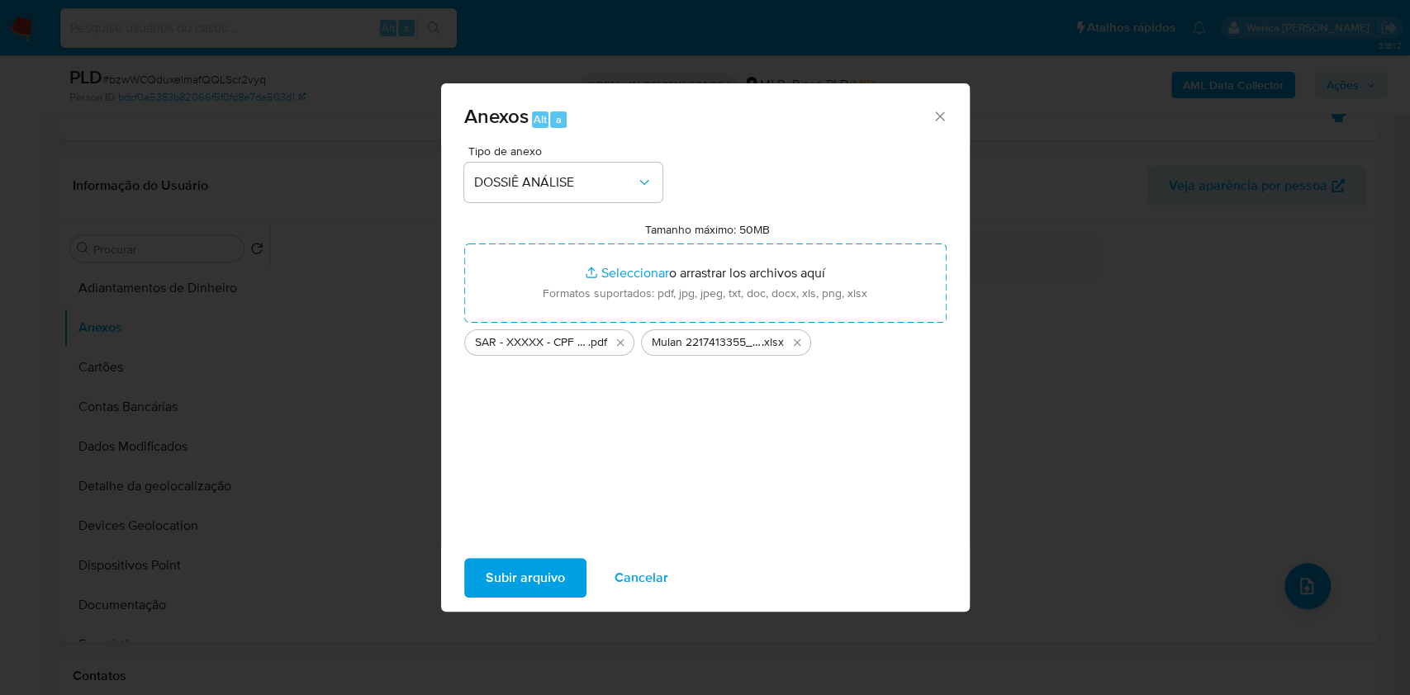
click at [509, 577] on span "Subir arquivo" at bounding box center [525, 578] width 79 height 36
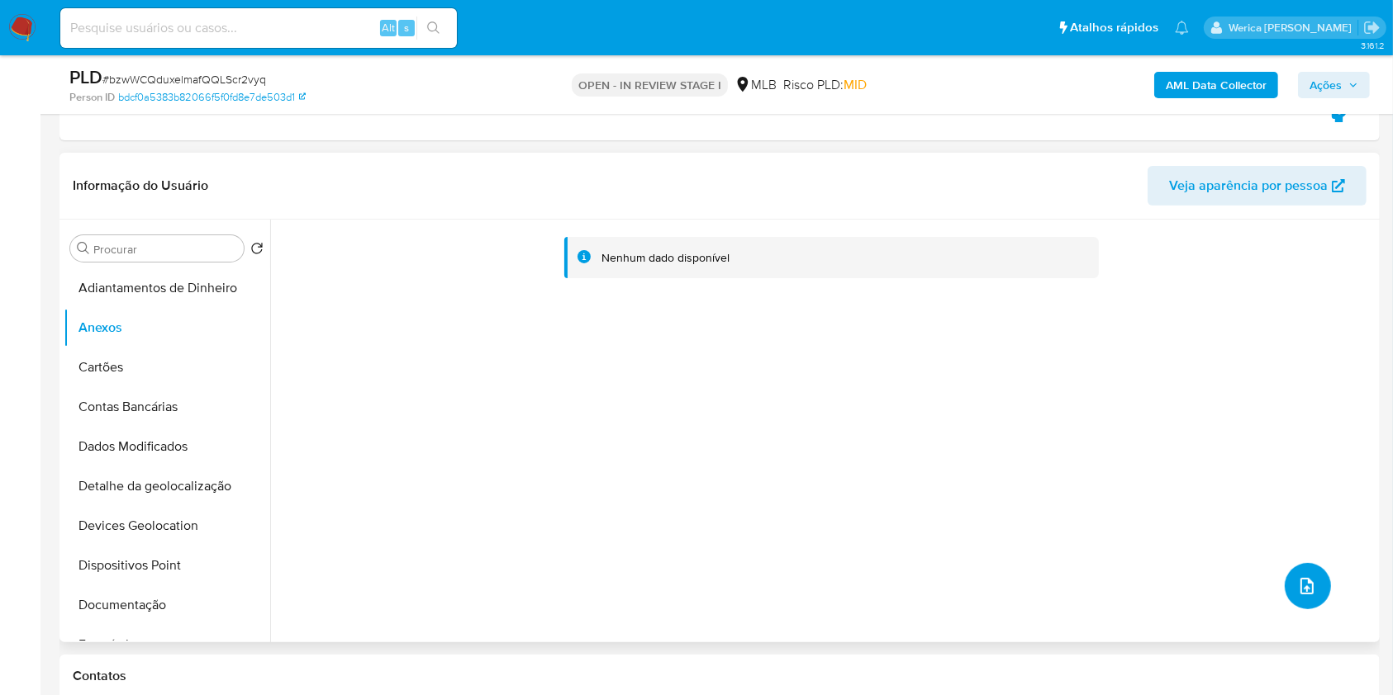
scroll to position [0, 0]
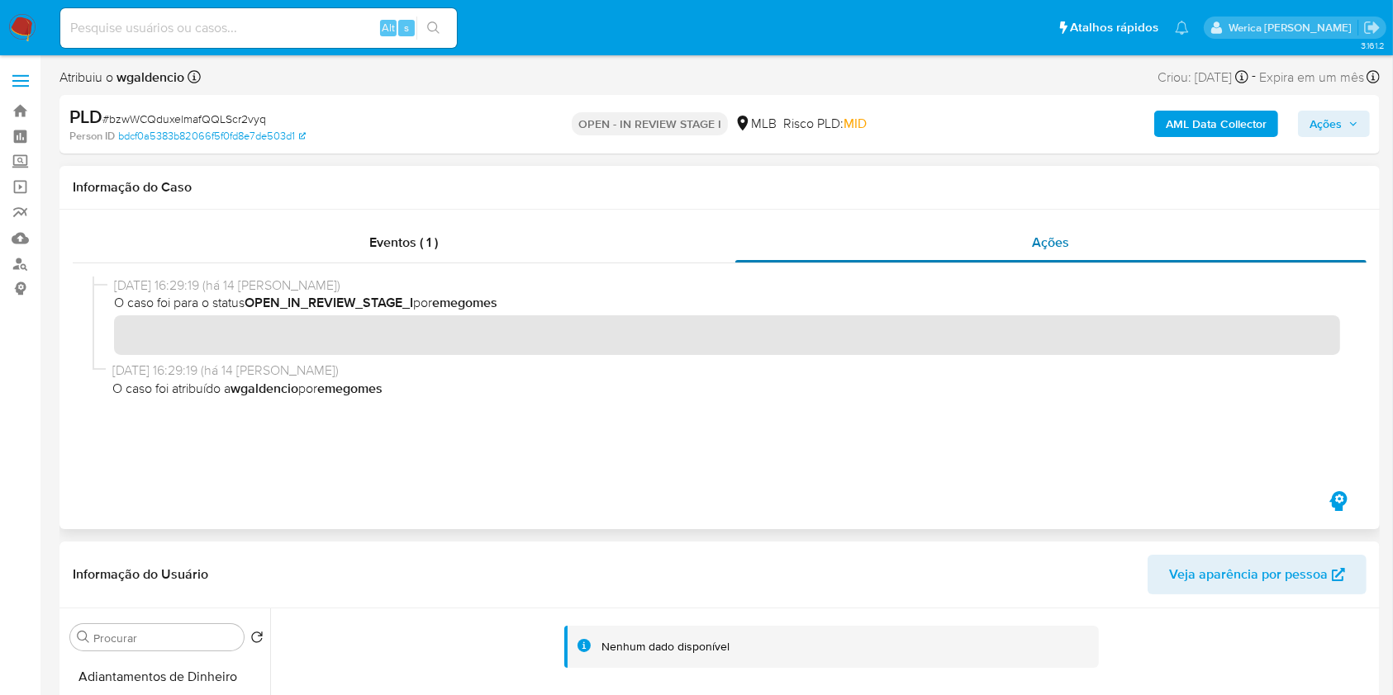
click at [1007, 249] on div "Ações" at bounding box center [1050, 243] width 631 height 40
click at [639, 269] on div at bounding box center [719, 375] width 1293 height 225
click at [689, 257] on div "Eventos ( 1 )" at bounding box center [404, 243] width 662 height 40
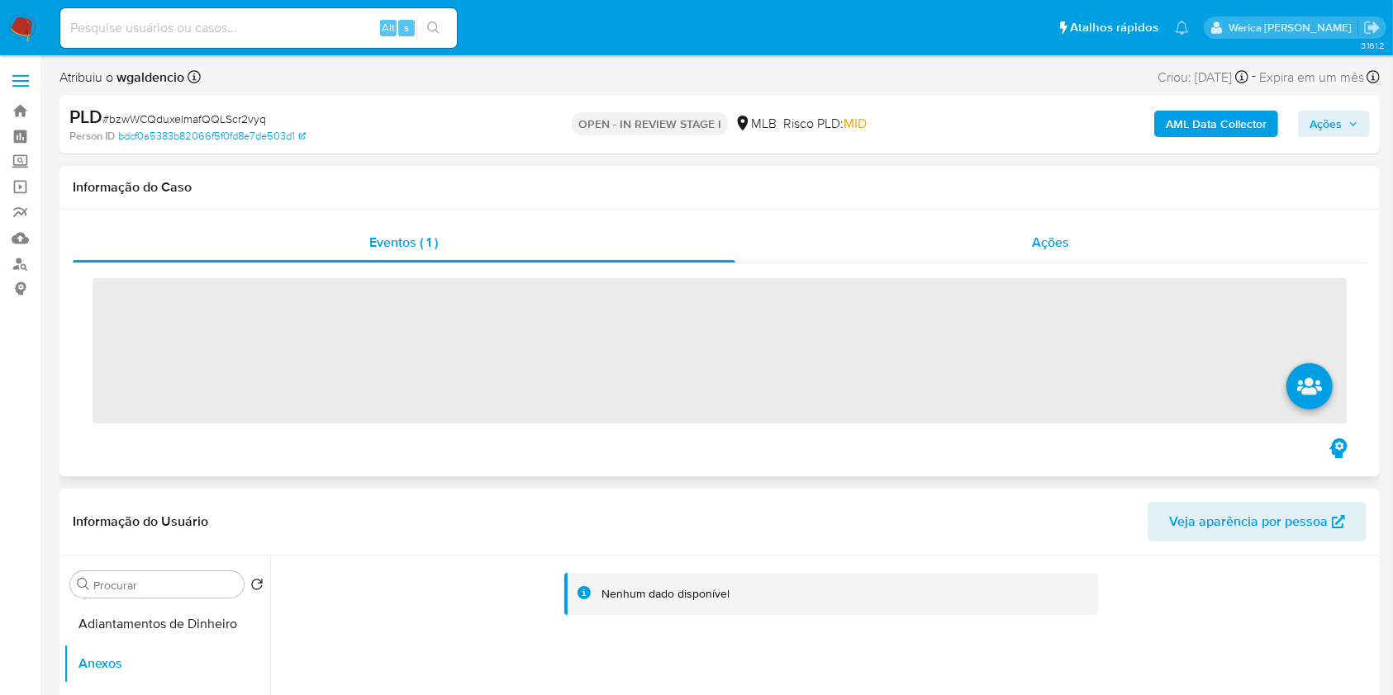
click at [1016, 245] on div "Ações" at bounding box center [1050, 243] width 631 height 40
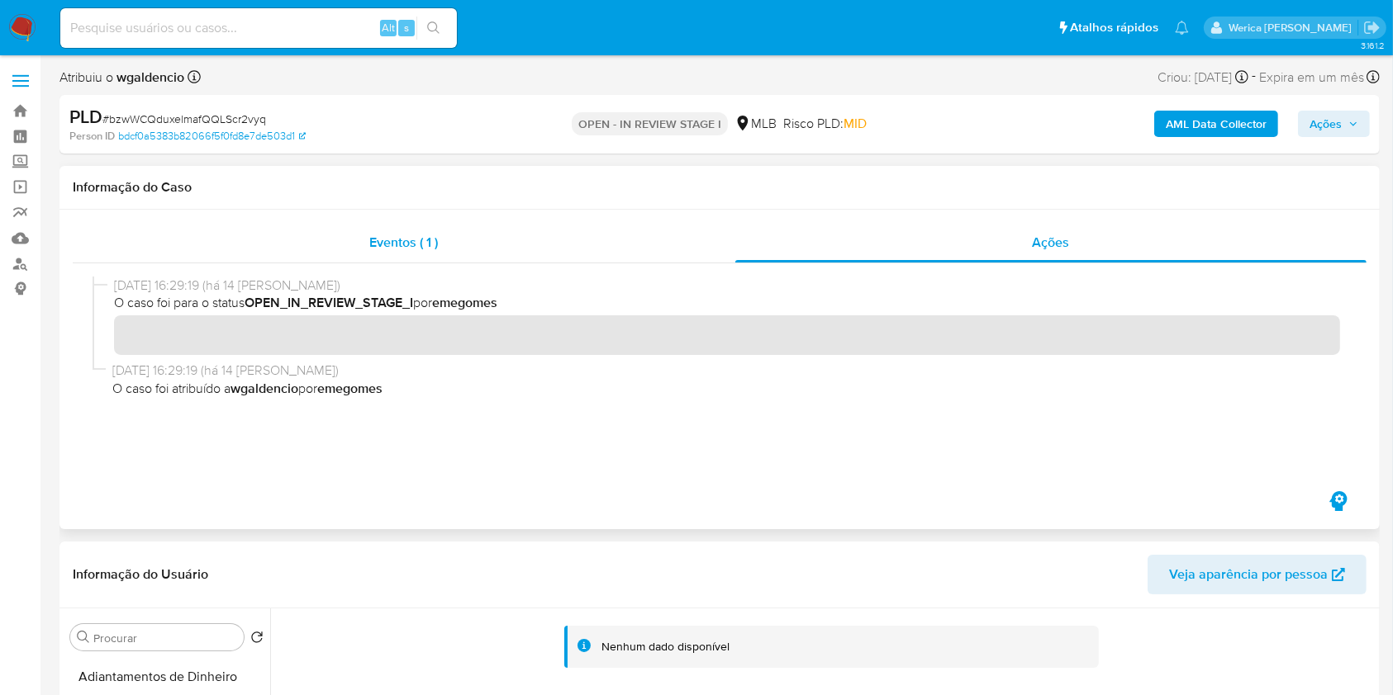
click at [713, 221] on div "Eventos ( 1 ) Ações" at bounding box center [719, 370] width 1320 height 320
click at [768, 257] on div "Ações" at bounding box center [1050, 243] width 631 height 40
click at [681, 208] on div "Informação do Caso" at bounding box center [719, 188] width 1320 height 44
click at [675, 228] on div "Eventos ( 1 )" at bounding box center [404, 243] width 662 height 40
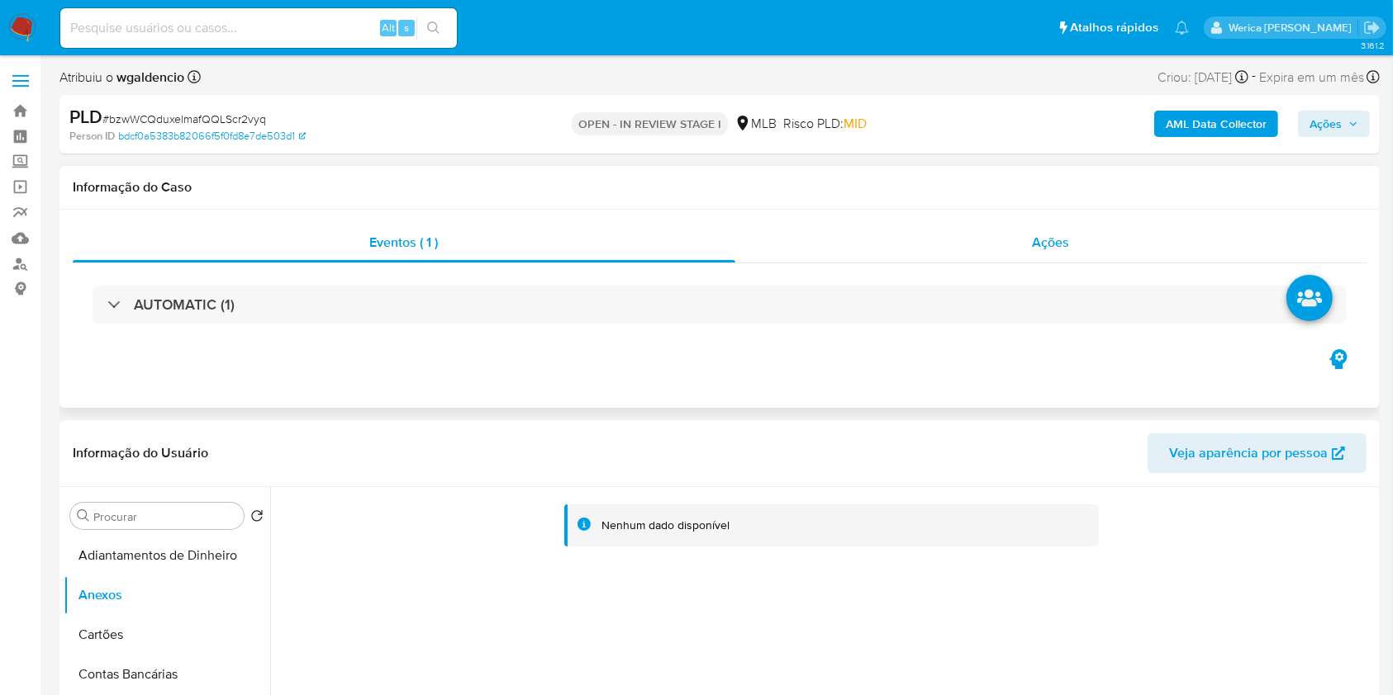
click at [1106, 260] on div "Ações" at bounding box center [1050, 243] width 631 height 40
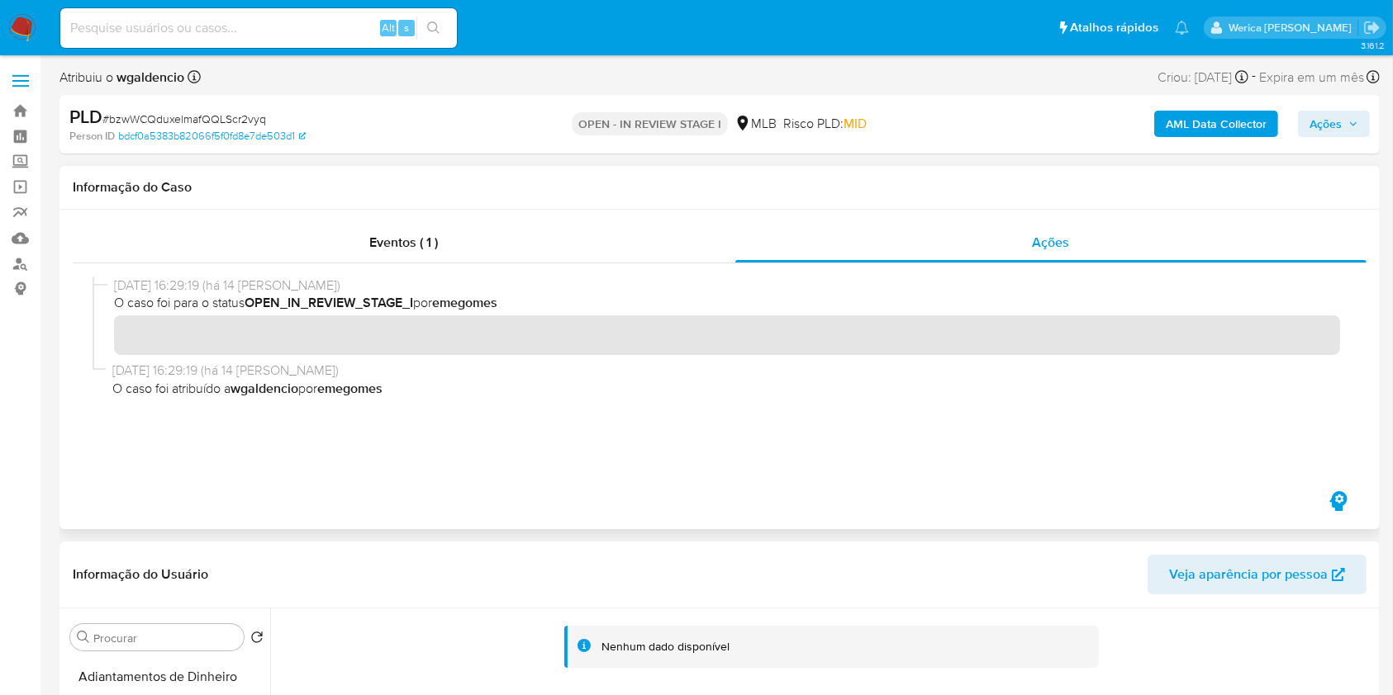
click at [628, 266] on div at bounding box center [719, 375] width 1293 height 225
click at [678, 235] on div "Eventos ( 1 )" at bounding box center [404, 243] width 662 height 40
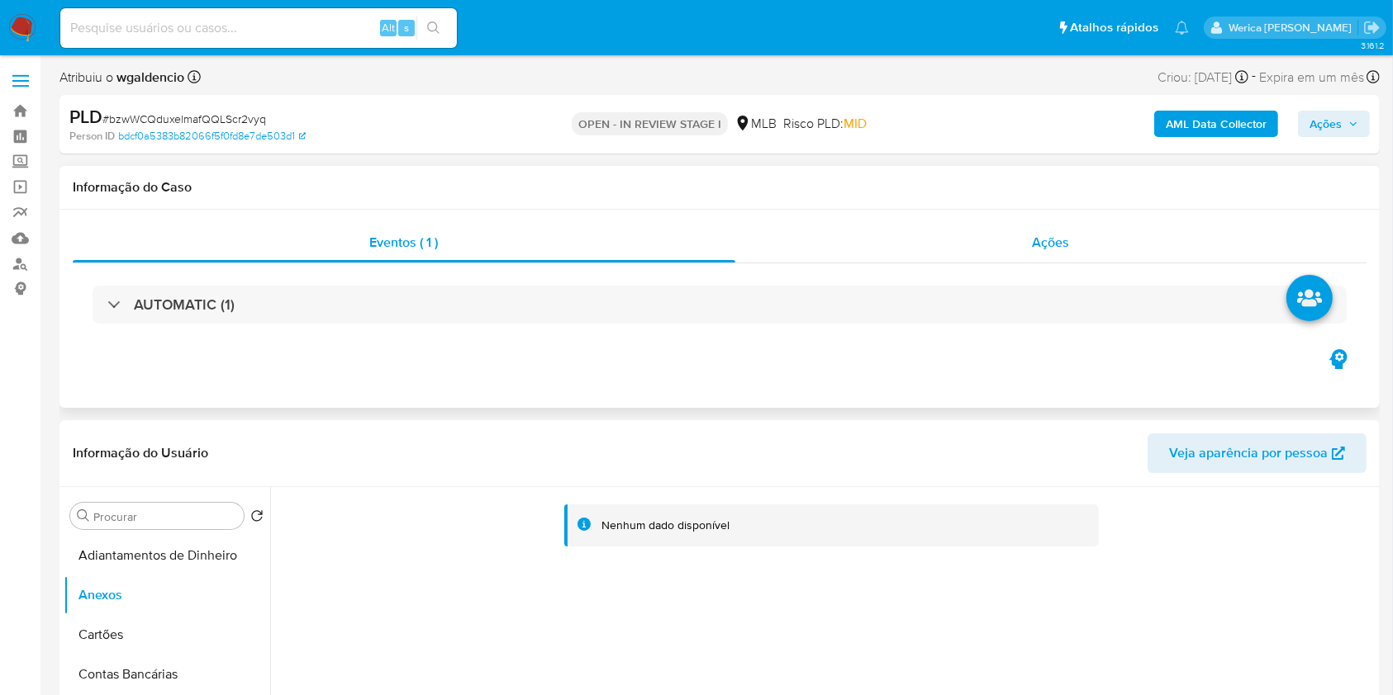
click at [1018, 235] on div "Ações" at bounding box center [1050, 243] width 631 height 40
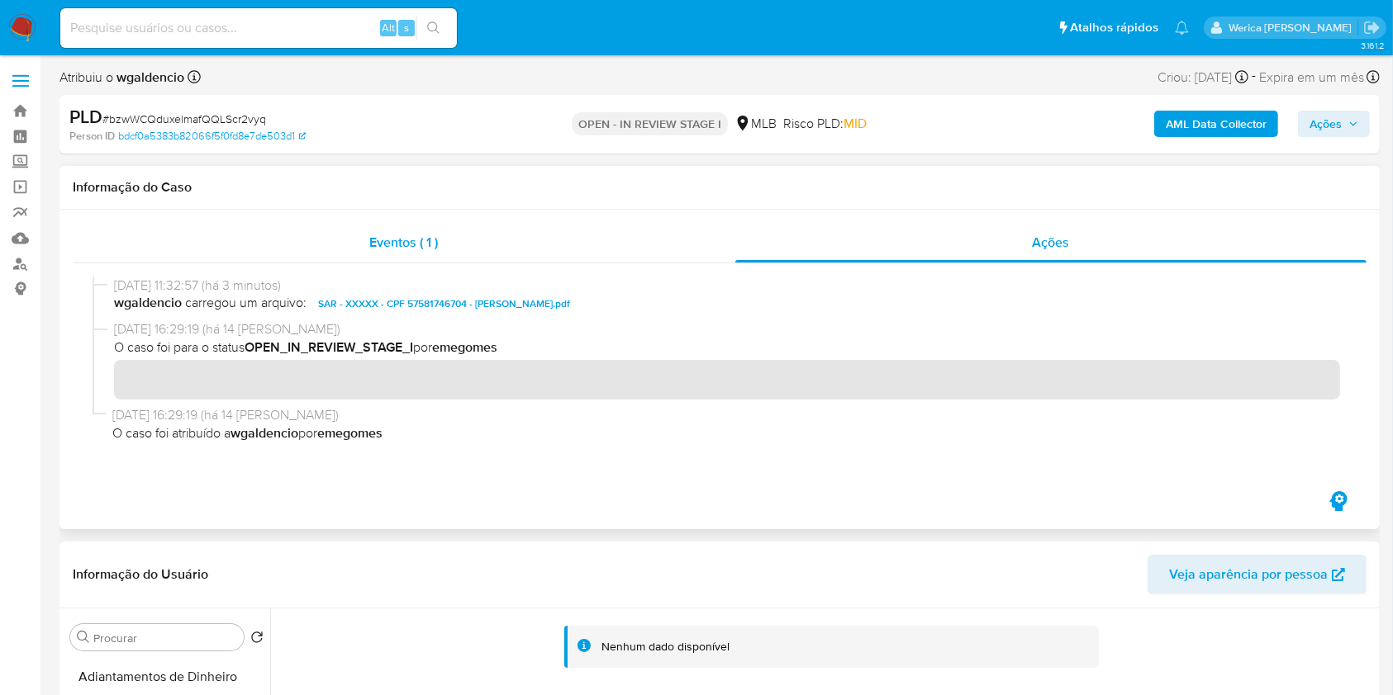
click at [442, 252] on div "Eventos ( 1 )" at bounding box center [404, 243] width 662 height 40
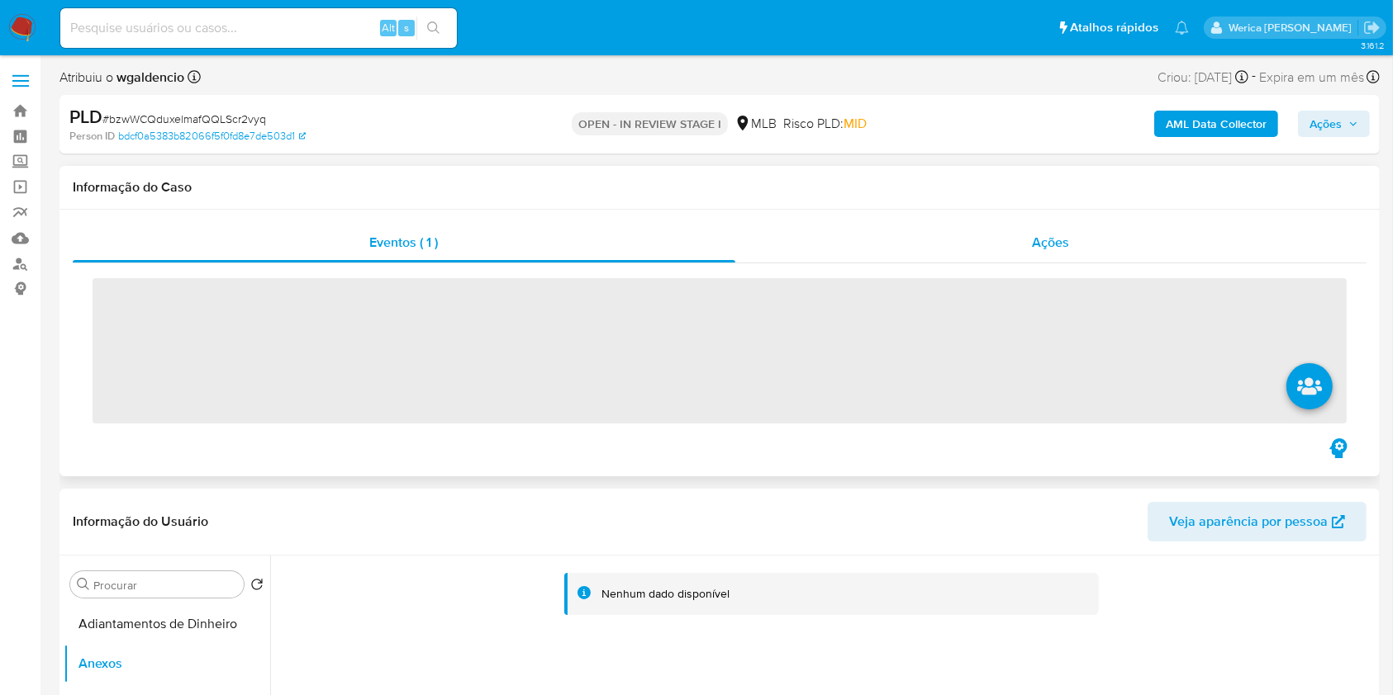
click at [1013, 231] on div "Ações" at bounding box center [1050, 243] width 631 height 40
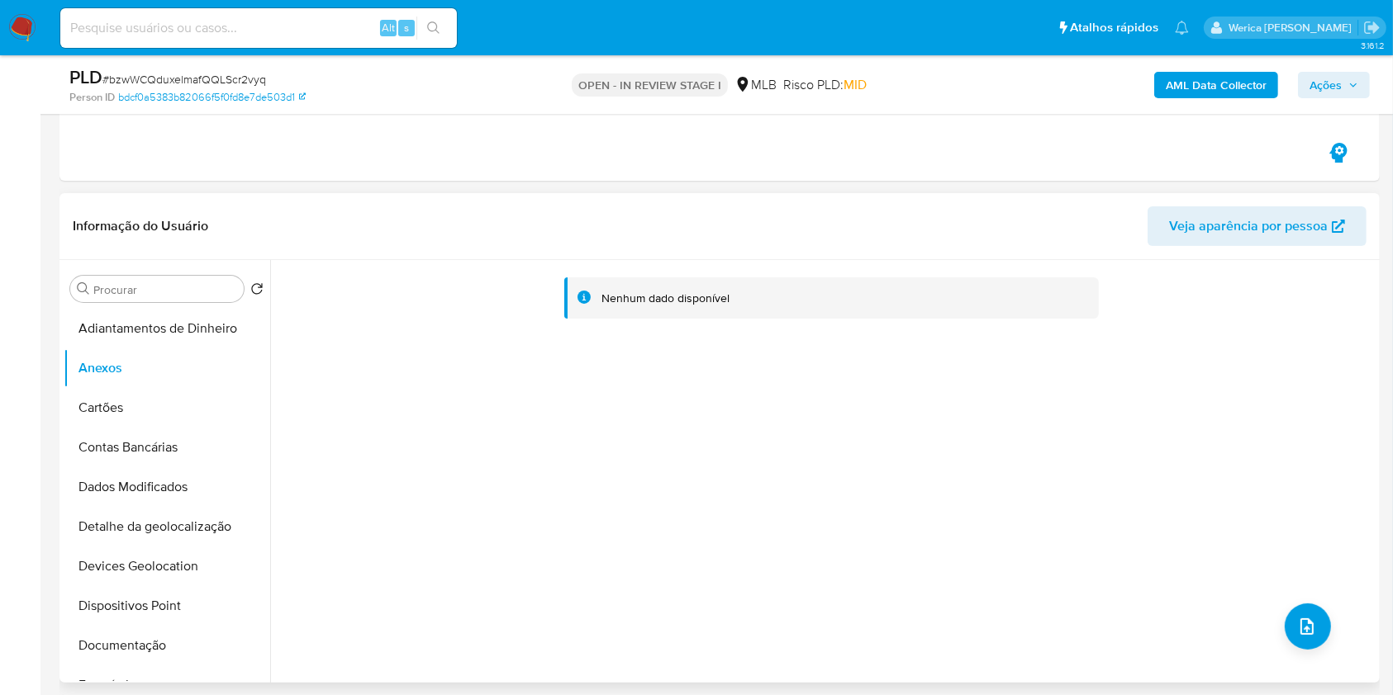
scroll to position [330, 0]
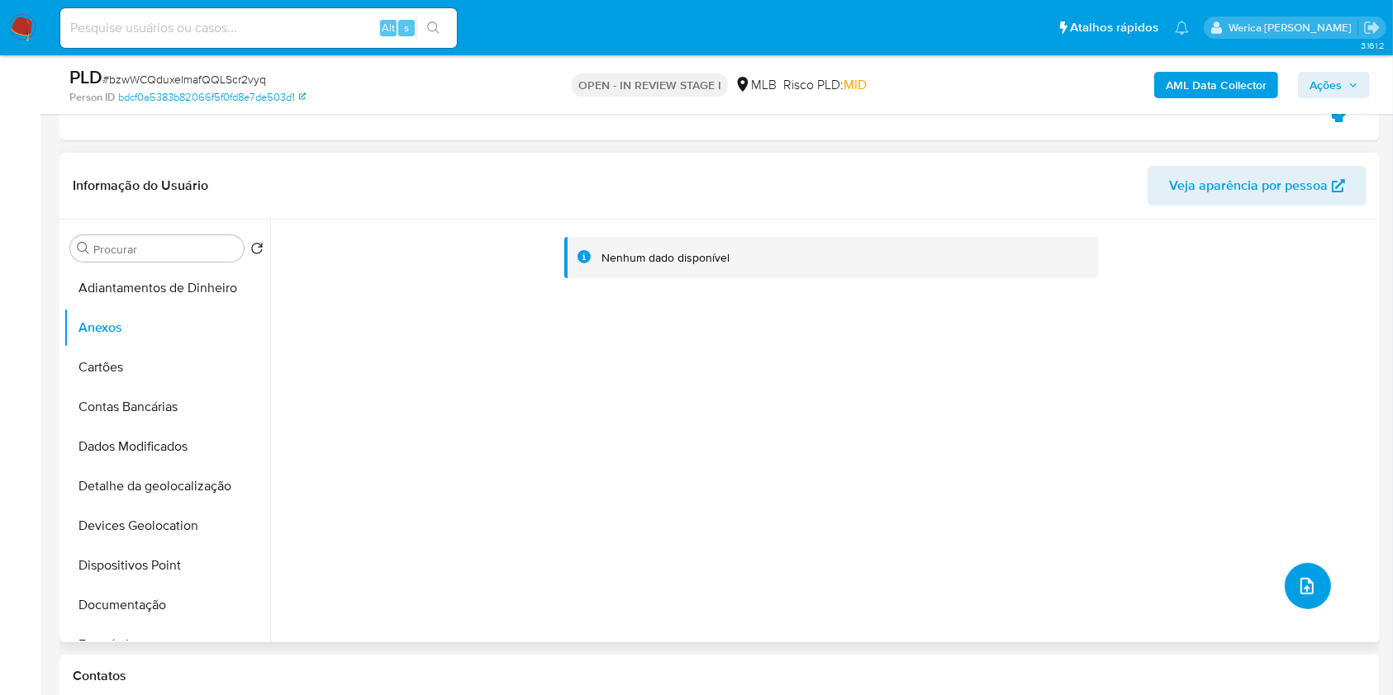
click at [1288, 580] on button "upload-file" at bounding box center [1307, 586] width 46 height 46
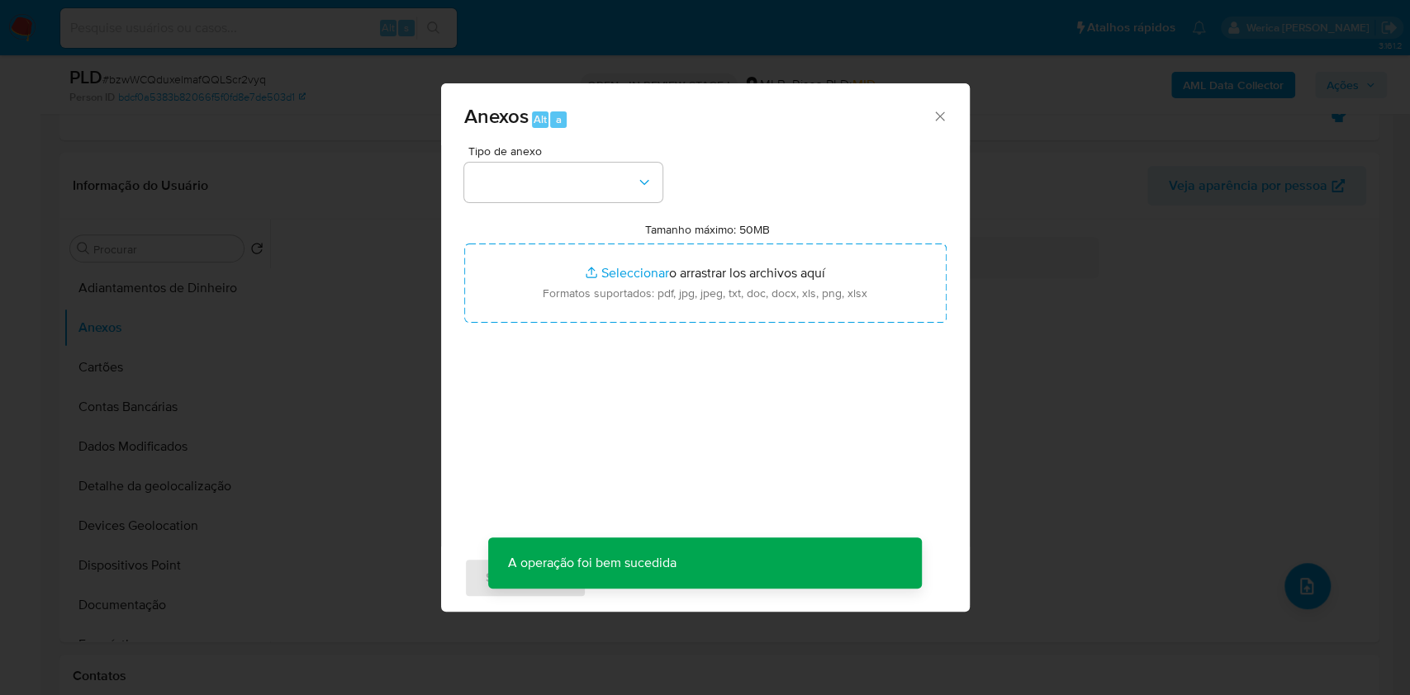
click at [929, 126] on span "Anexos Alt a" at bounding box center [698, 117] width 468 height 21
click at [933, 116] on icon "Cerrar" at bounding box center [940, 116] width 17 height 17
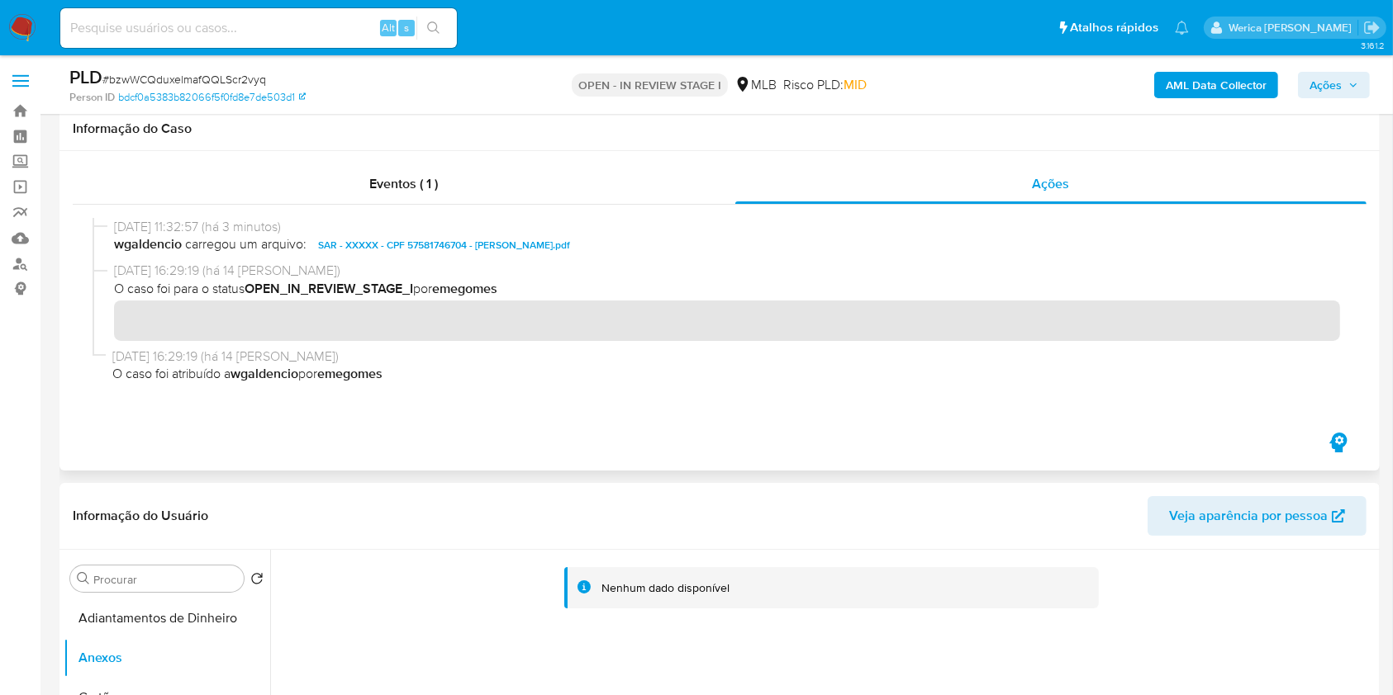
scroll to position [0, 0]
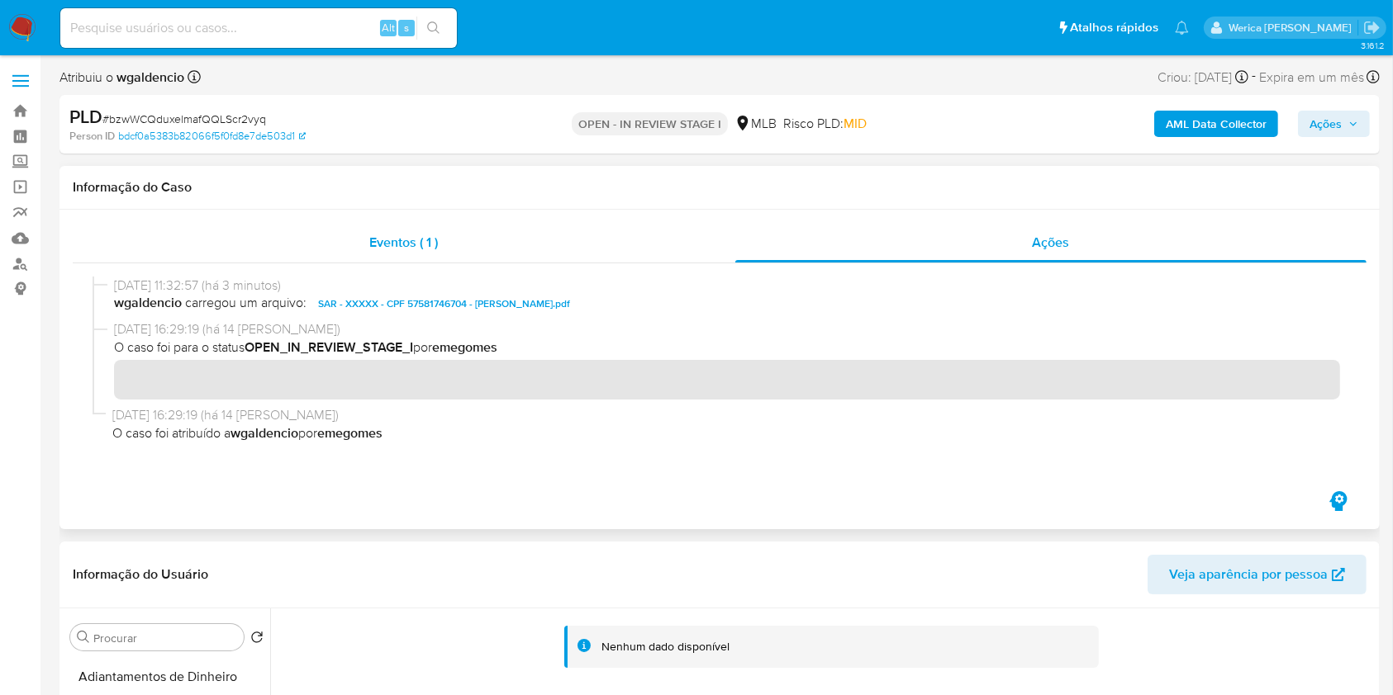
click at [448, 255] on div "Eventos ( 1 )" at bounding box center [404, 243] width 662 height 40
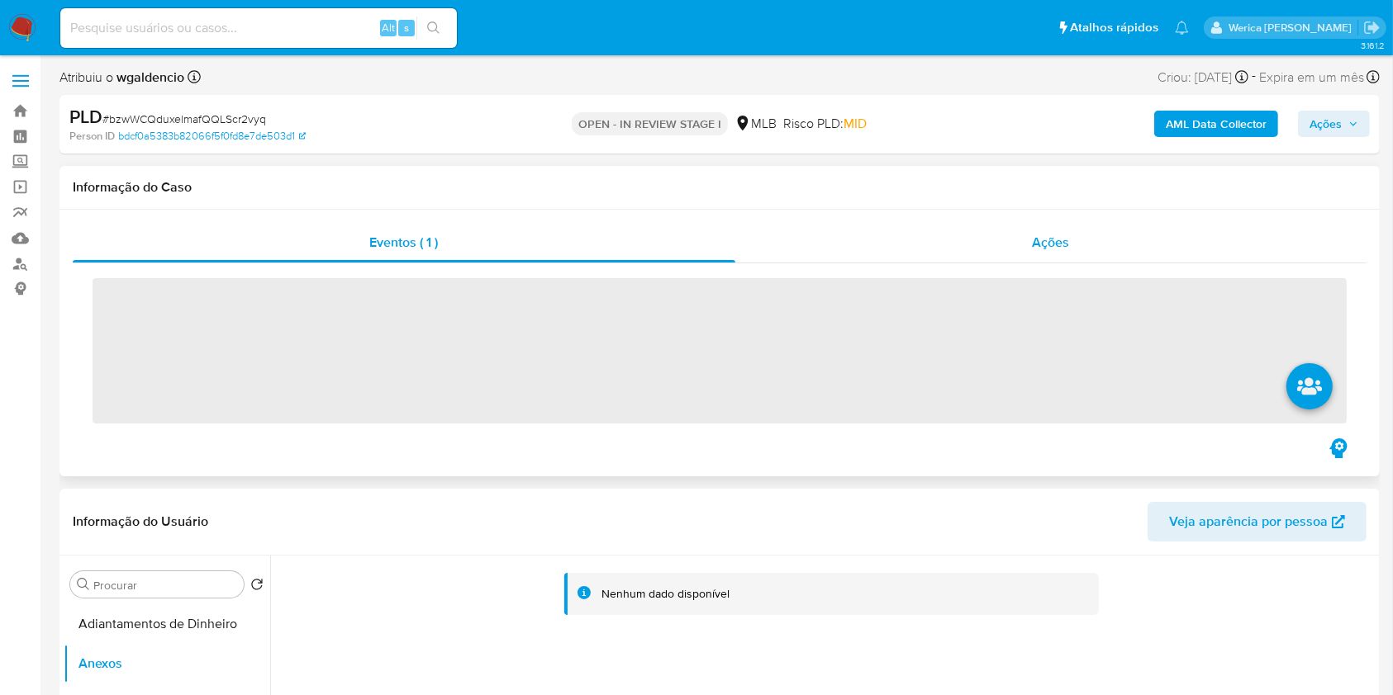
click at [1044, 239] on span "Ações" at bounding box center [1050, 242] width 37 height 19
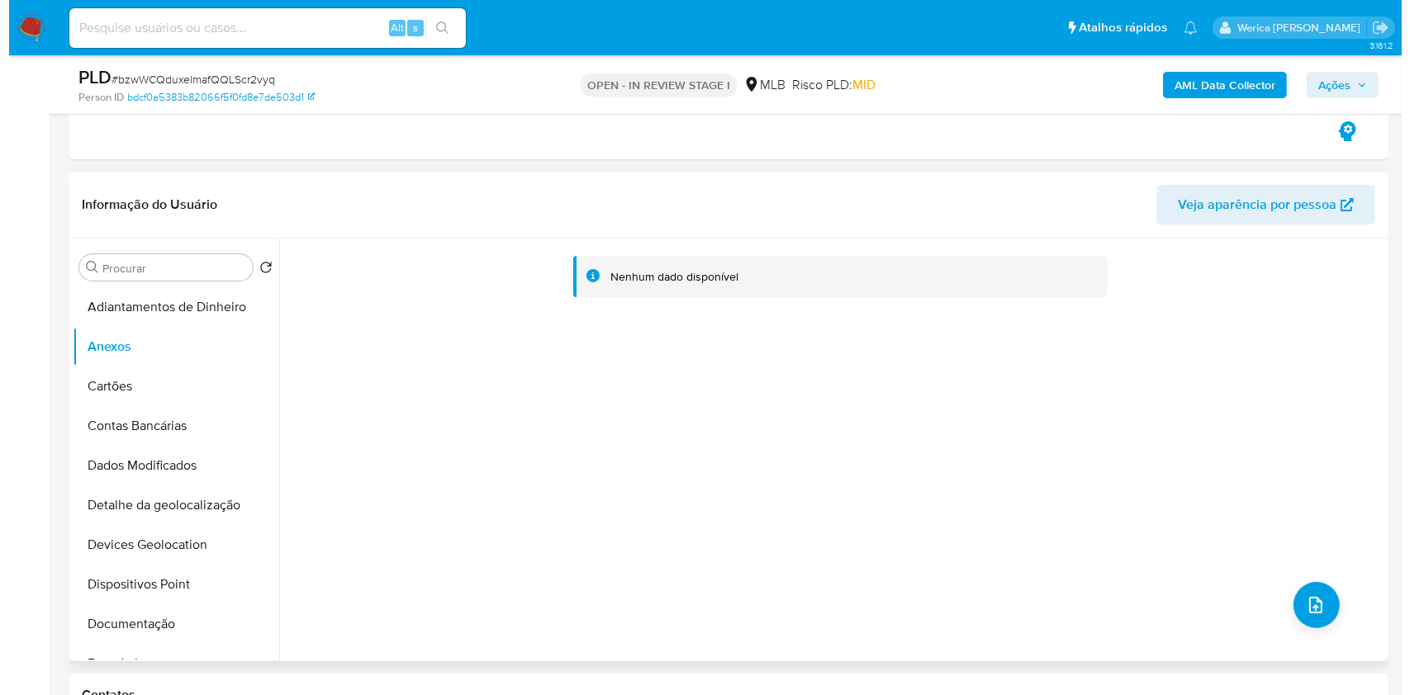
scroll to position [330, 0]
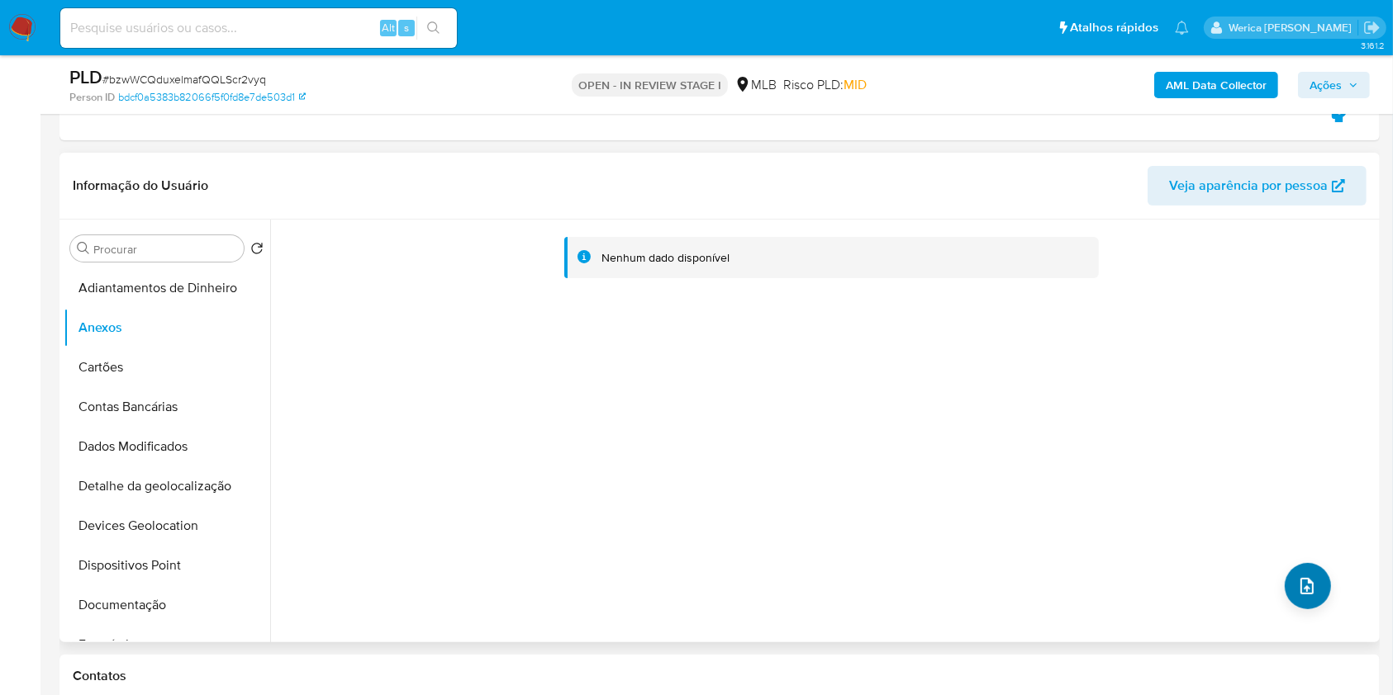
drag, startPoint x: 1328, startPoint y: 605, endPoint x: 1285, endPoint y: 586, distance: 46.6
click at [1322, 606] on div "Nenhum dado disponível" at bounding box center [822, 431] width 1105 height 423
click at [1272, 581] on div "Nenhum dado disponível" at bounding box center [822, 431] width 1105 height 423
click at [1300, 591] on icon "upload-file" at bounding box center [1306, 586] width 13 height 17
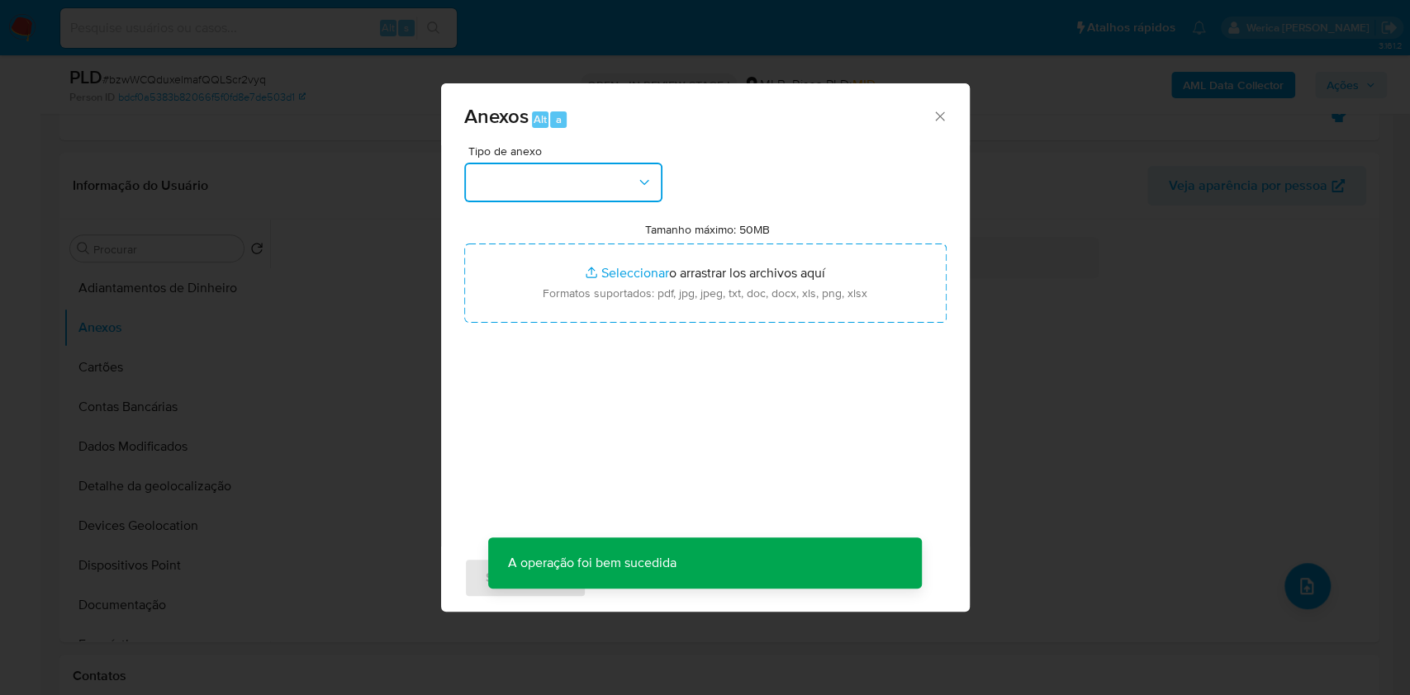
click at [601, 170] on button "button" at bounding box center [563, 183] width 198 height 40
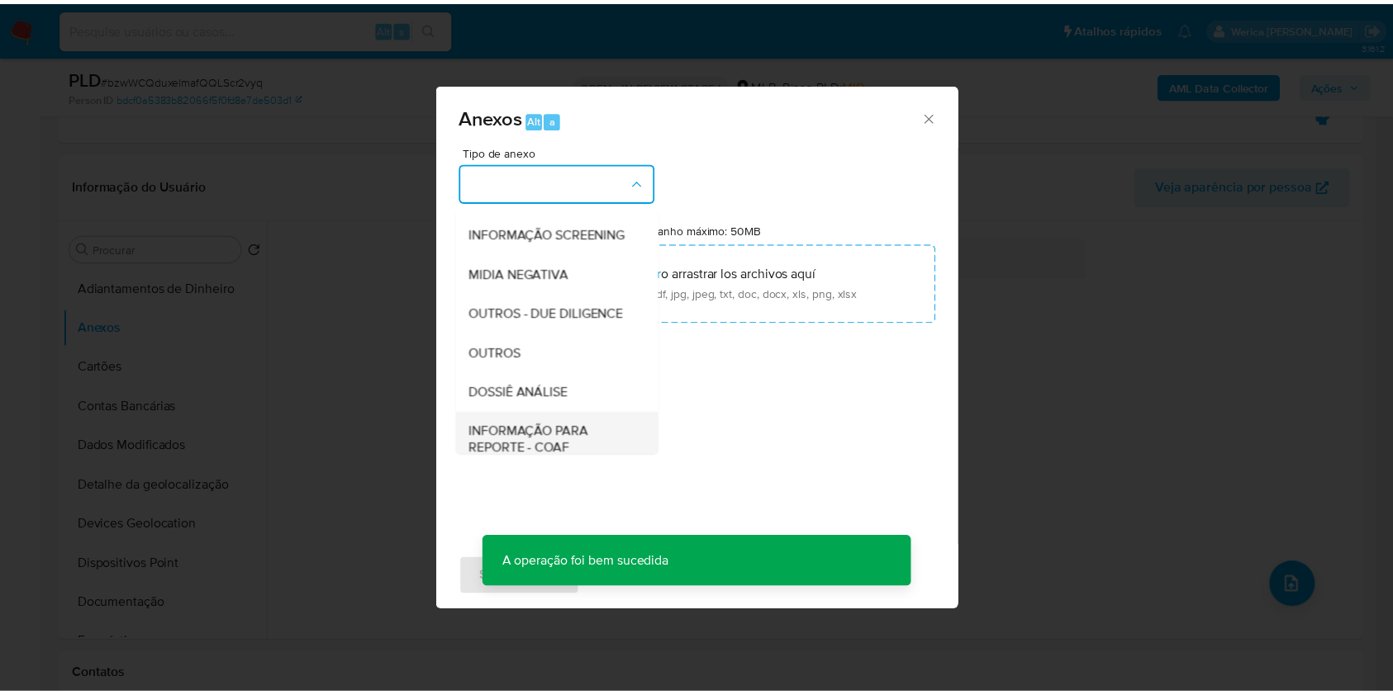
scroll to position [220, 0]
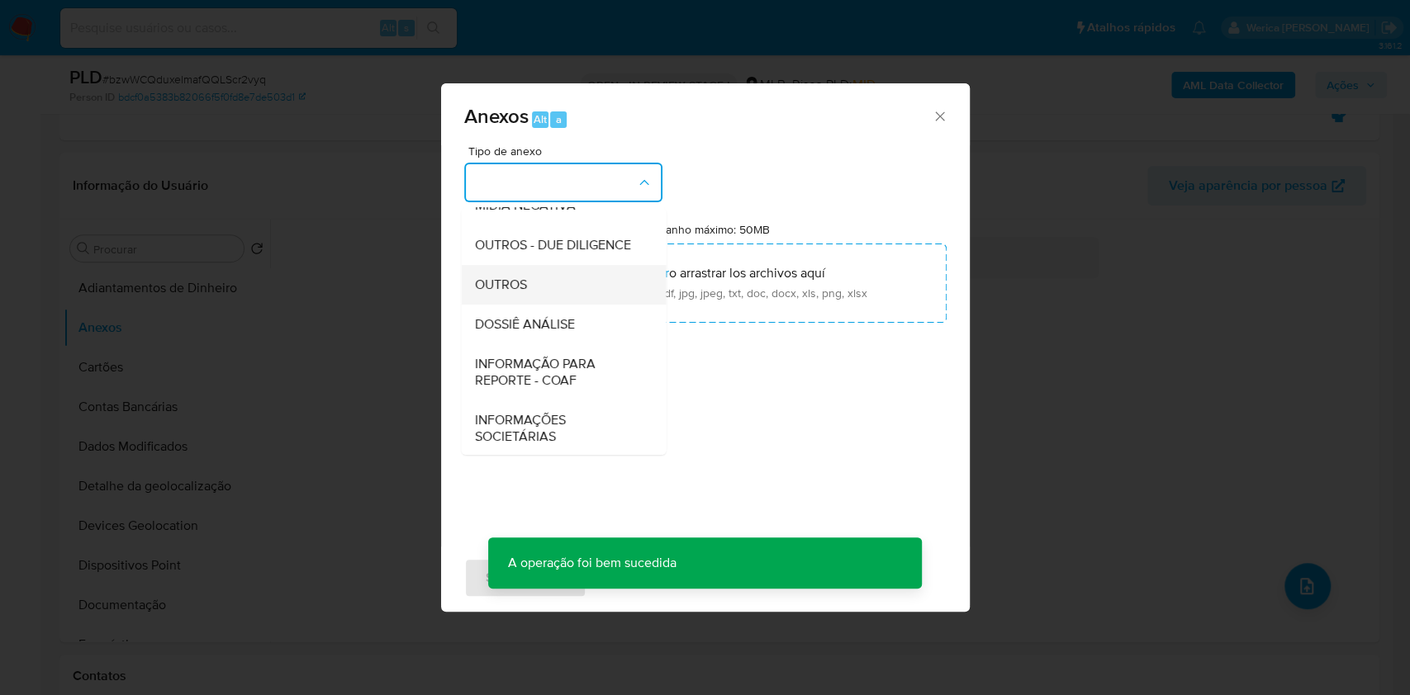
click at [539, 305] on div "OUTROS" at bounding box center [558, 285] width 168 height 40
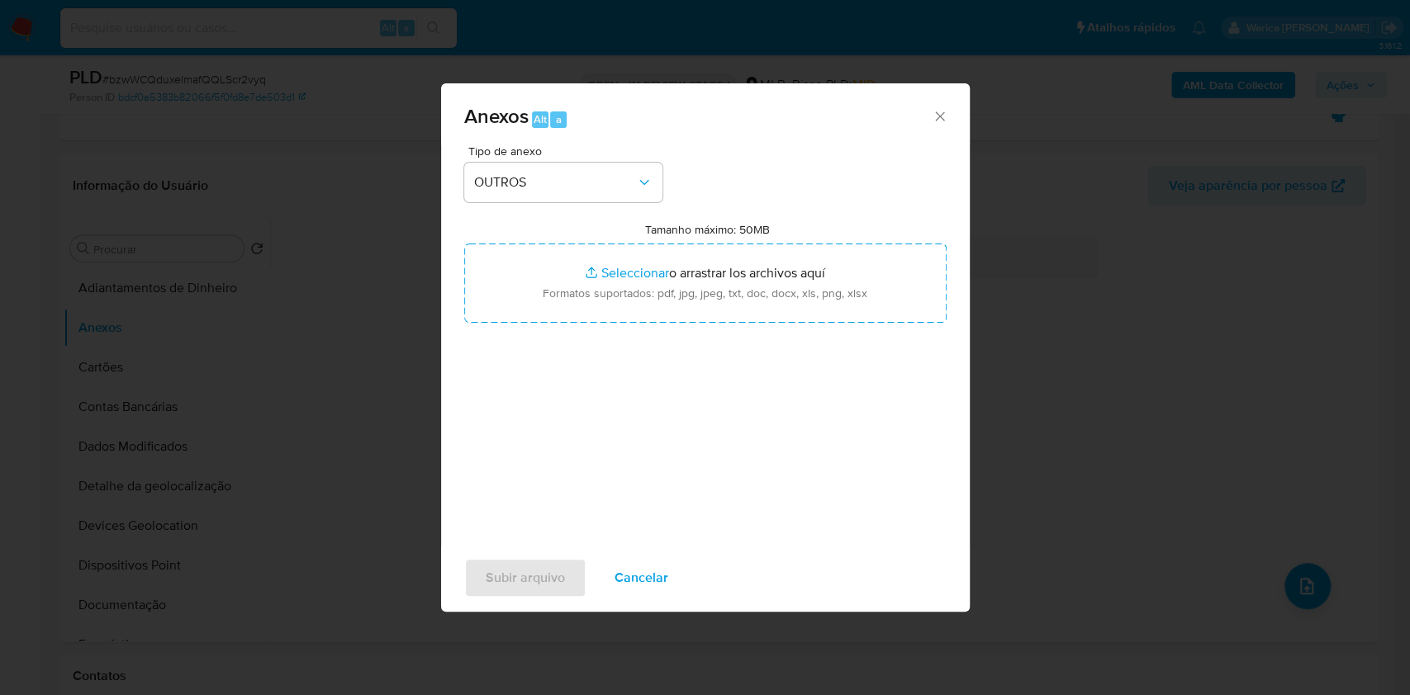
click at [612, 472] on div "Tipo de anexo OUTROS Tamanho máximo: 50MB Seleccionar archivos Seleccionar o ar…" at bounding box center [705, 340] width 482 height 390
click at [637, 588] on span "Cancelar" at bounding box center [641, 578] width 54 height 36
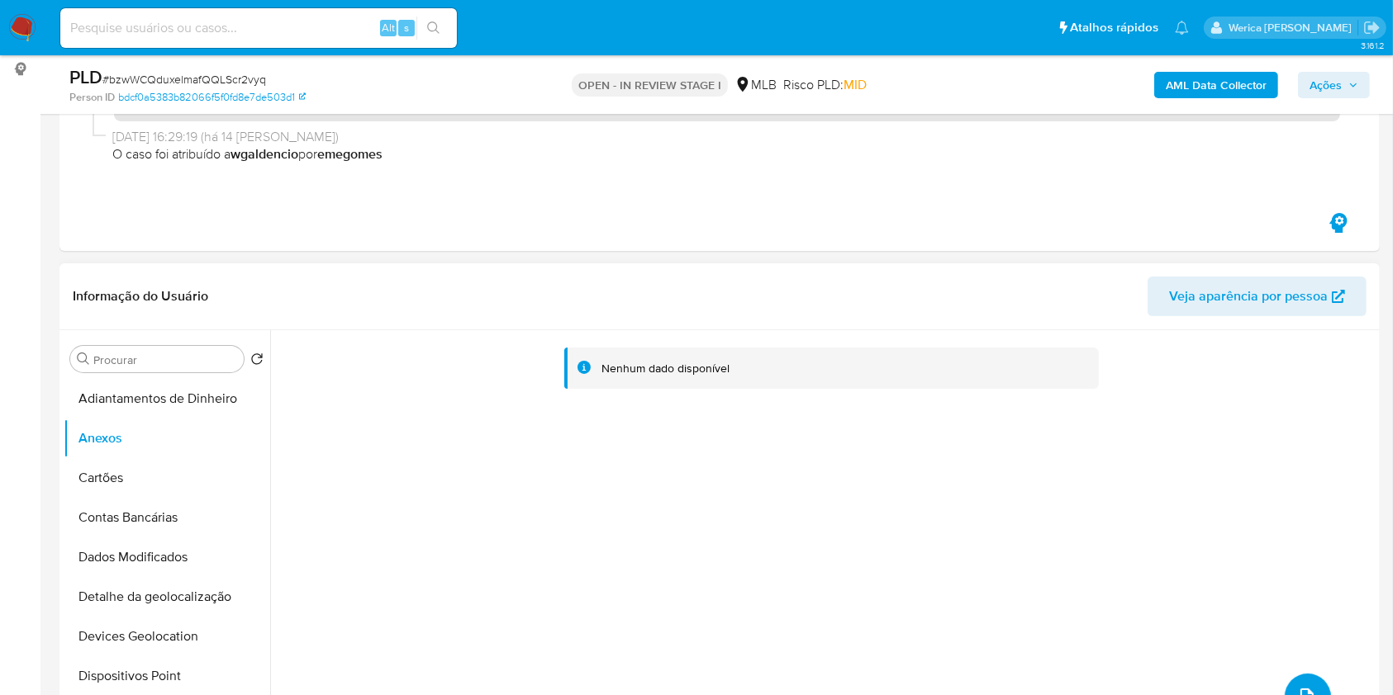
click at [1288, 686] on button "upload-file" at bounding box center [1307, 697] width 46 height 46
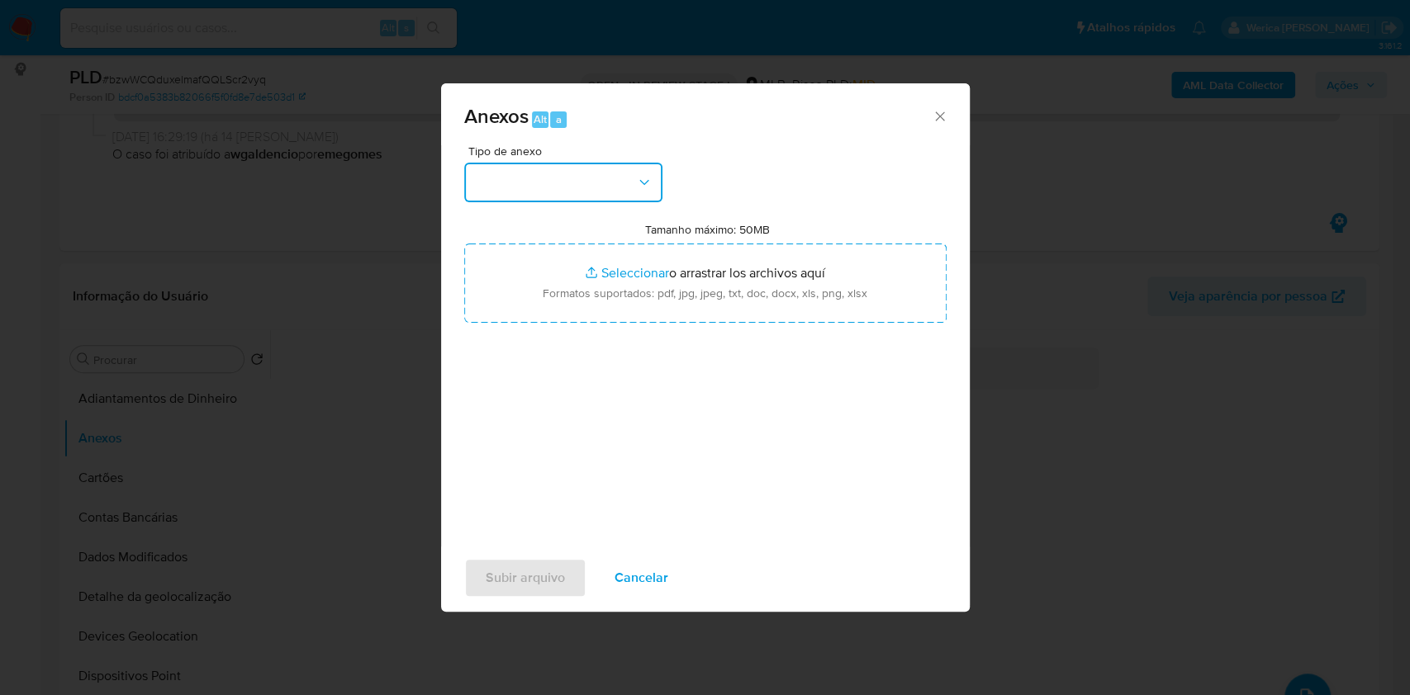
click at [548, 195] on button "button" at bounding box center [563, 183] width 198 height 40
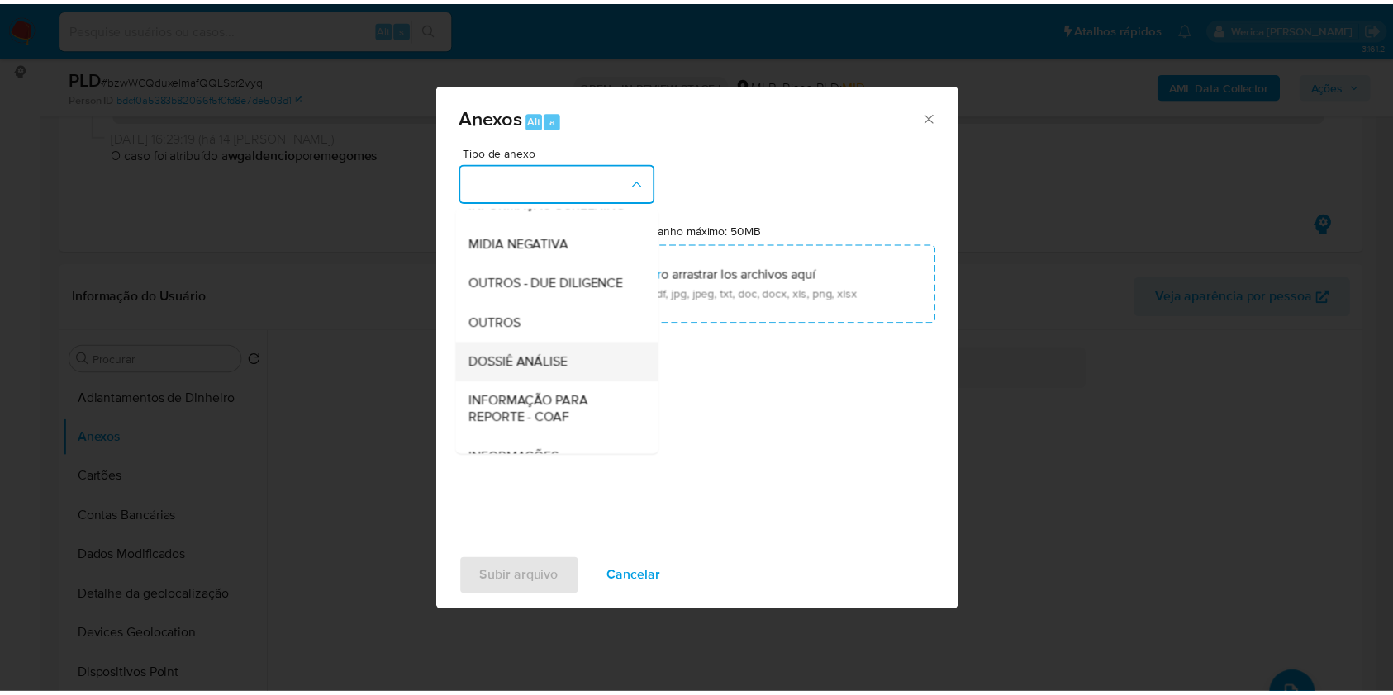
scroll to position [254, 0]
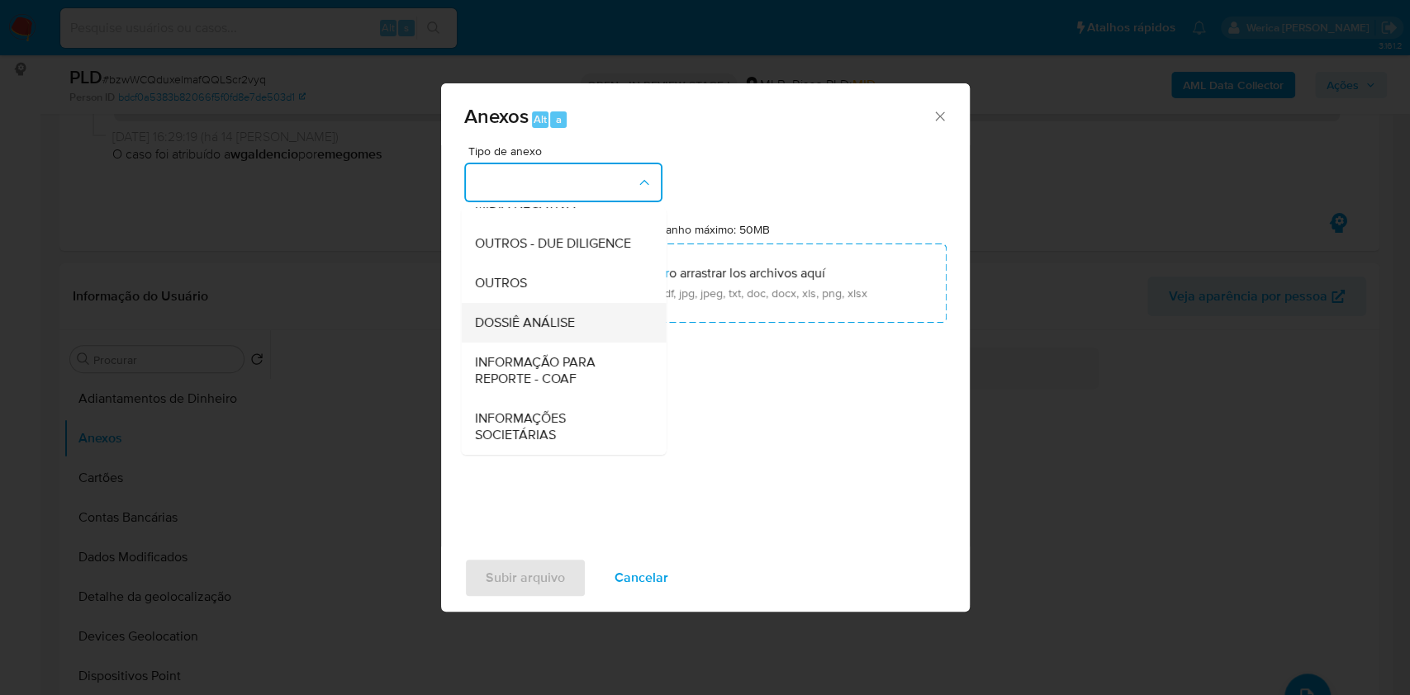
click at [566, 327] on span "DOSSIÊ ANÁLISE" at bounding box center [524, 323] width 100 height 17
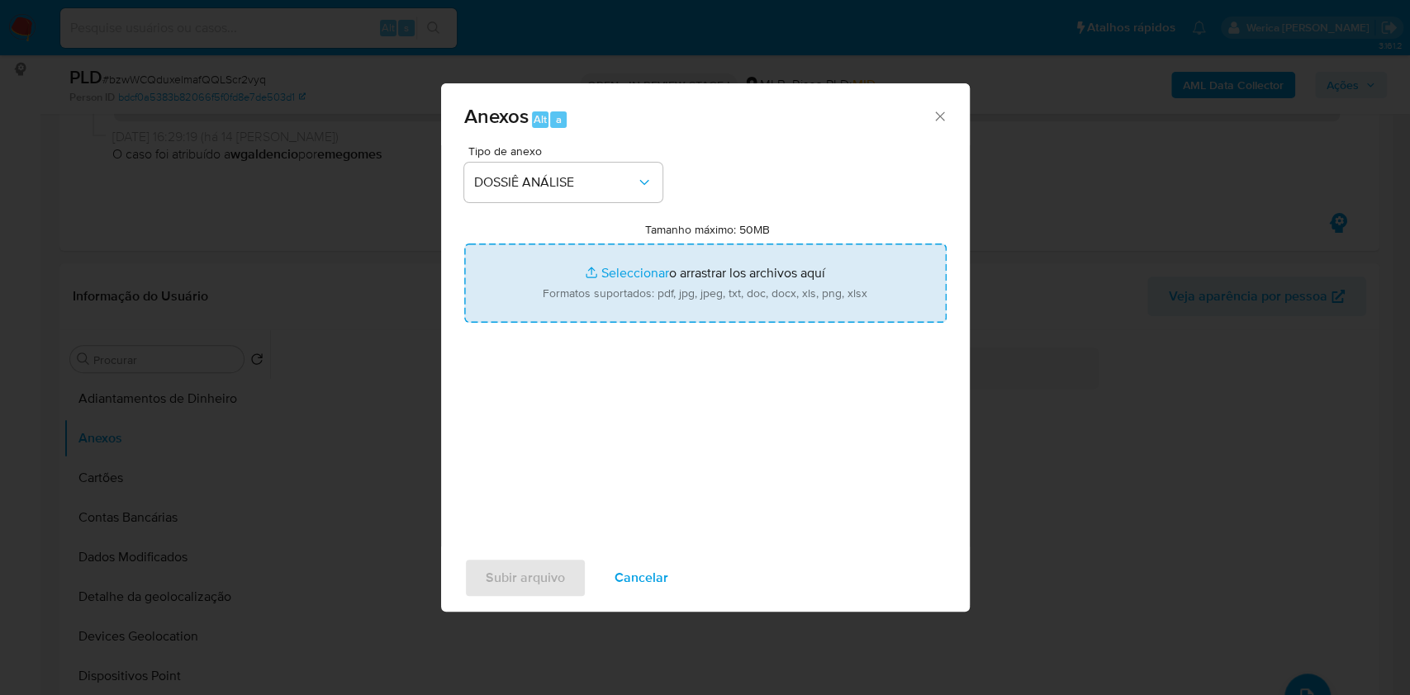
type input "C:\fakepath\SAR - XXXX - CPF 23314334702 - CLEITON CARDOZO LOPES.pdf"
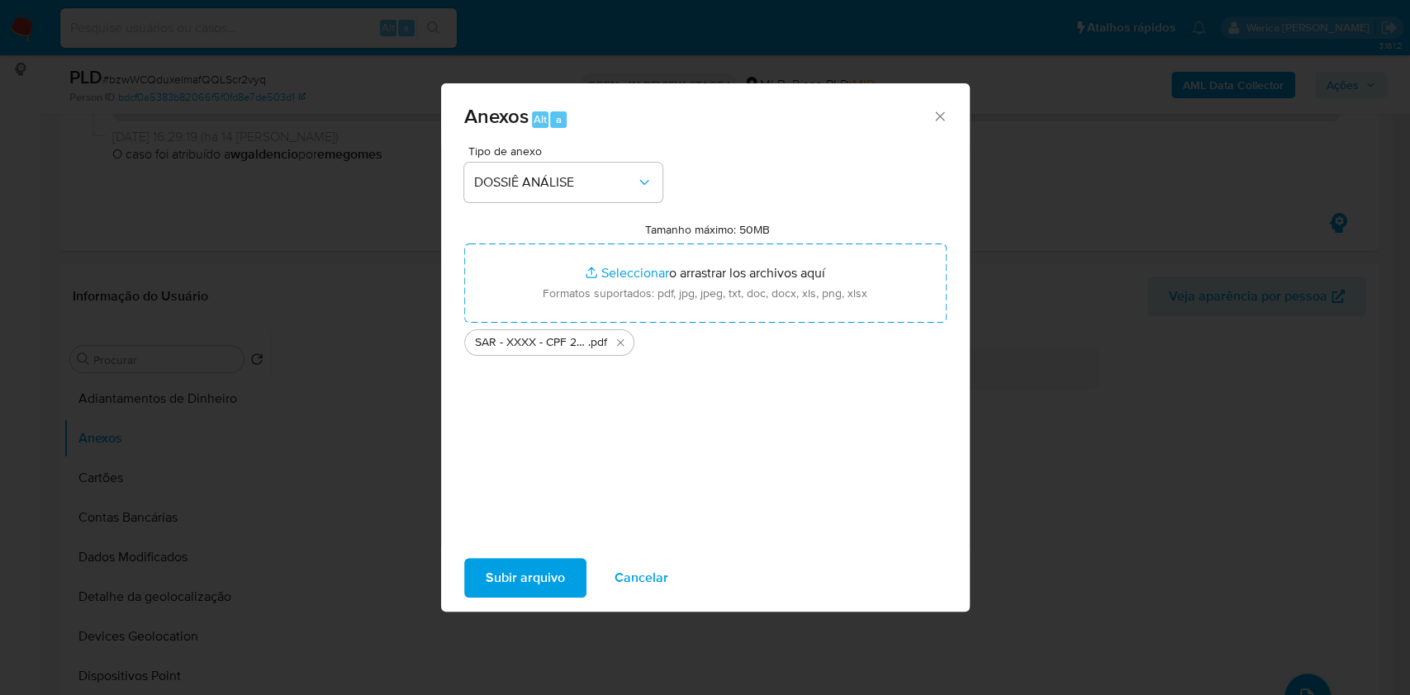
click at [534, 584] on span "Subir arquivo" at bounding box center [525, 578] width 79 height 36
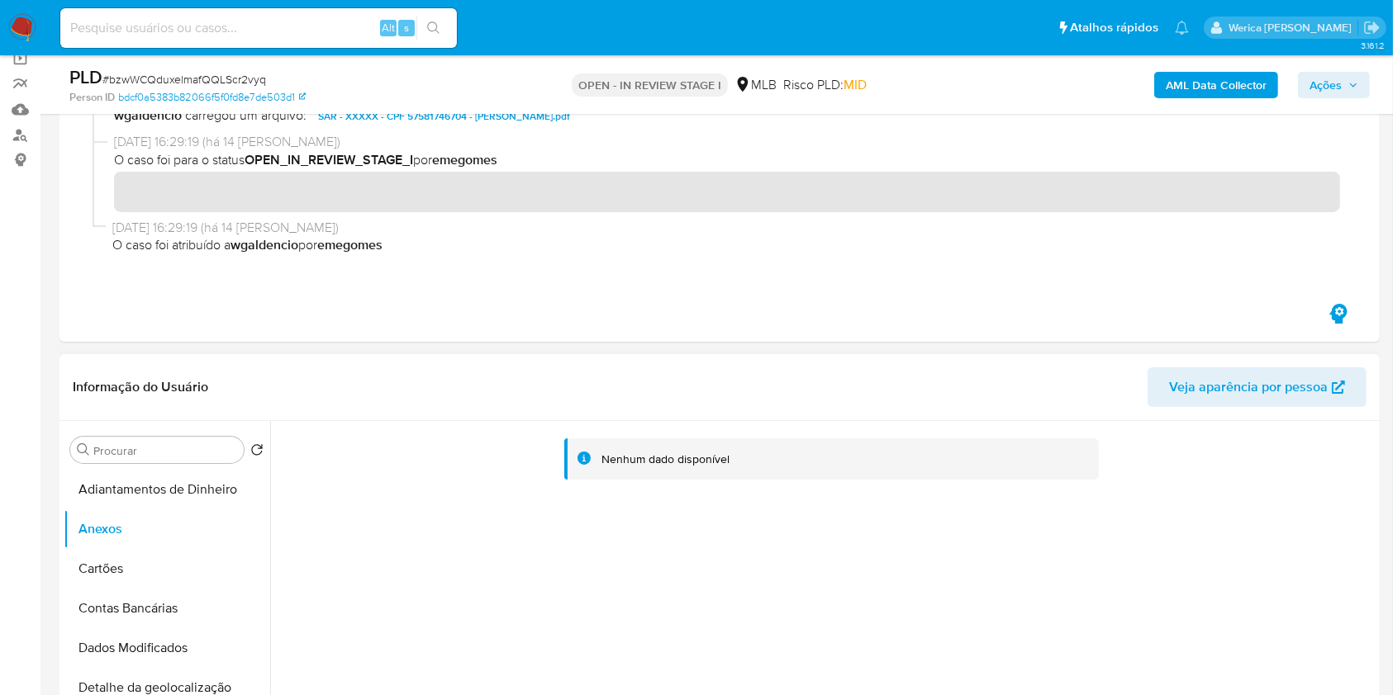
scroll to position [0, 0]
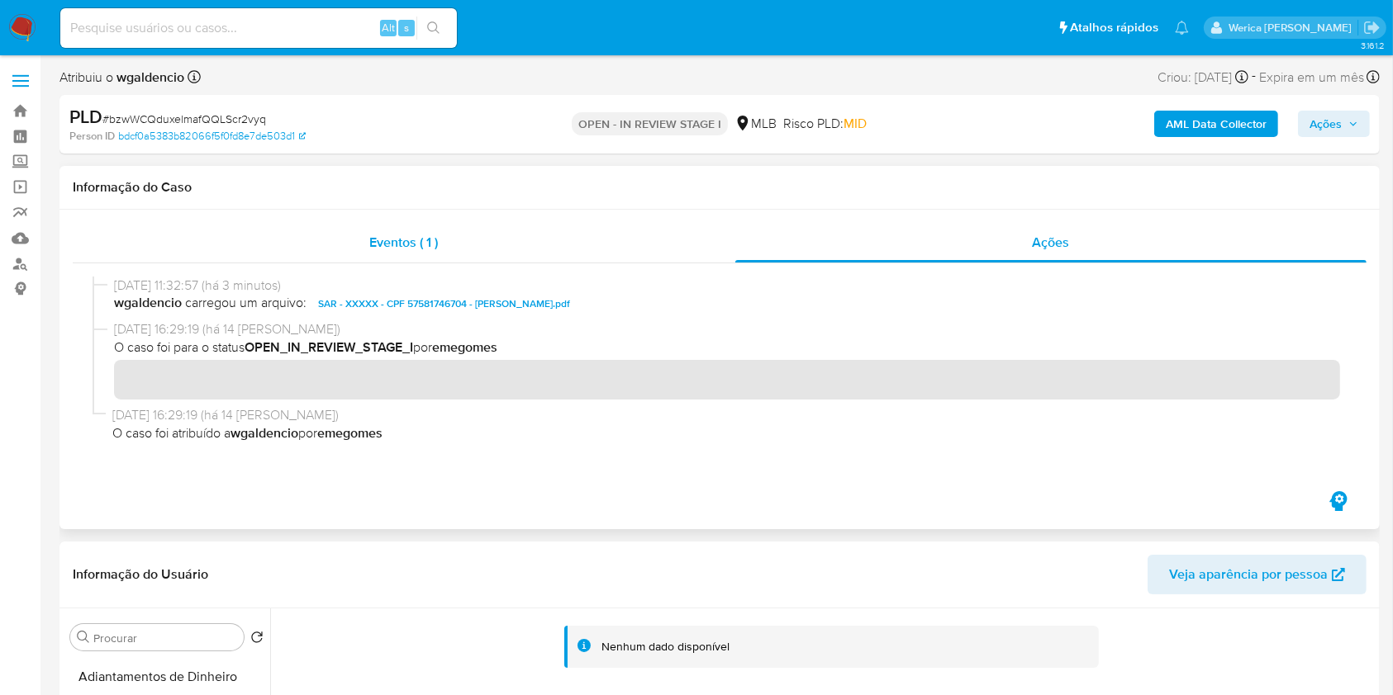
click at [505, 240] on div "Eventos ( 1 )" at bounding box center [404, 243] width 662 height 40
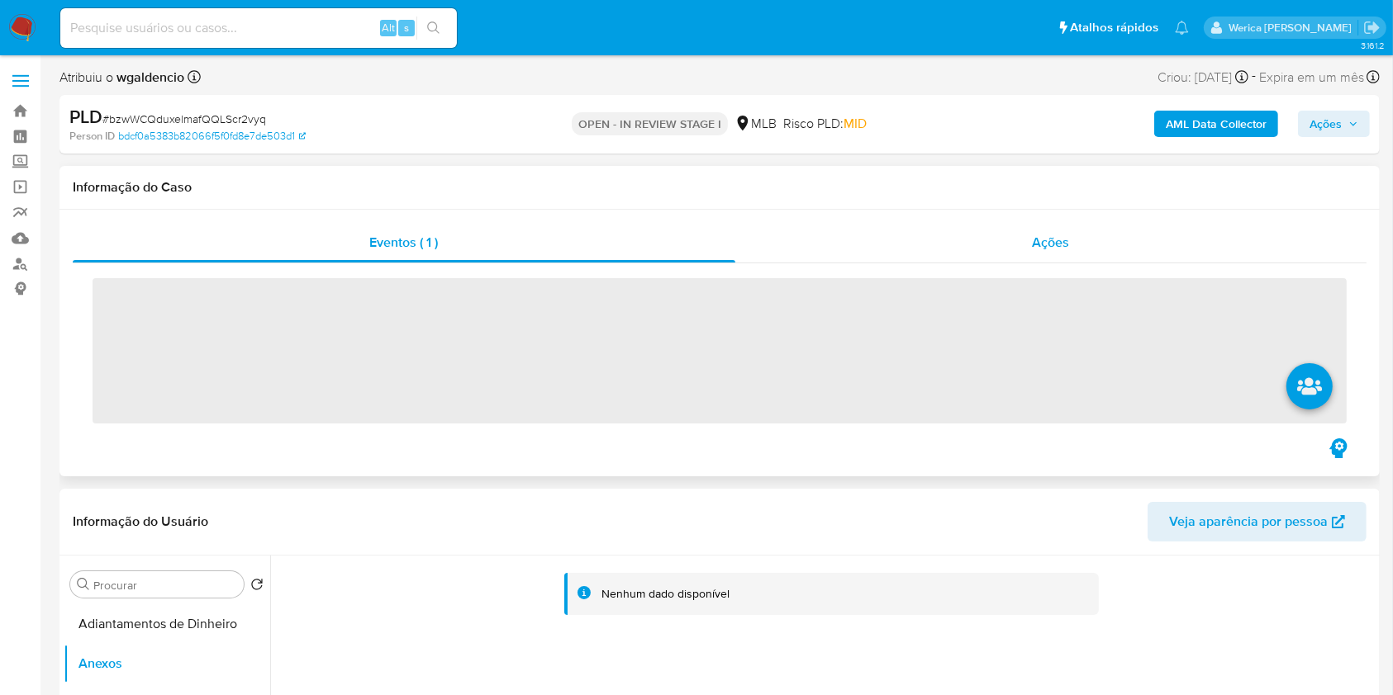
click at [1019, 254] on div "Ações" at bounding box center [1050, 243] width 631 height 40
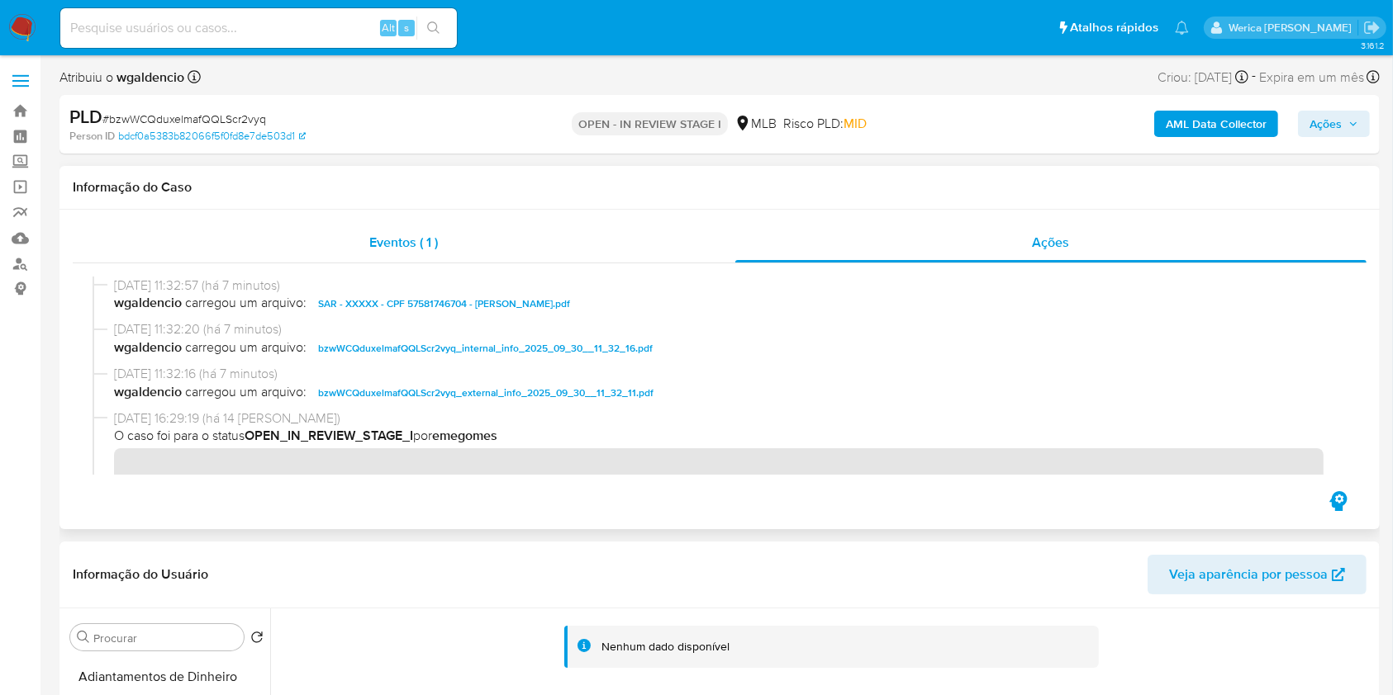
click at [482, 248] on div "Eventos ( 1 )" at bounding box center [404, 243] width 662 height 40
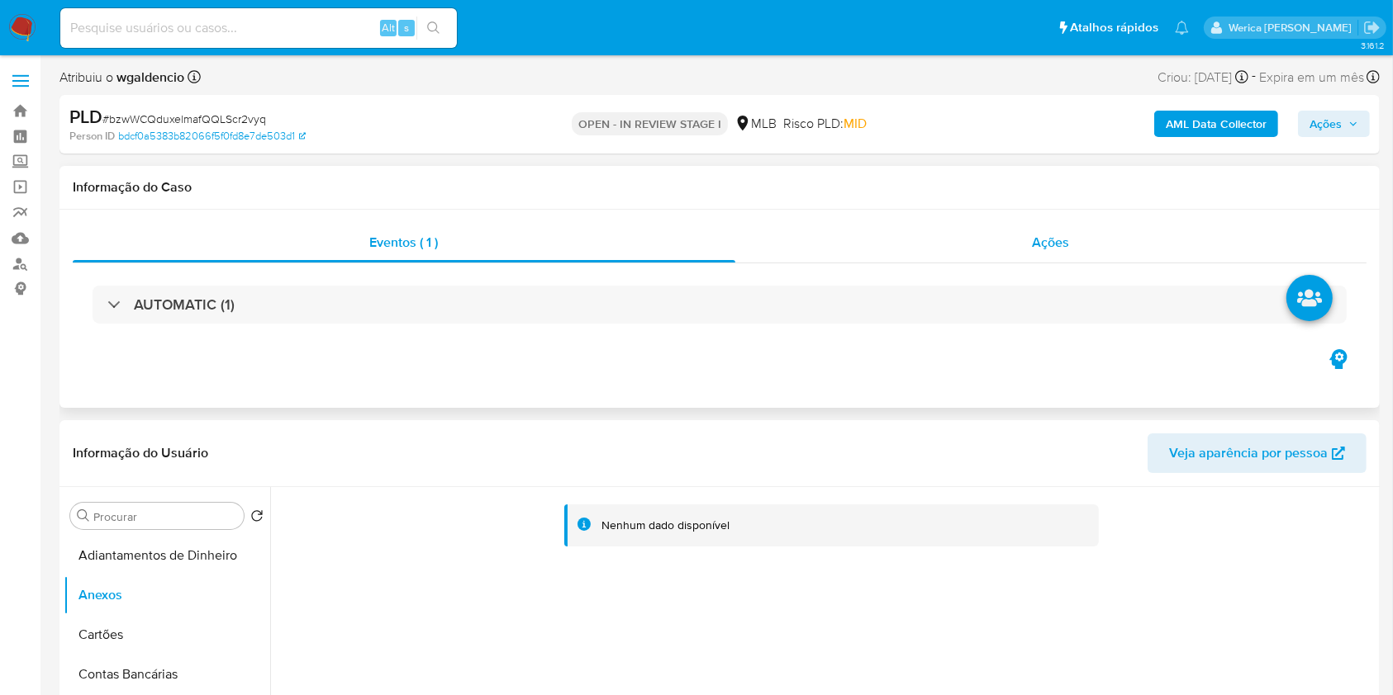
click at [1006, 238] on div "Ações" at bounding box center [1050, 243] width 631 height 40
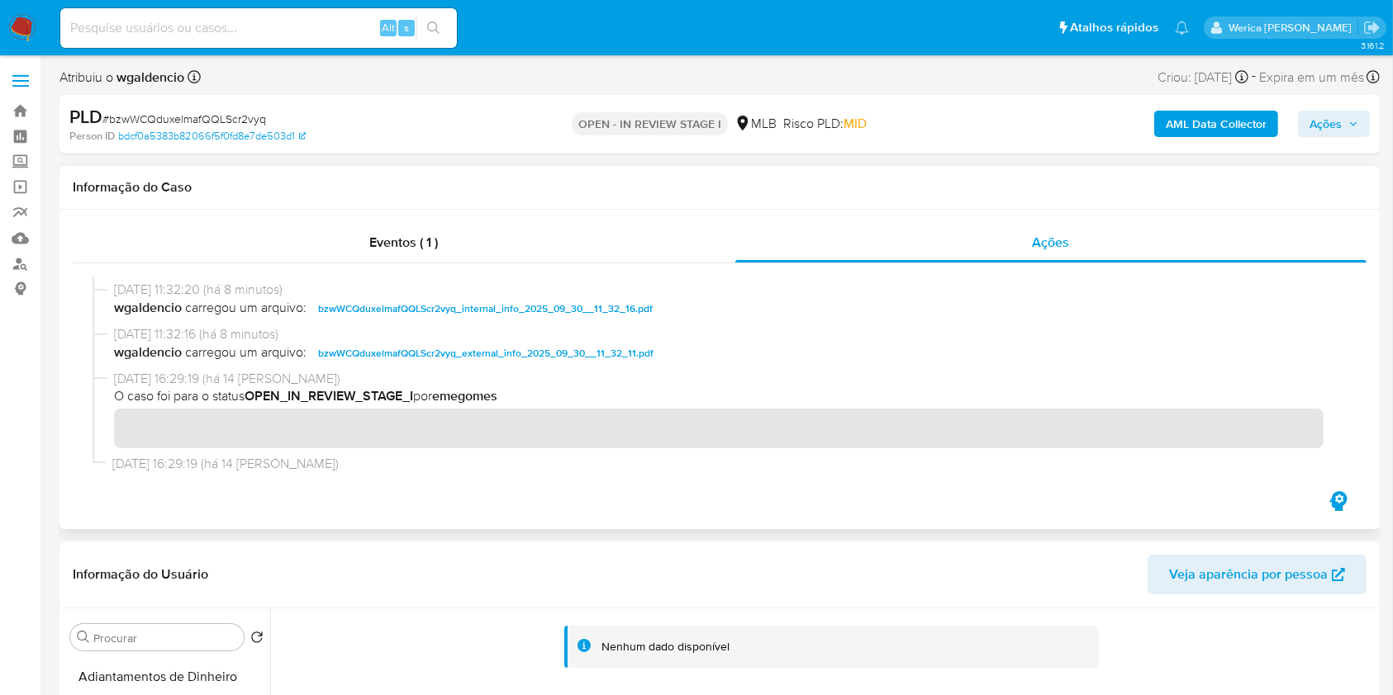
scroll to position [62, 0]
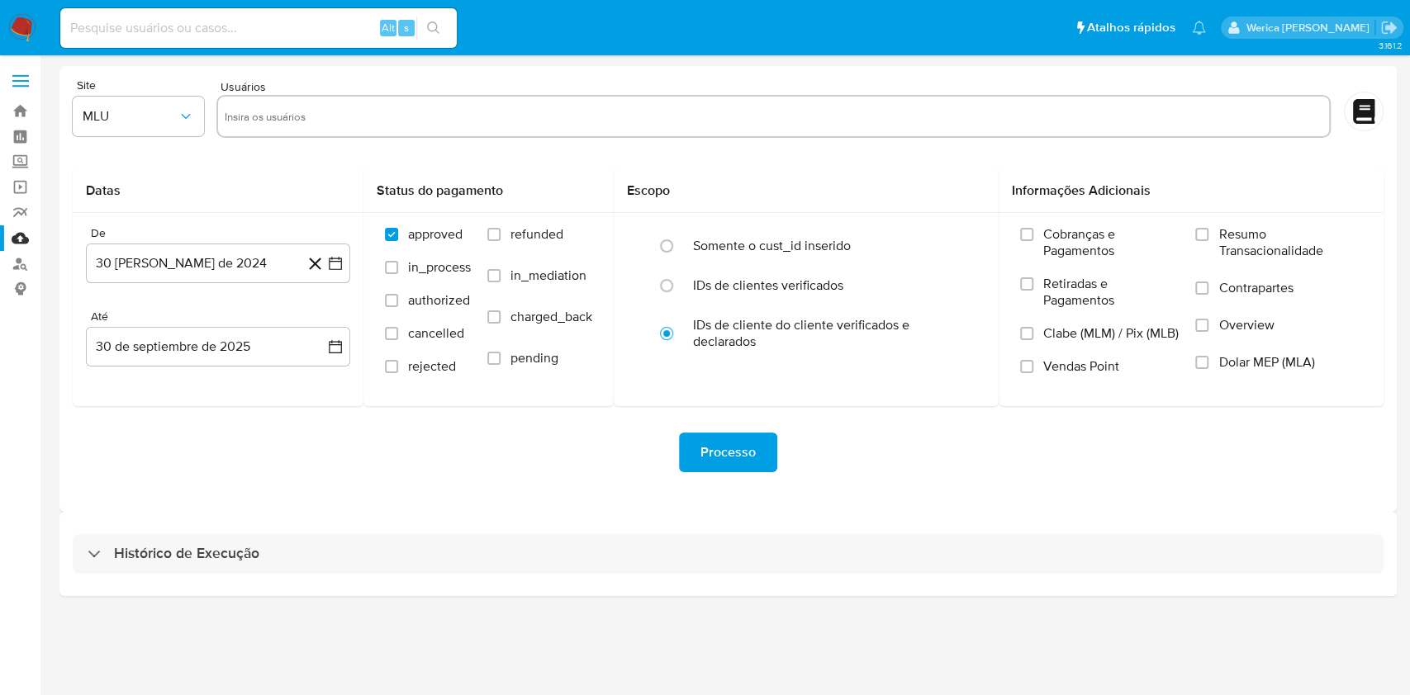
click at [1068, 595] on div "Histórico de Execução" at bounding box center [727, 554] width 1337 height 84
click at [18, 30] on img at bounding box center [22, 28] width 28 height 28
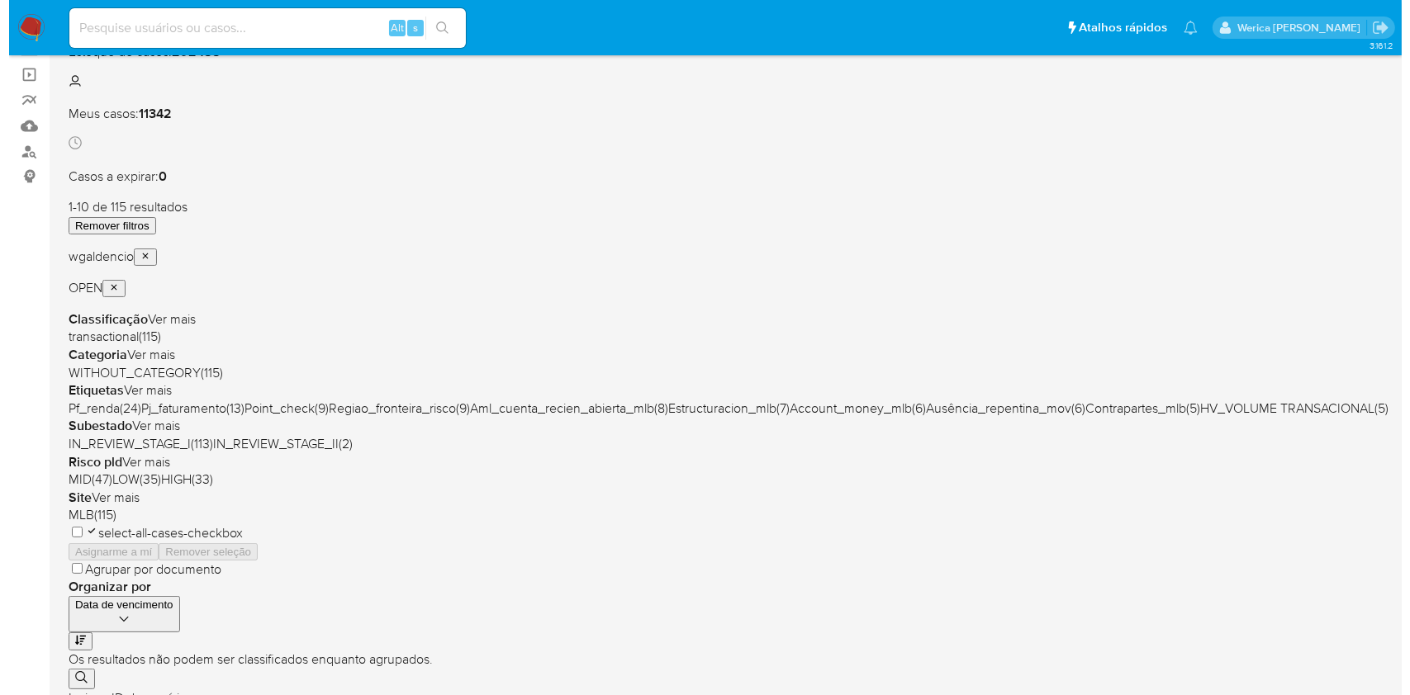
scroll to position [110, 0]
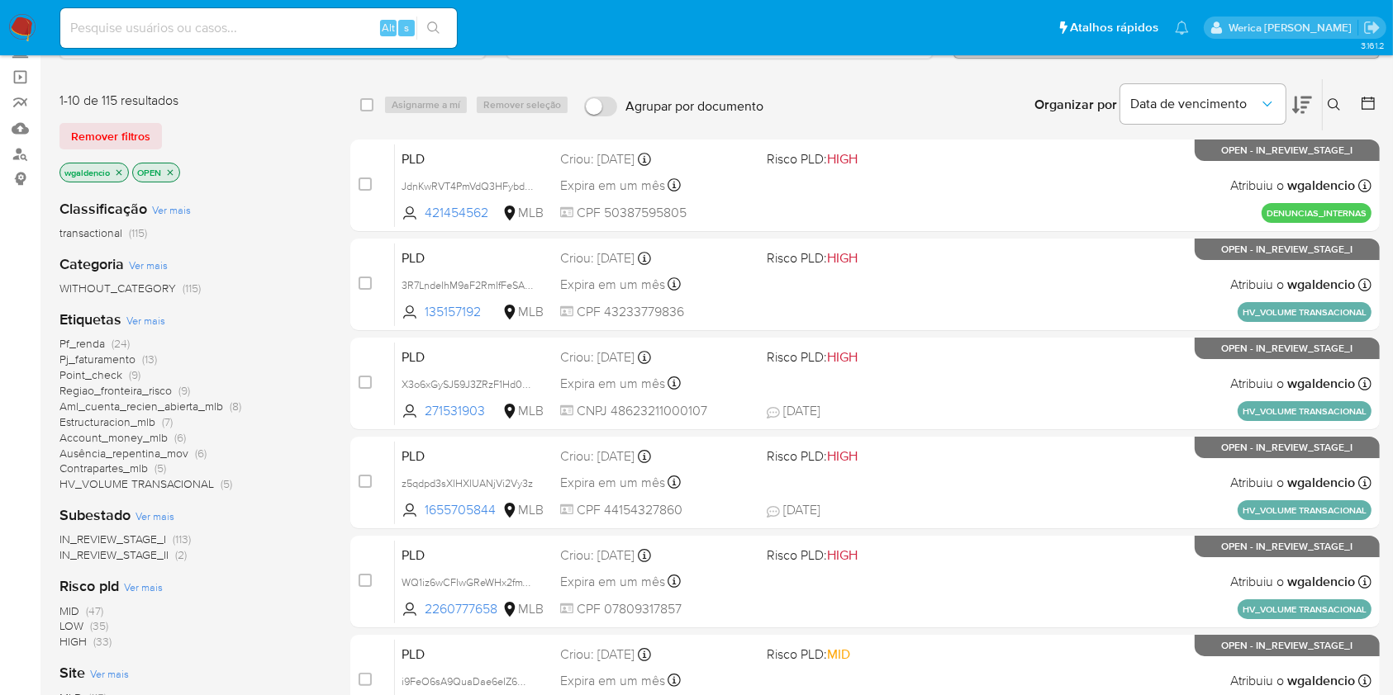
click at [90, 613] on span "(47)" at bounding box center [94, 611] width 17 height 17
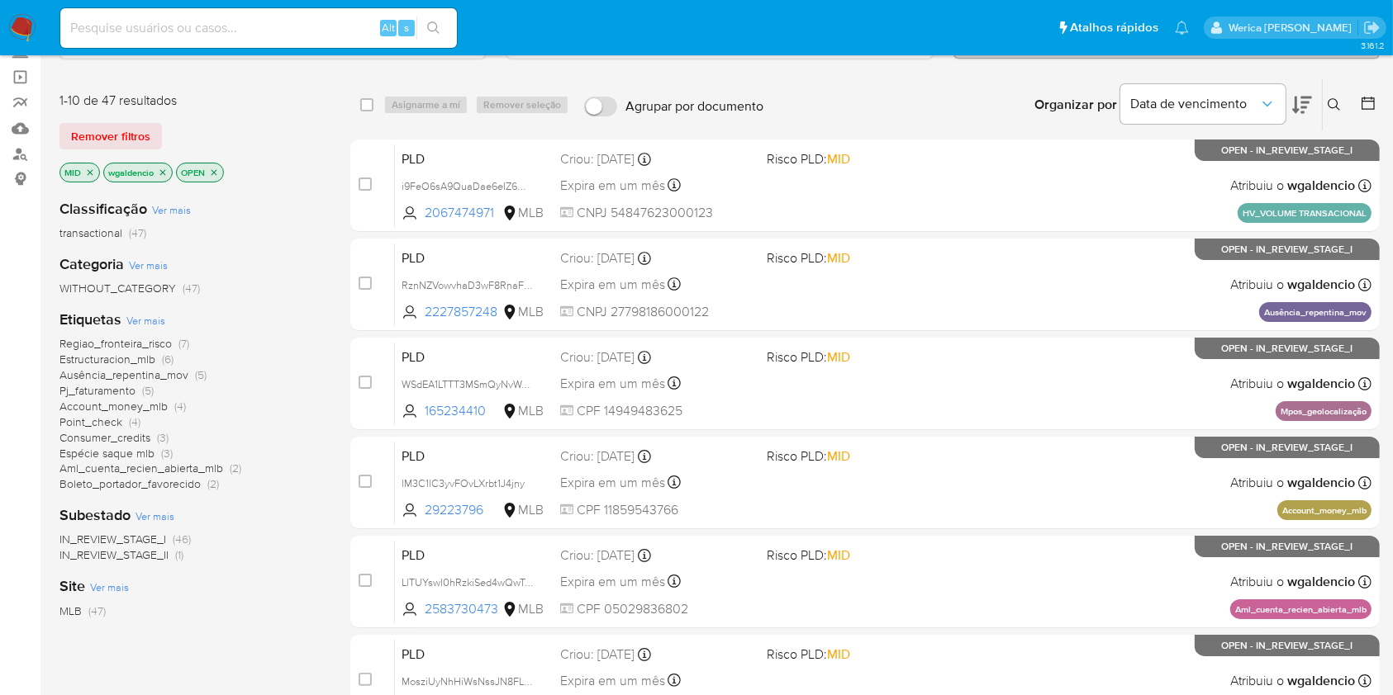
click at [163, 320] on span "Ver mais" at bounding box center [145, 320] width 39 height 15
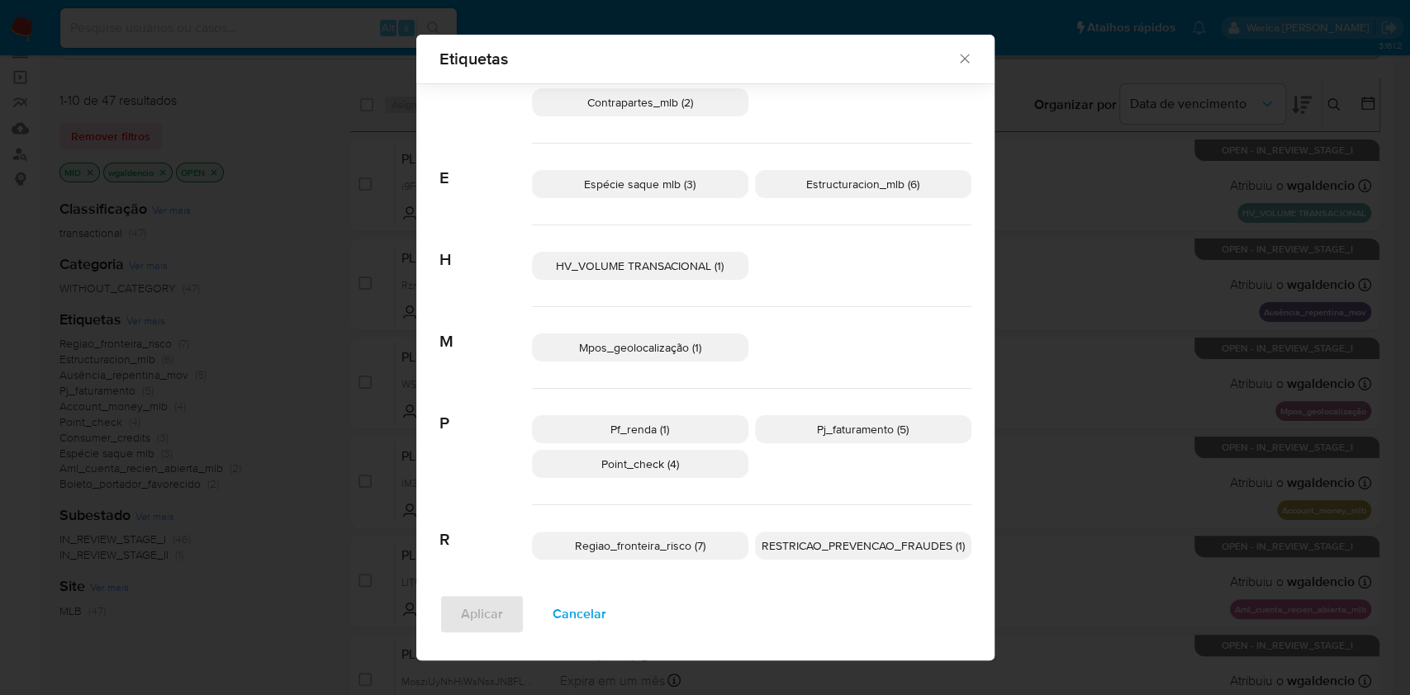
scroll to position [297, 0]
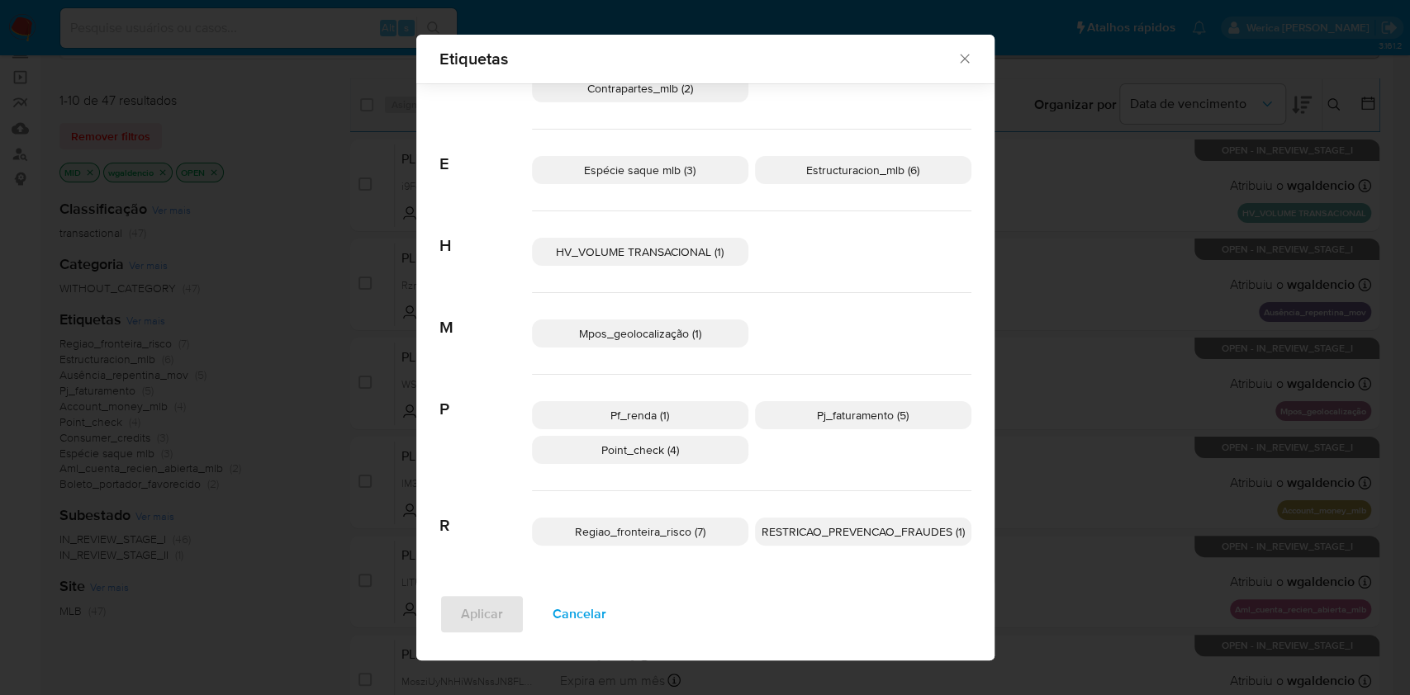
click at [663, 159] on p "Espécie saque mlb (3)" at bounding box center [640, 170] width 216 height 28
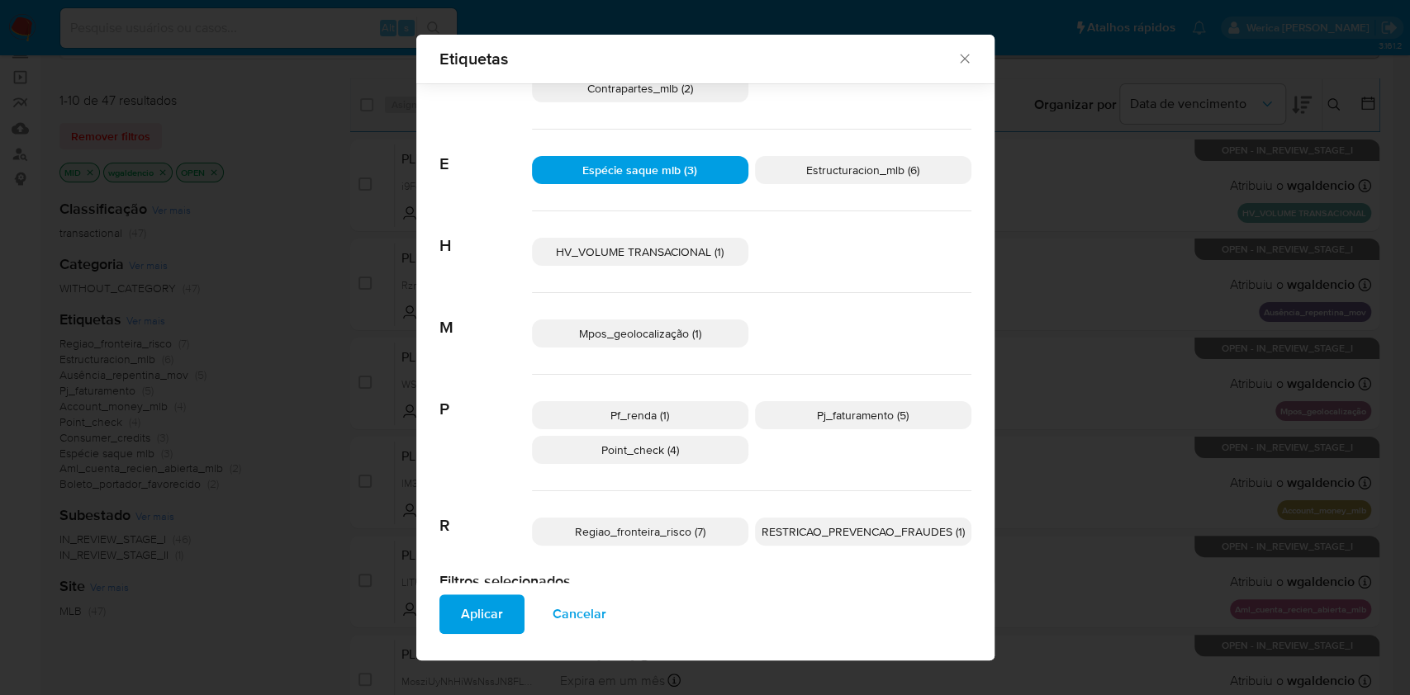
click at [491, 622] on span "Aplicar" at bounding box center [482, 614] width 42 height 36
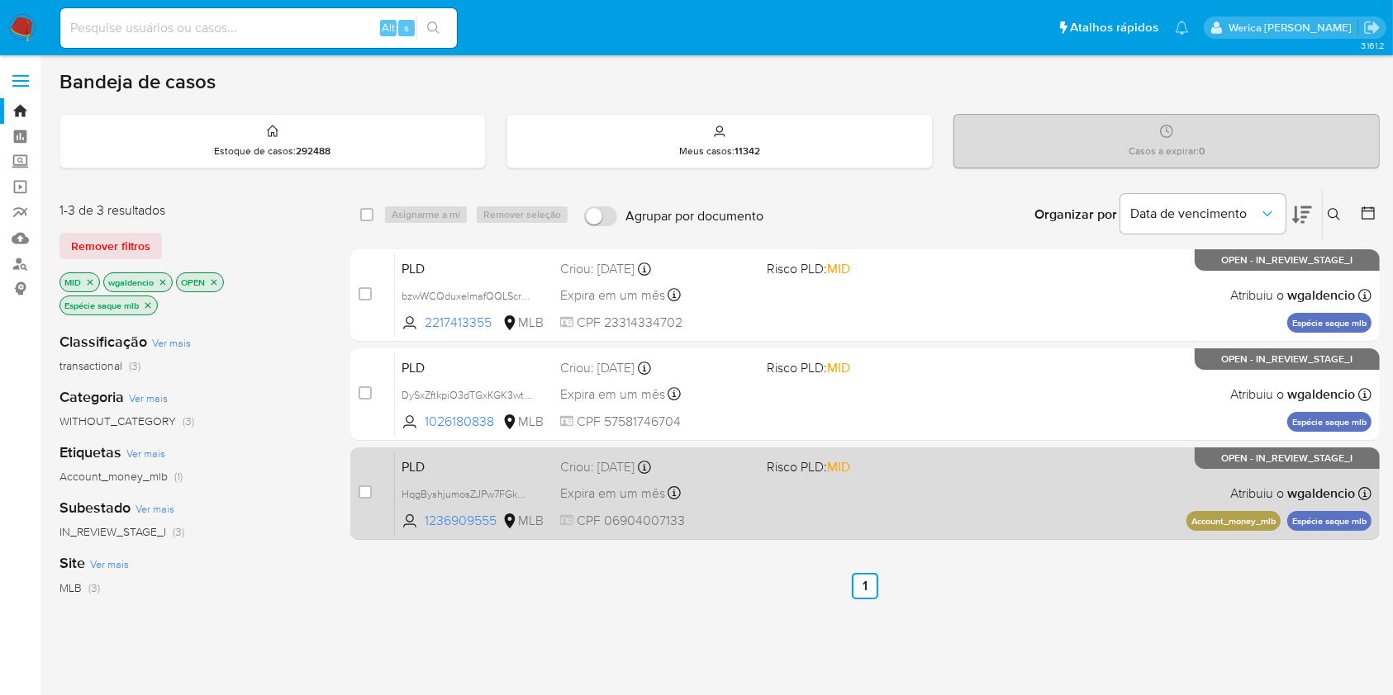
click at [1117, 473] on div "PLD HqgByshjumosZJPw7FGkMQKR 1236909555 MLB Risco PLD: MID Criou: 12/09/2025 Cr…" at bounding box center [883, 493] width 976 height 83
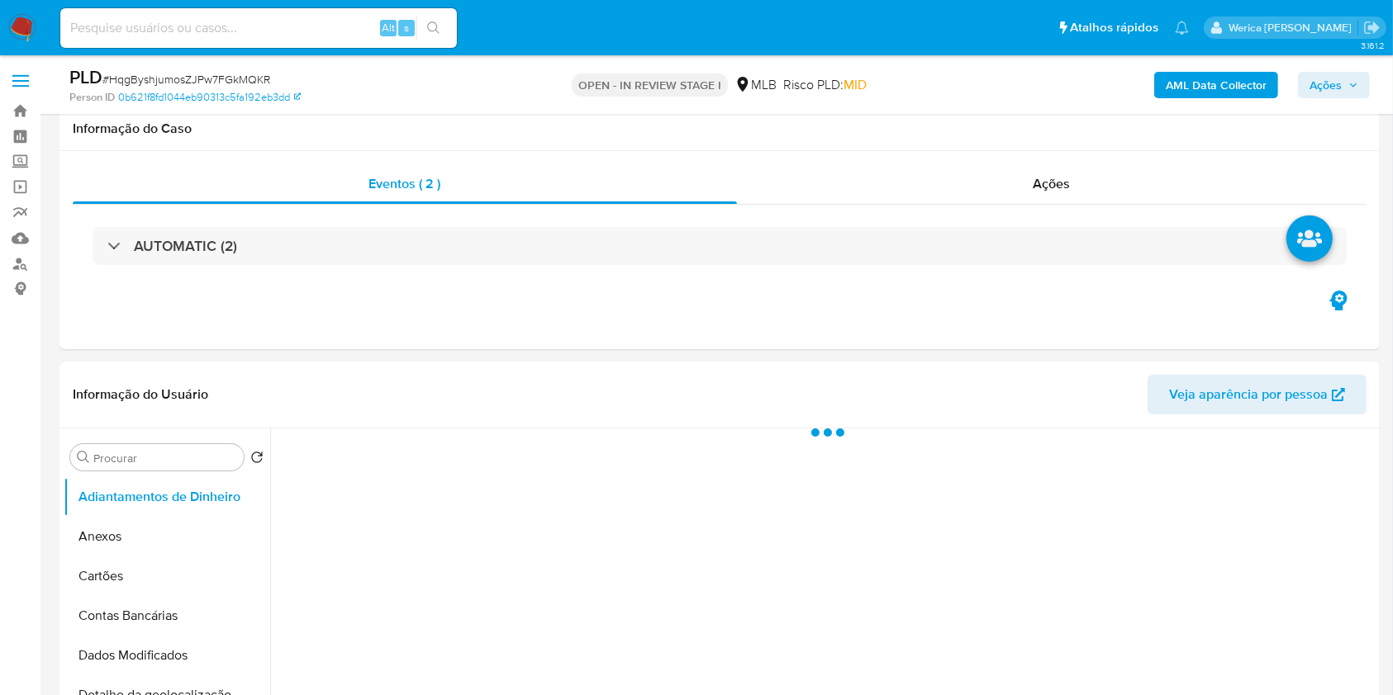
scroll to position [330, 0]
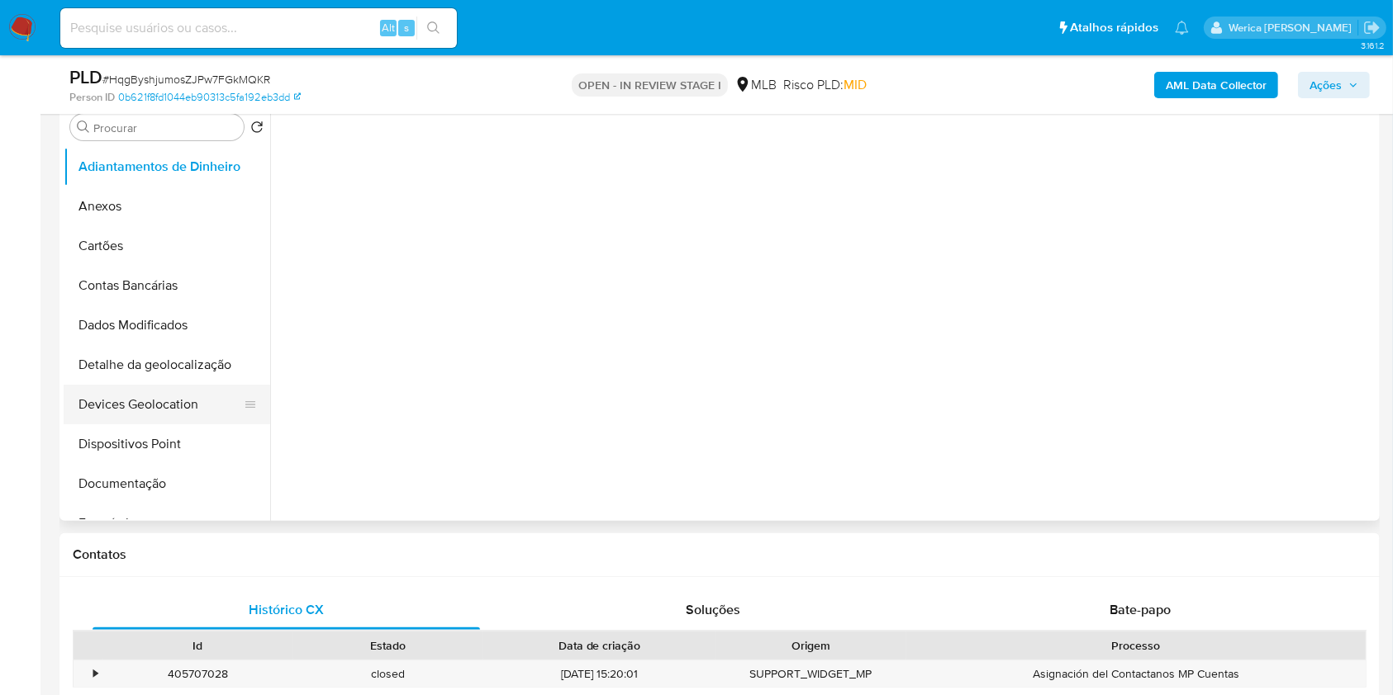
select select "10"
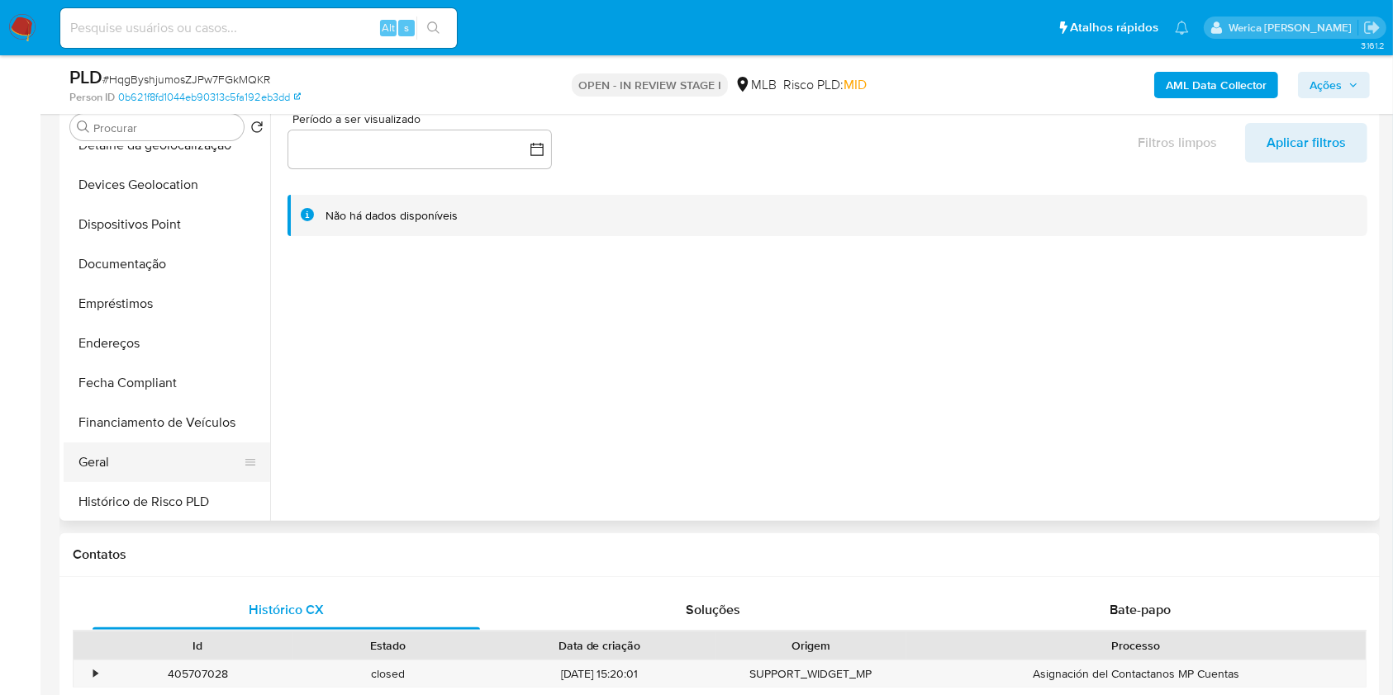
click at [156, 447] on button "Geral" at bounding box center [160, 463] width 193 height 40
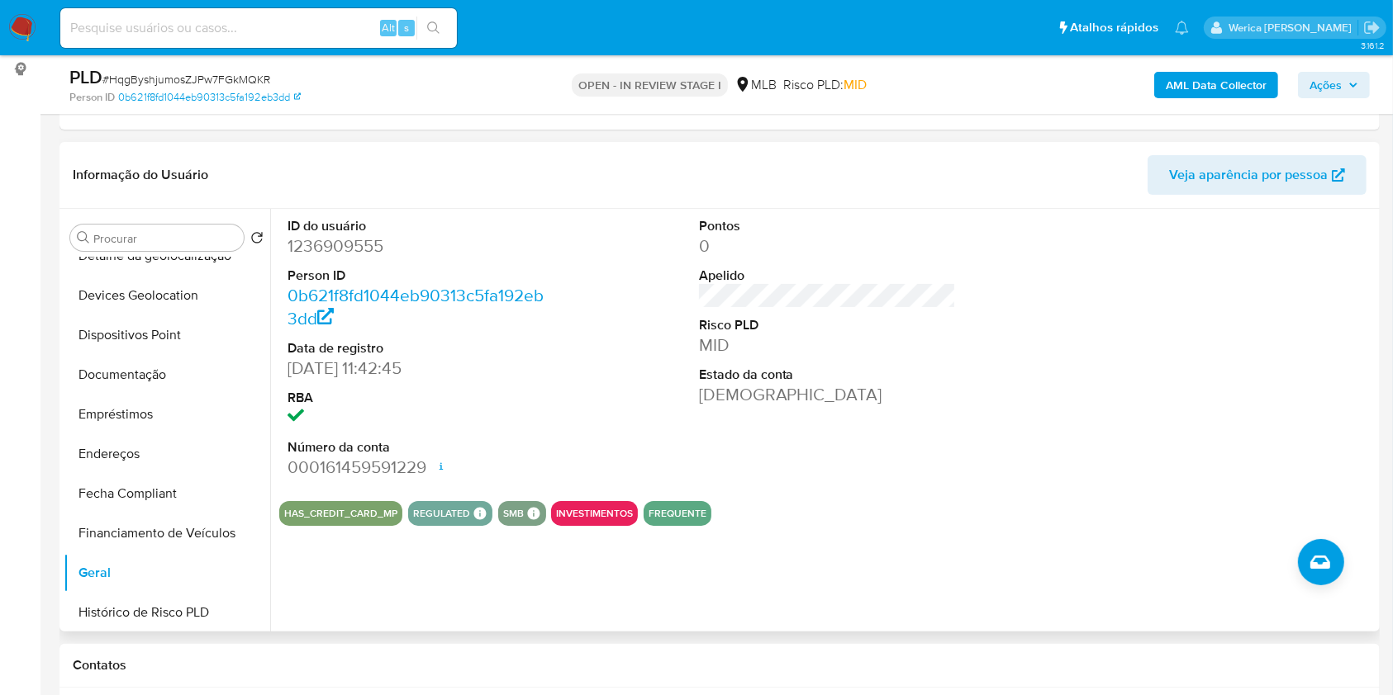
click at [344, 240] on dd "1236909555" at bounding box center [416, 246] width 258 height 23
copy dd "1236909555"
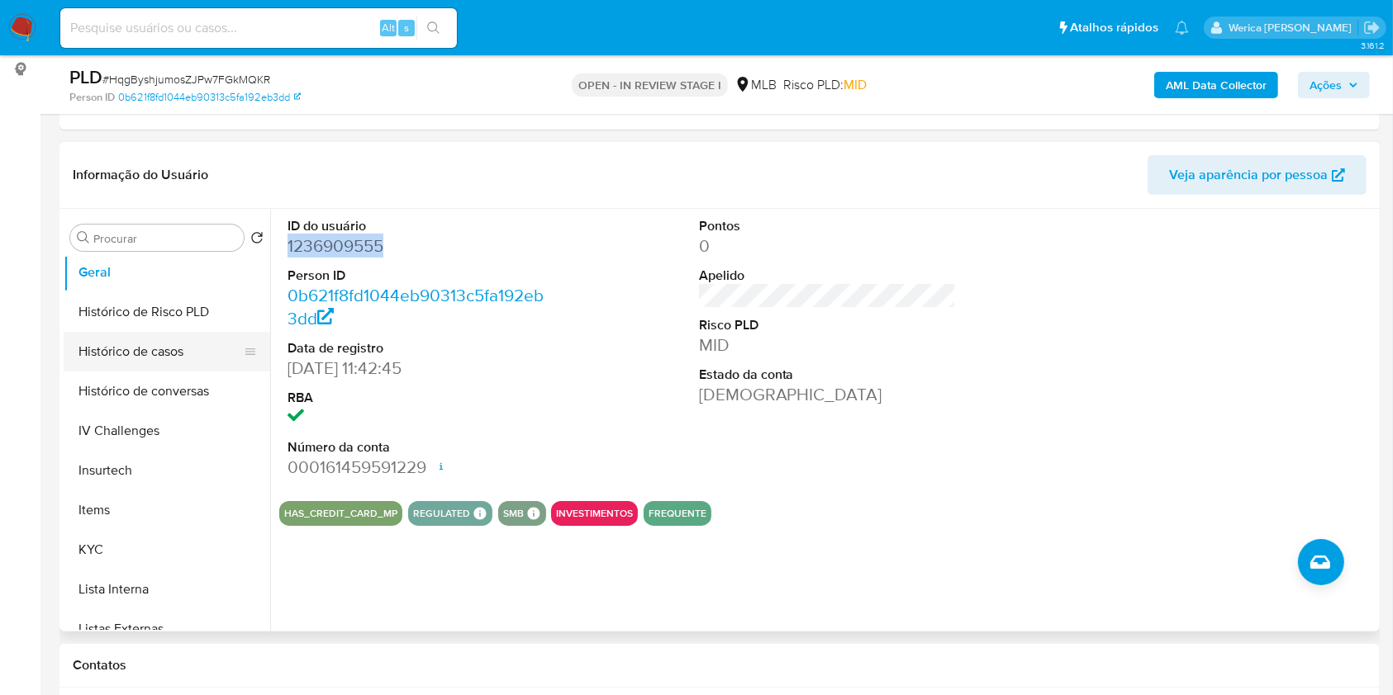
scroll to position [440, 0]
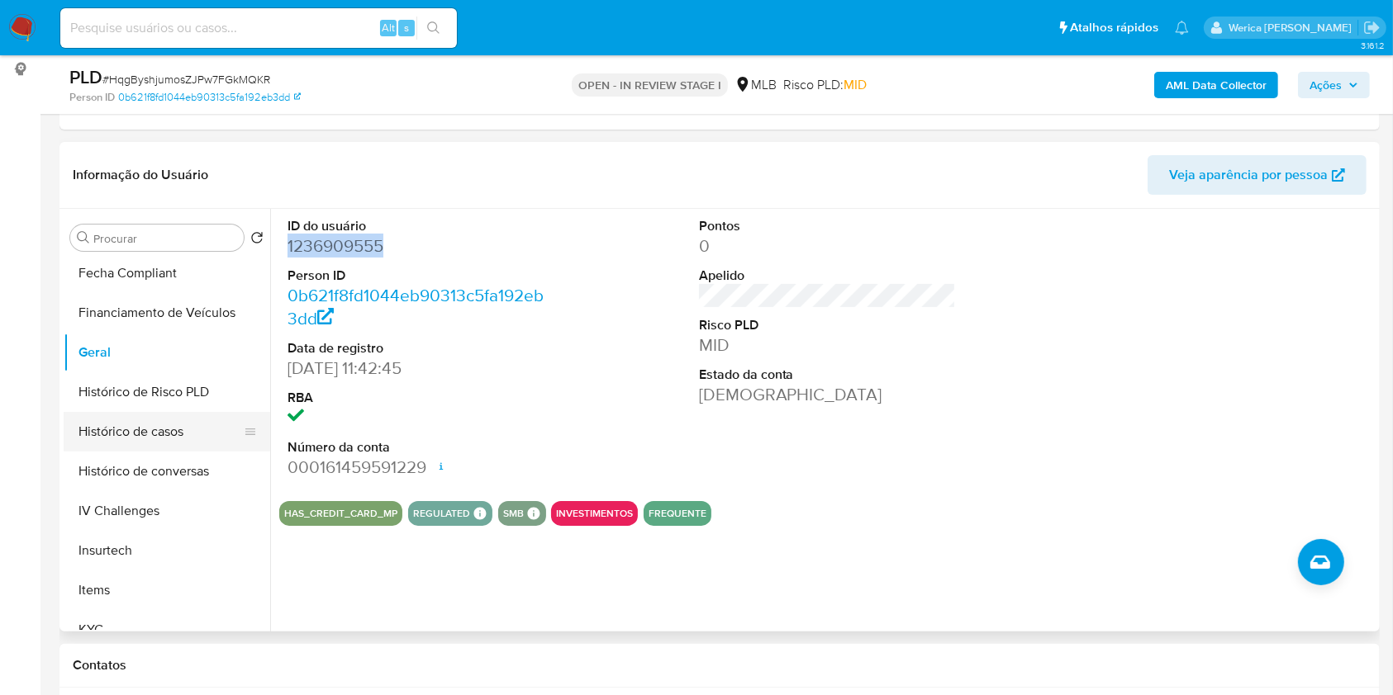
click at [168, 446] on button "Histórico de casos" at bounding box center [160, 432] width 193 height 40
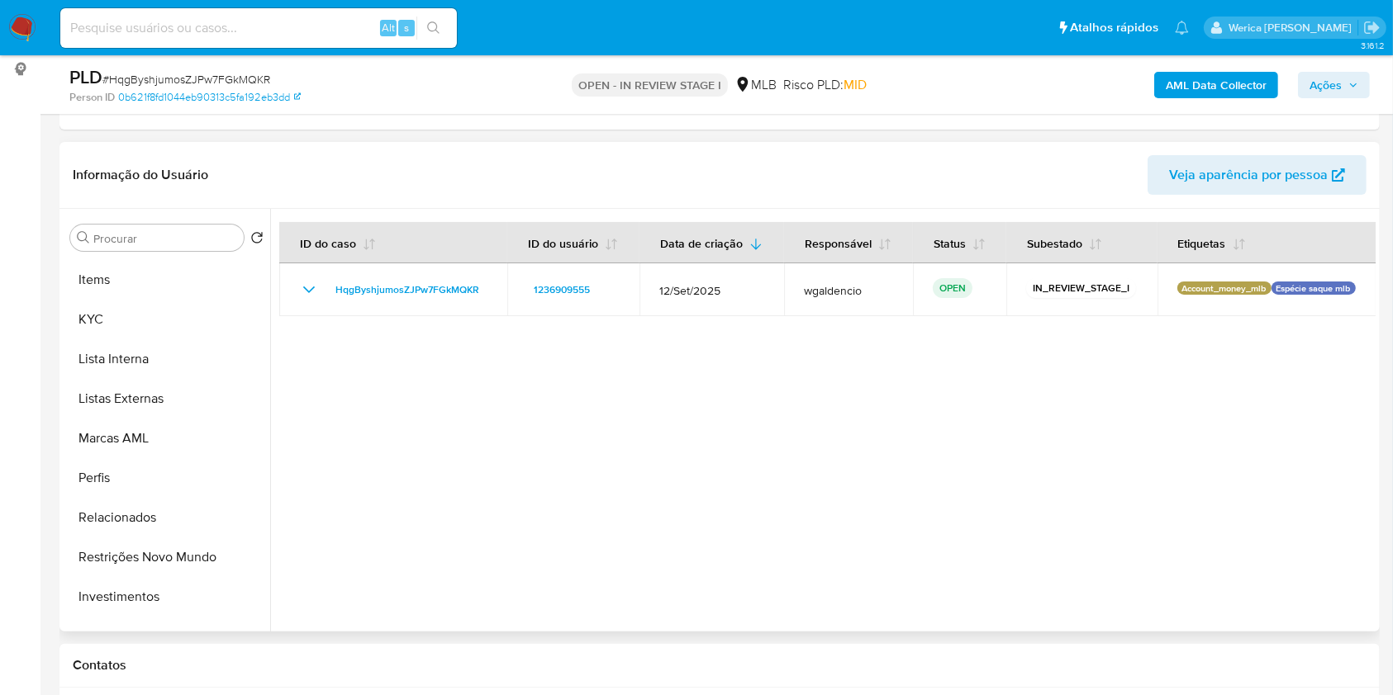
scroll to position [856, 0]
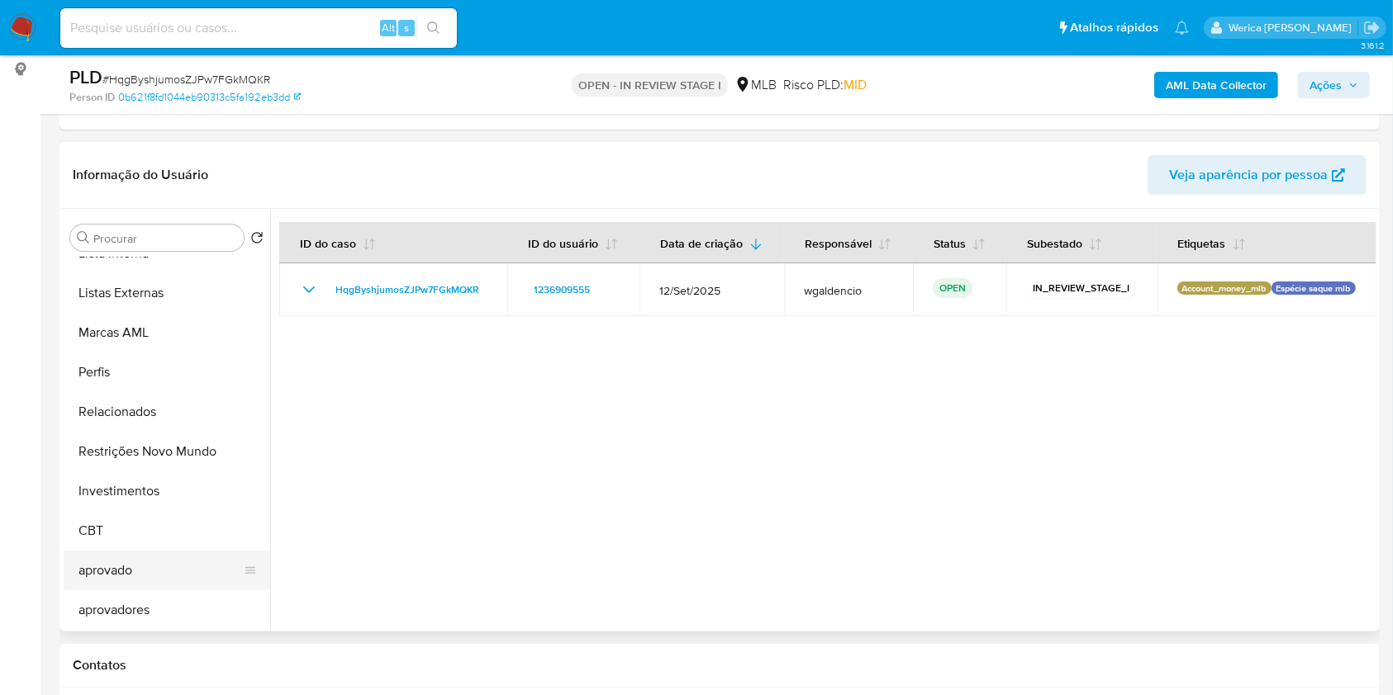
click at [143, 553] on button "aprovado" at bounding box center [160, 571] width 193 height 40
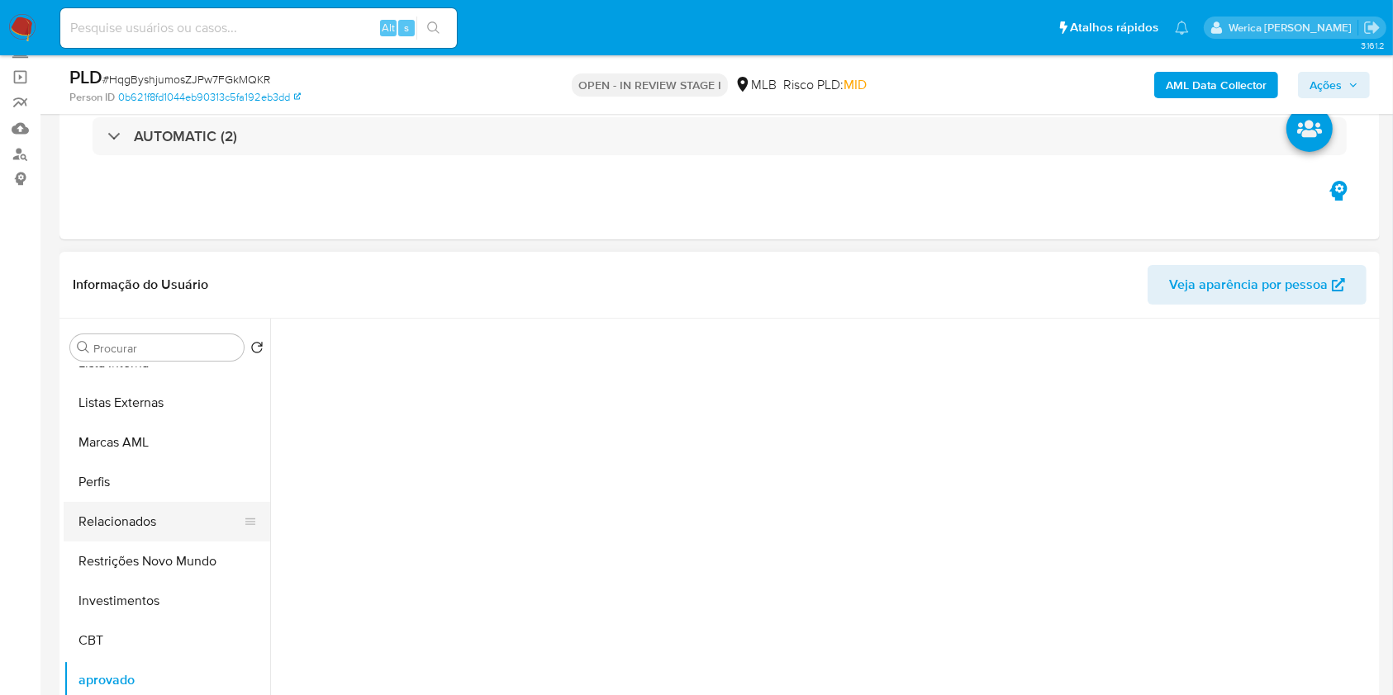
scroll to position [526, 0]
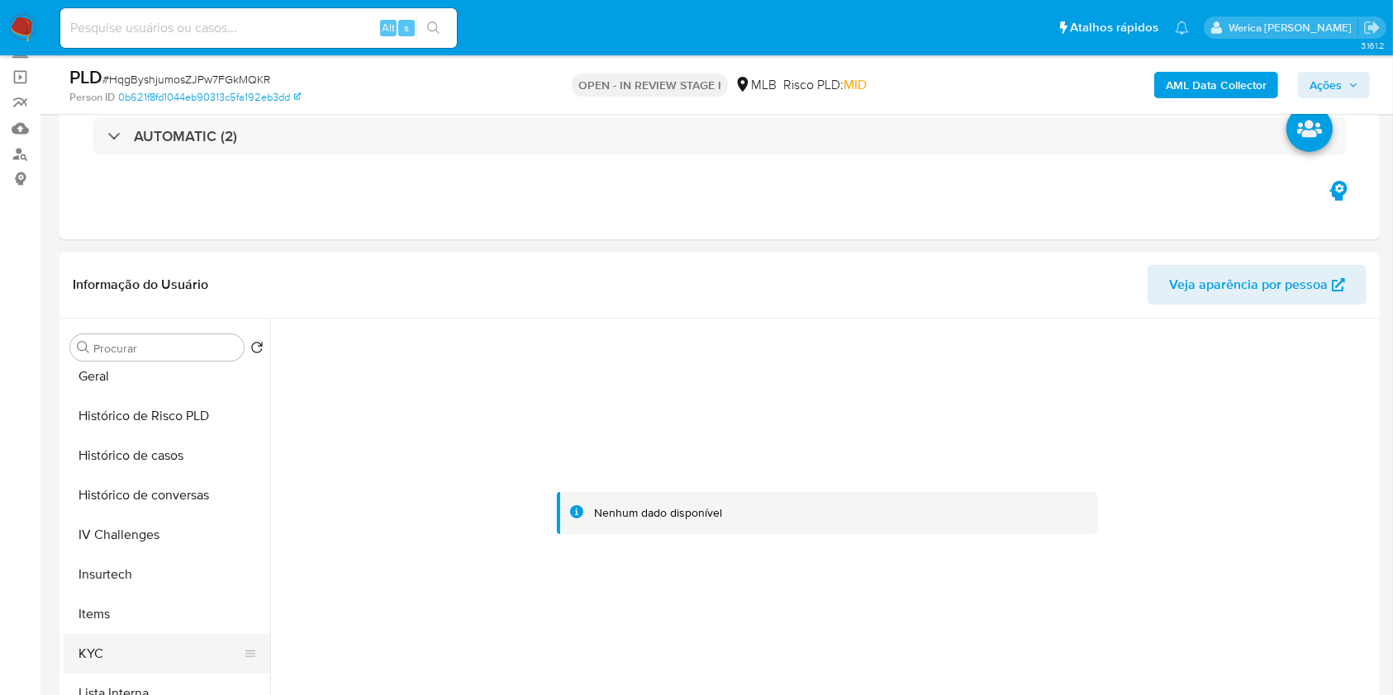
click at [134, 657] on button "KYC" at bounding box center [160, 654] width 193 height 40
